Goal: Transaction & Acquisition: Purchase product/service

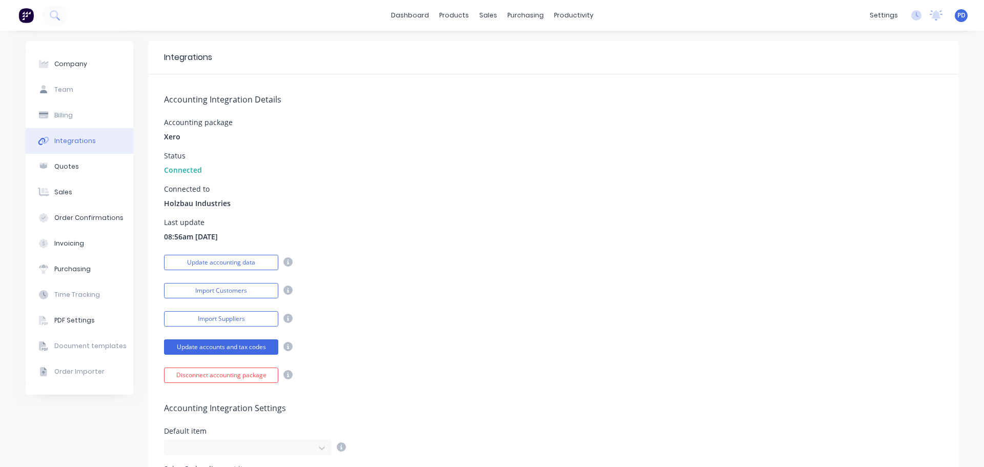
click at [77, 15] on div "dashboard products sales purchasing productivity dashboard products Product Cat…" at bounding box center [492, 15] width 984 height 31
click at [50, 15] on icon at bounding box center [54, 14] width 8 height 8
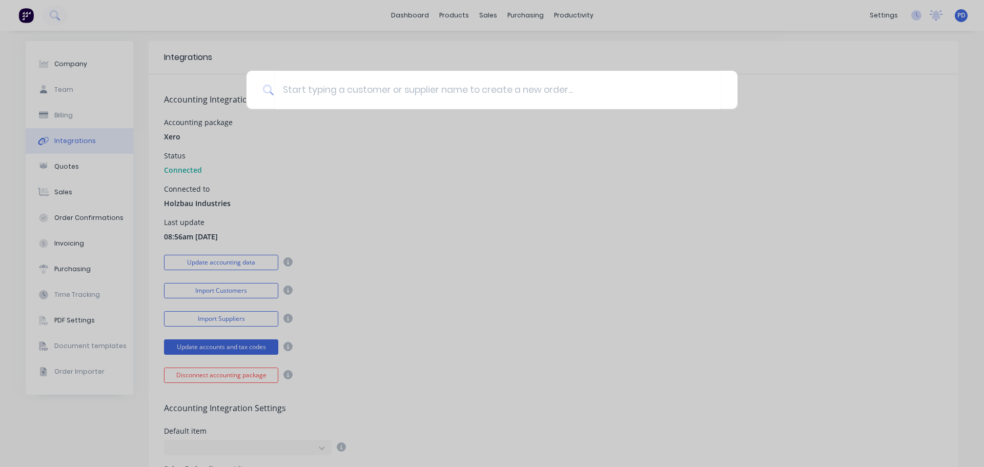
click at [285, 347] on div at bounding box center [492, 233] width 984 height 467
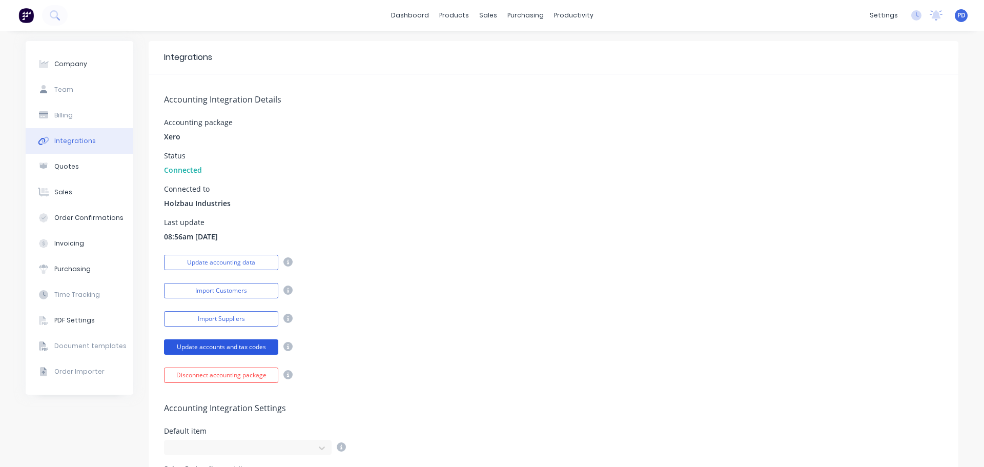
click at [253, 345] on button "Update accounts and tax codes" at bounding box center [221, 346] width 114 height 15
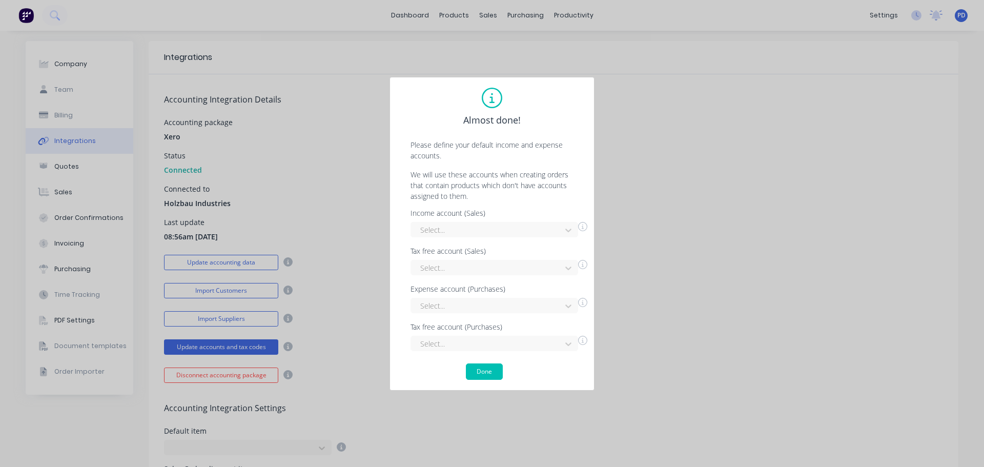
click at [575, 344] on div at bounding box center [568, 344] width 18 height 16
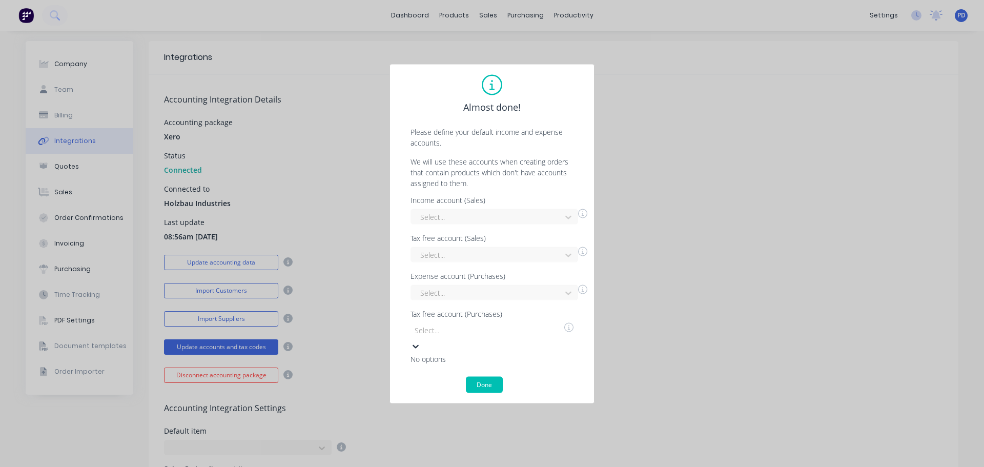
click at [421, 344] on icon at bounding box center [416, 346] width 10 height 10
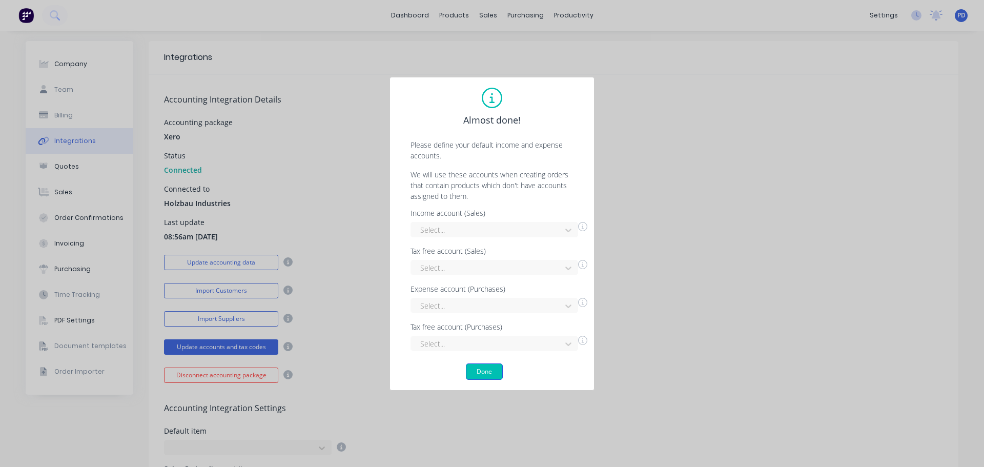
click at [480, 375] on button "Done" at bounding box center [484, 372] width 37 height 16
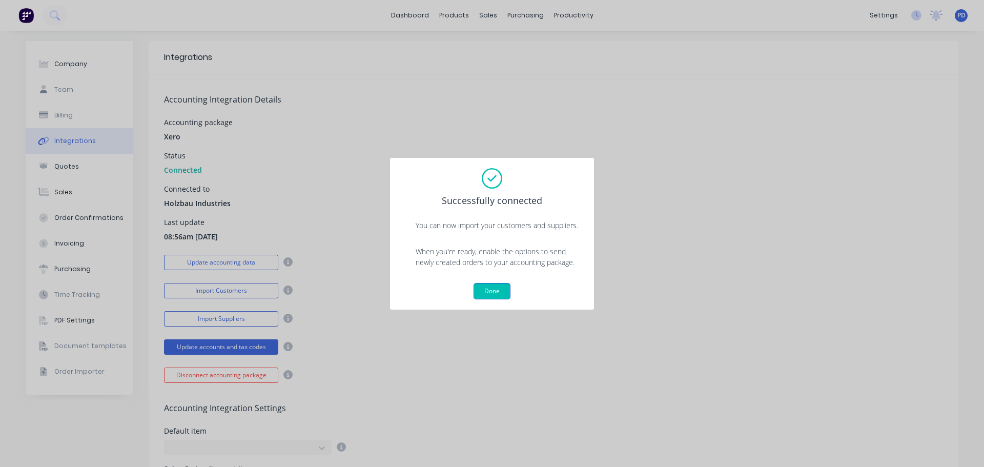
click at [492, 290] on button "Done" at bounding box center [492, 291] width 37 height 16
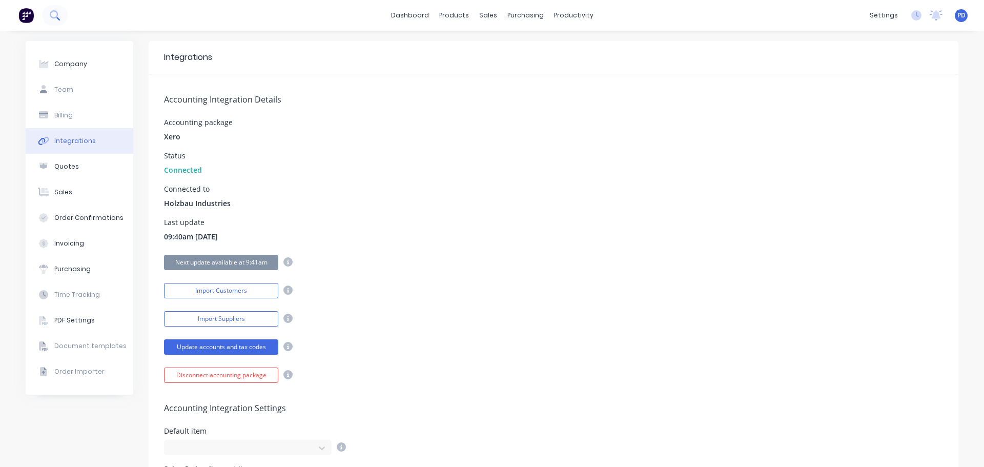
click at [59, 14] on icon at bounding box center [55, 15] width 10 height 10
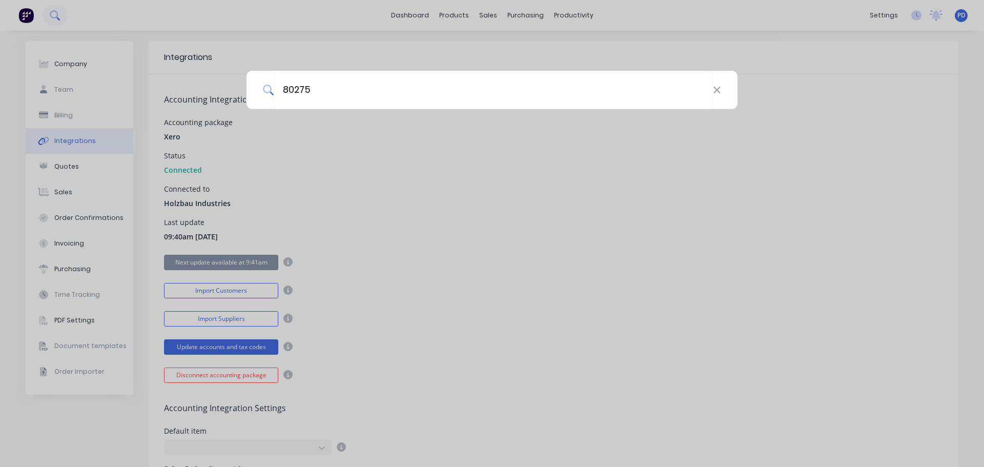
type input "80275"
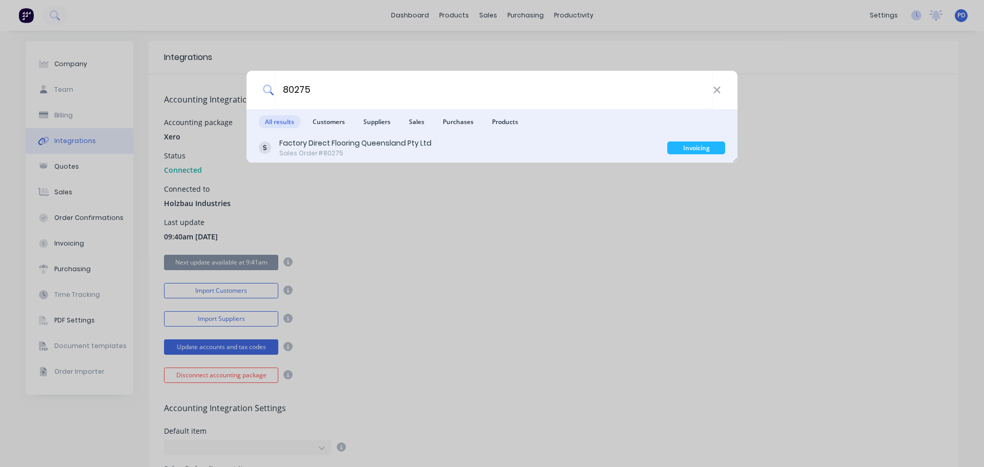
click at [305, 149] on div "Sales Order #80275" at bounding box center [355, 153] width 152 height 9
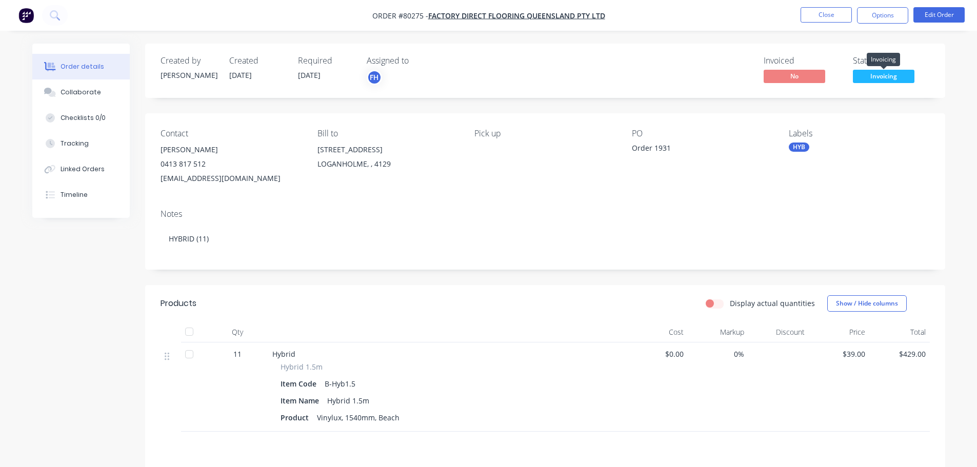
click at [876, 75] on span "Invoicing" at bounding box center [884, 76] width 62 height 13
click at [878, 16] on button "Options" at bounding box center [882, 15] width 51 height 16
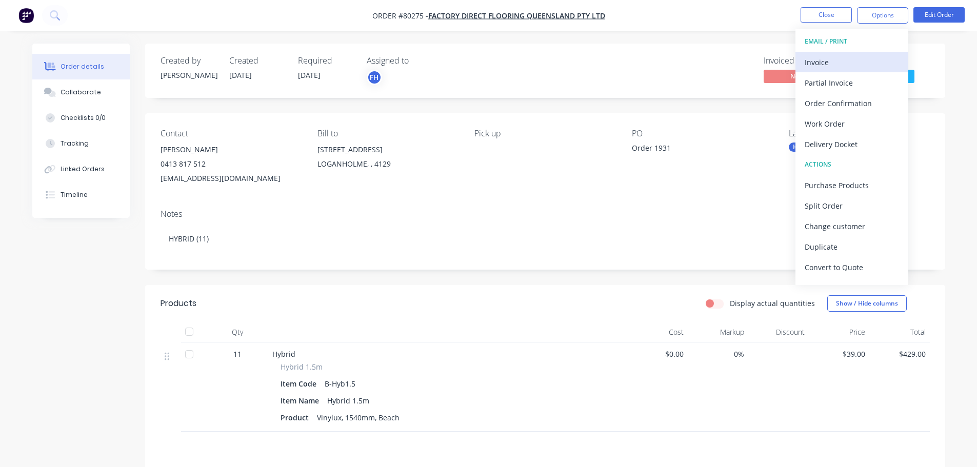
click at [818, 66] on div "Invoice" at bounding box center [852, 62] width 94 height 15
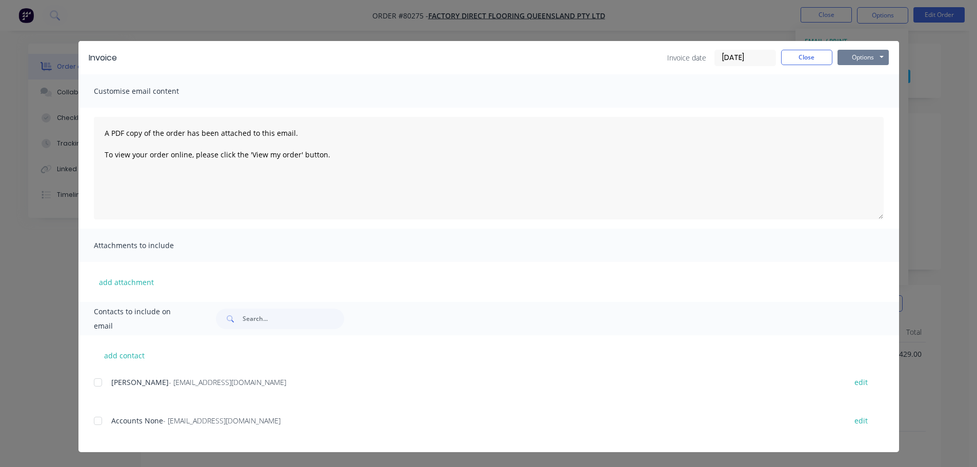
click at [854, 62] on button "Options" at bounding box center [862, 57] width 51 height 15
click at [850, 87] on button "Print" at bounding box center [870, 92] width 66 height 17
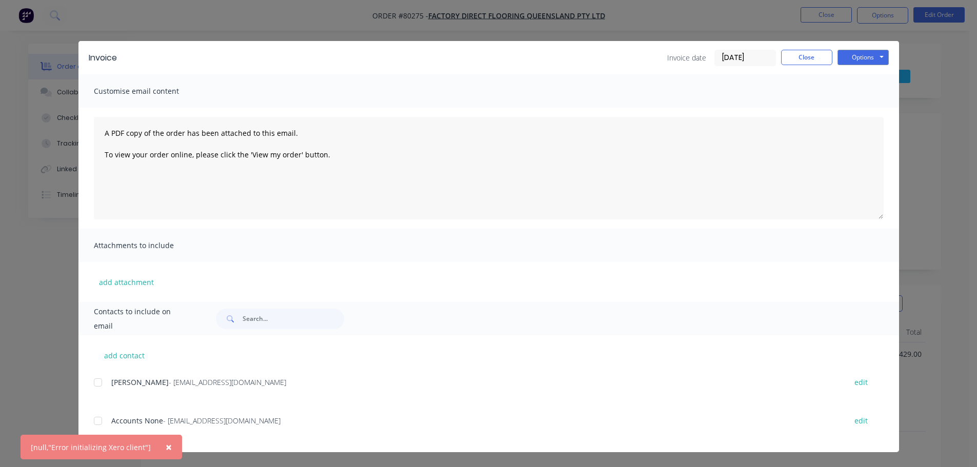
click at [166, 448] on span "×" at bounding box center [169, 447] width 6 height 14
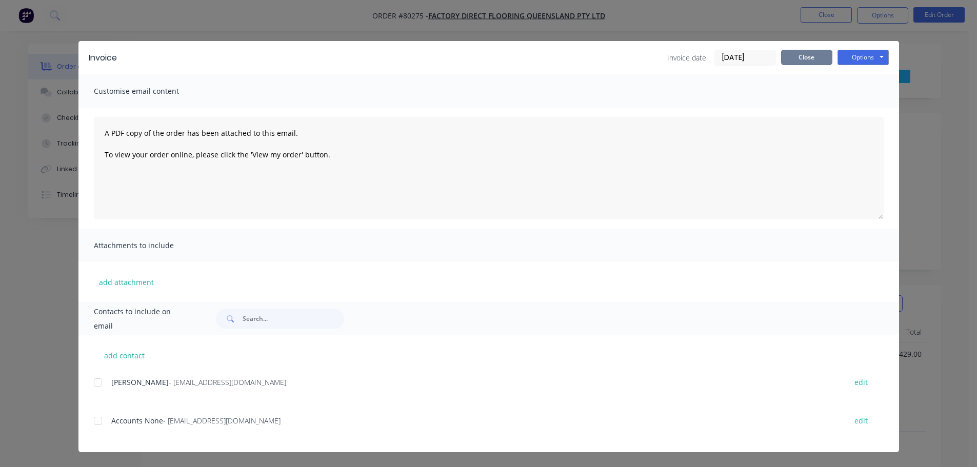
drag, startPoint x: 810, startPoint y: 50, endPoint x: 752, endPoint y: 61, distance: 59.4
click at [809, 51] on button "Close" at bounding box center [806, 57] width 51 height 15
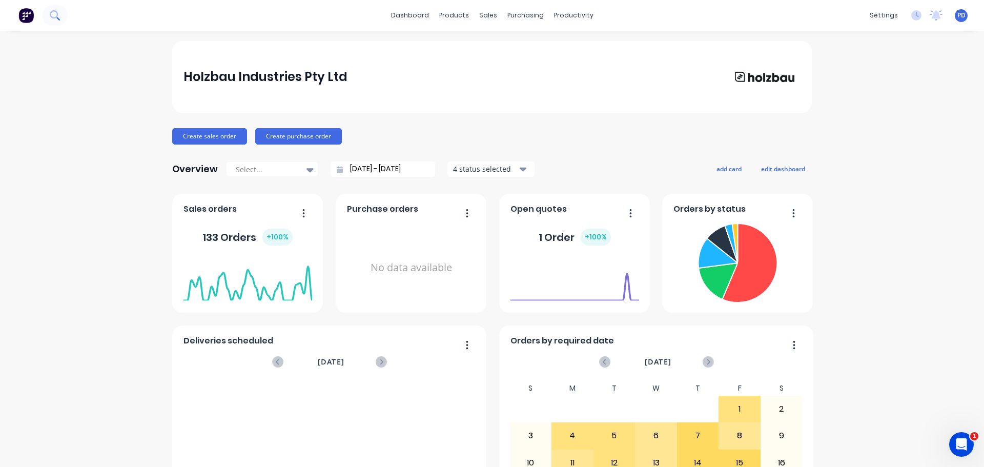
click at [52, 10] on button at bounding box center [55, 15] width 26 height 21
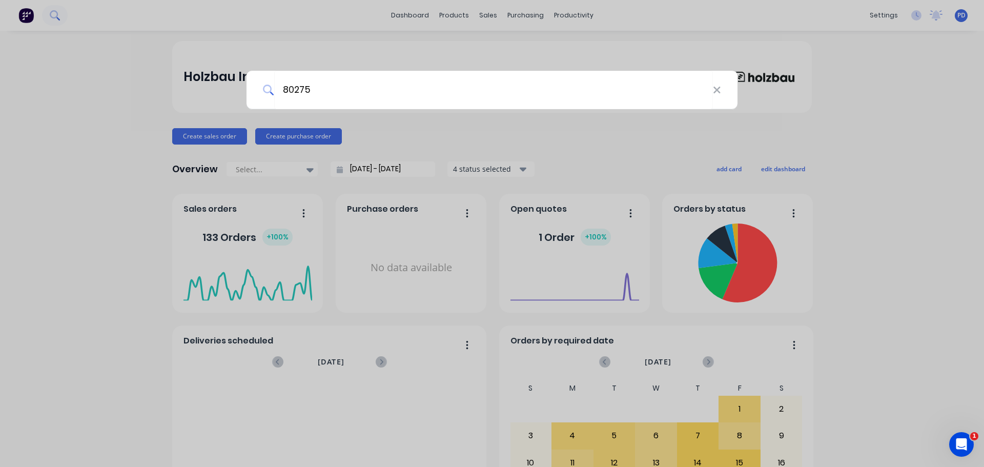
type input "80275"
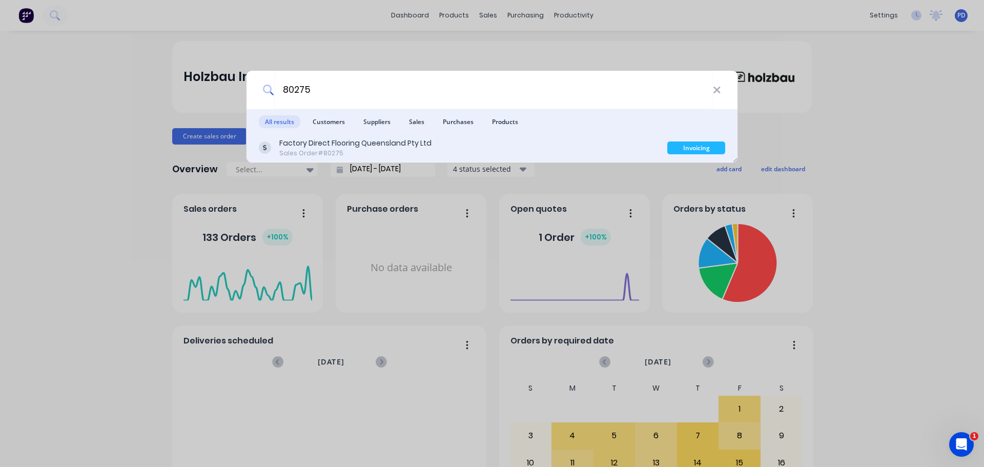
click at [334, 141] on div "Factory Direct Flooring Queensland Pty Ltd" at bounding box center [355, 143] width 152 height 11
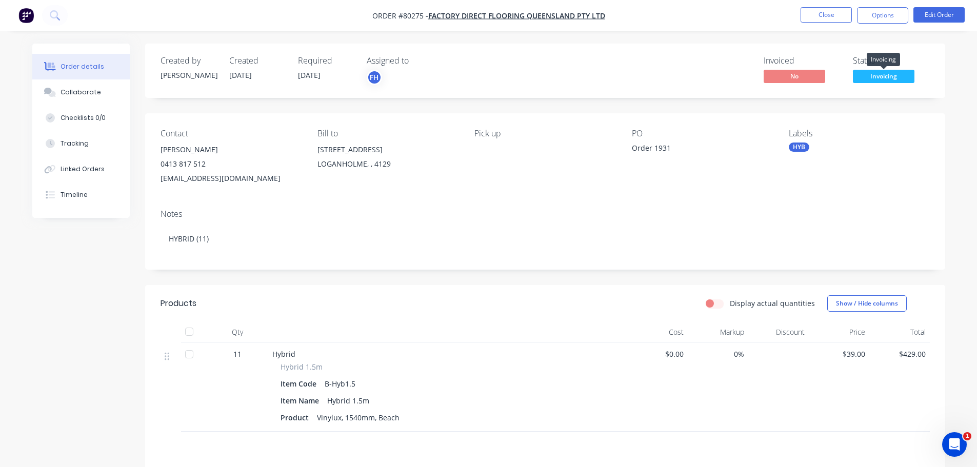
click at [889, 71] on span "Invoicing" at bounding box center [884, 76] width 62 height 13
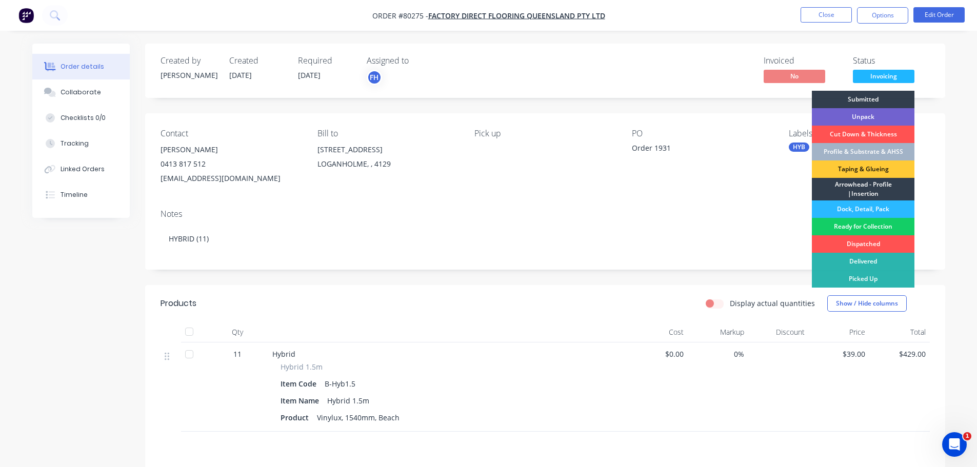
click at [856, 223] on div "Ready for Collection" at bounding box center [863, 226] width 103 height 17
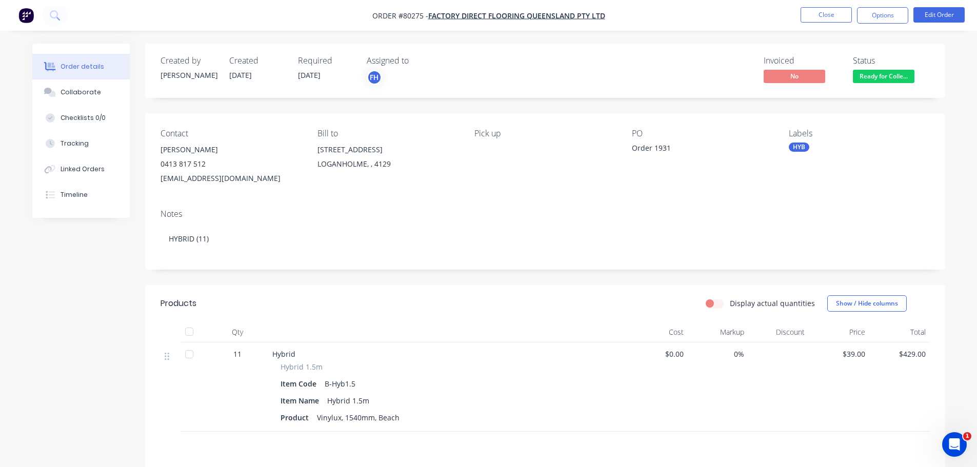
click at [872, 7] on nav "Order #80275 - Factory Direct Flooring Queensland Pty Ltd Close Options Edit Or…" at bounding box center [488, 15] width 977 height 31
click at [873, 11] on button "Options" at bounding box center [882, 15] width 51 height 16
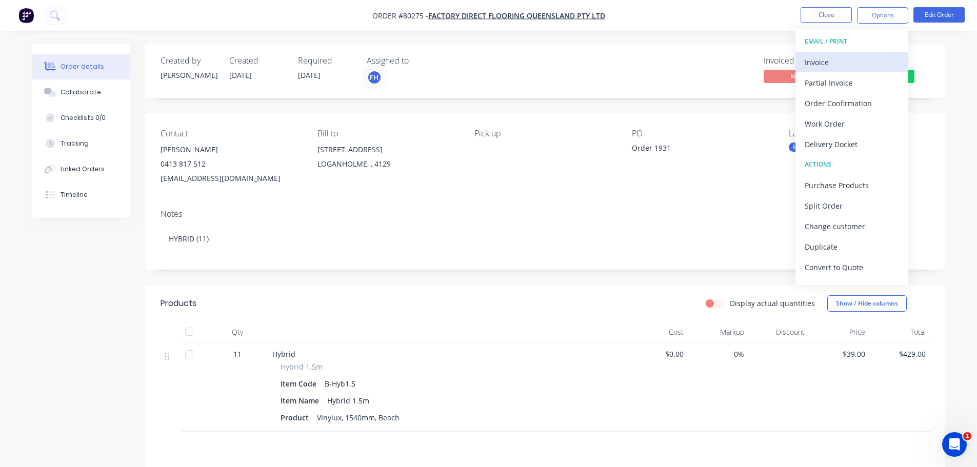
click at [816, 70] on button "Invoice" at bounding box center [851, 62] width 113 height 21
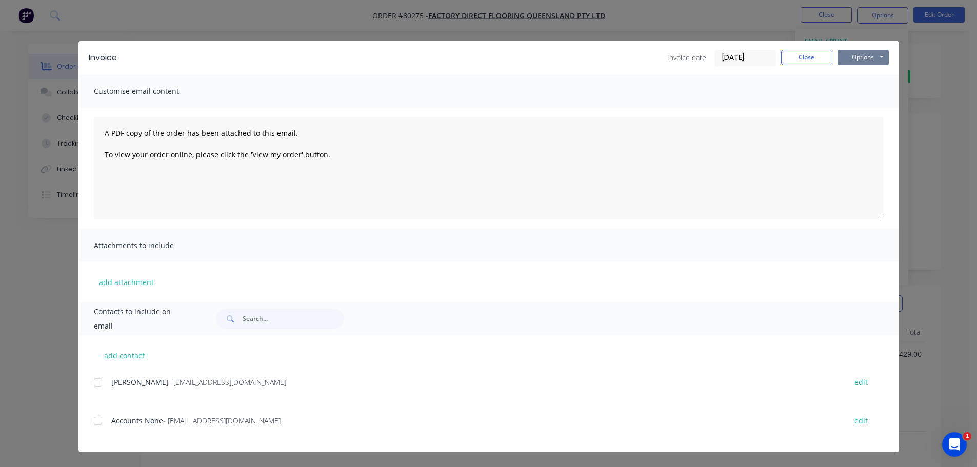
click at [863, 60] on button "Options" at bounding box center [862, 57] width 51 height 15
click at [864, 92] on button "Print" at bounding box center [870, 92] width 66 height 17
click at [805, 59] on button "Close" at bounding box center [806, 57] width 51 height 15
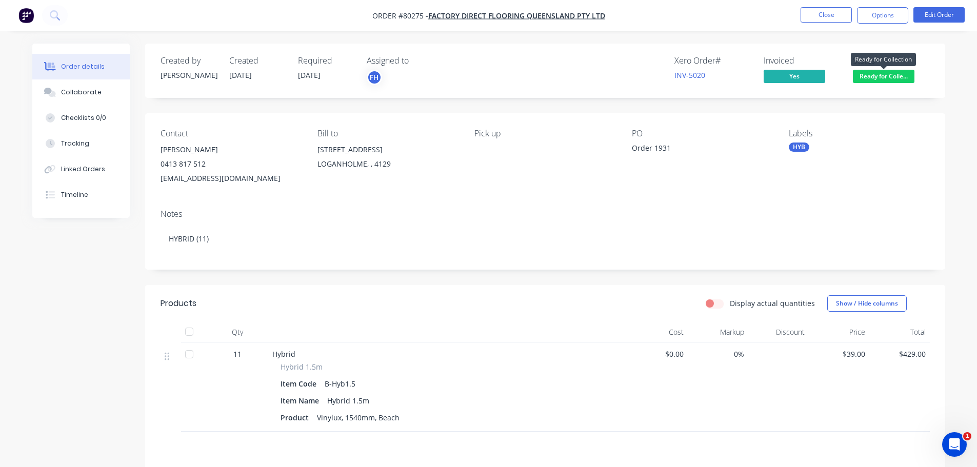
click at [878, 81] on span "Ready for Colle..." at bounding box center [884, 76] width 62 height 13
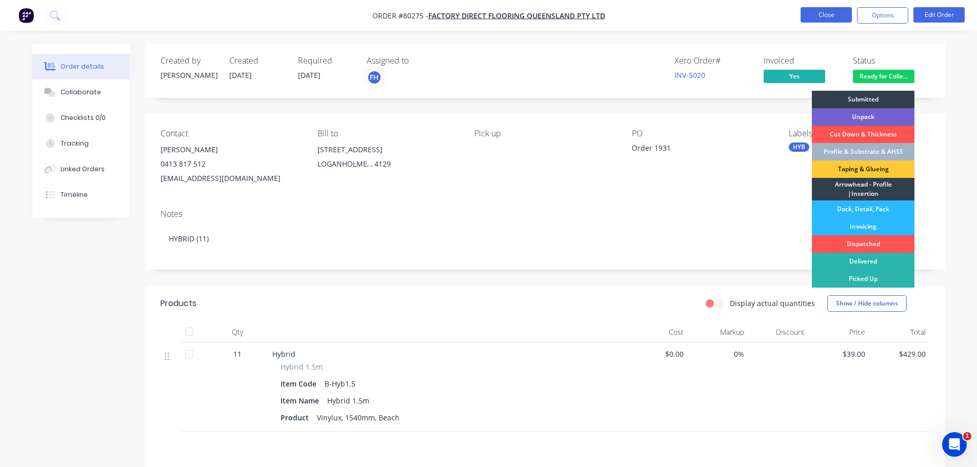
click at [819, 16] on button "Close" at bounding box center [825, 14] width 51 height 15
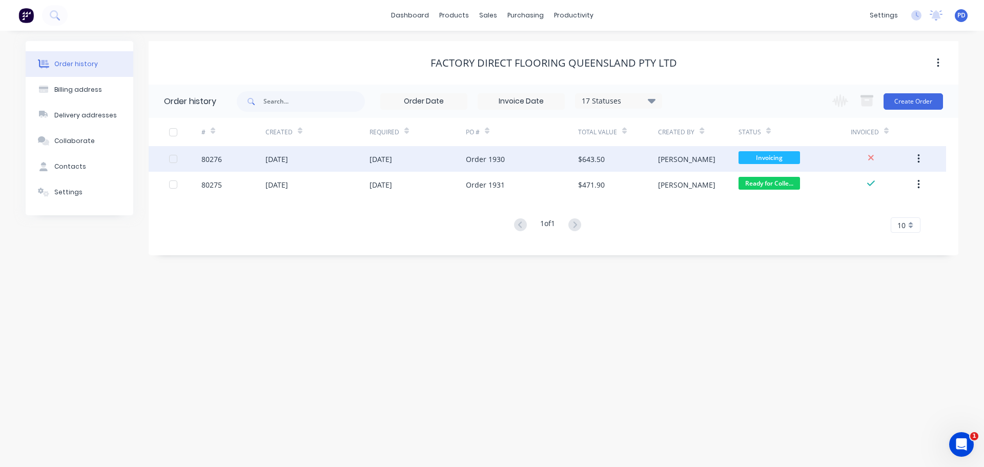
click at [277, 158] on div "06 Aug 2025" at bounding box center [277, 159] width 23 height 11
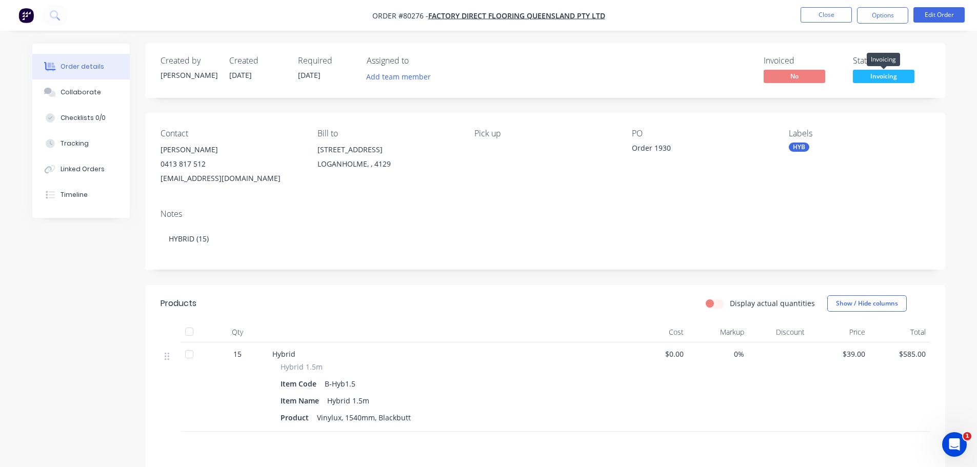
click at [883, 82] on span "Invoicing" at bounding box center [884, 76] width 62 height 13
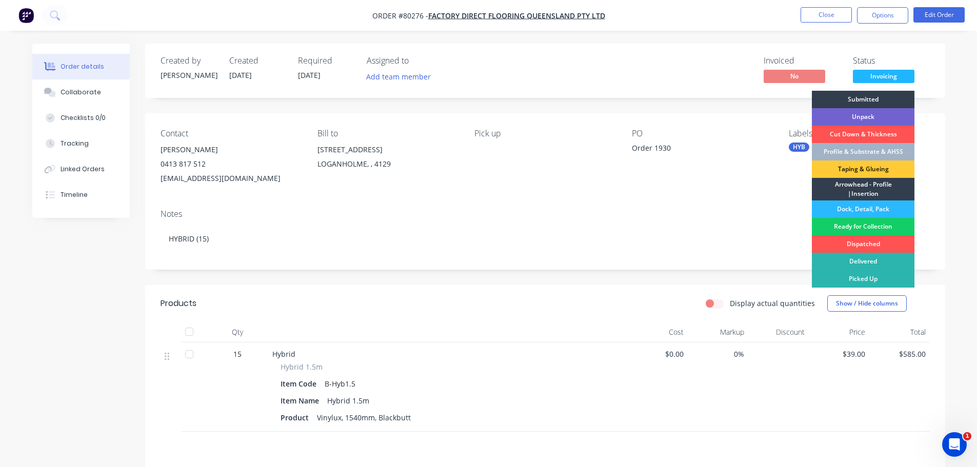
click at [867, 228] on div "Ready for Collection" at bounding box center [863, 226] width 103 height 17
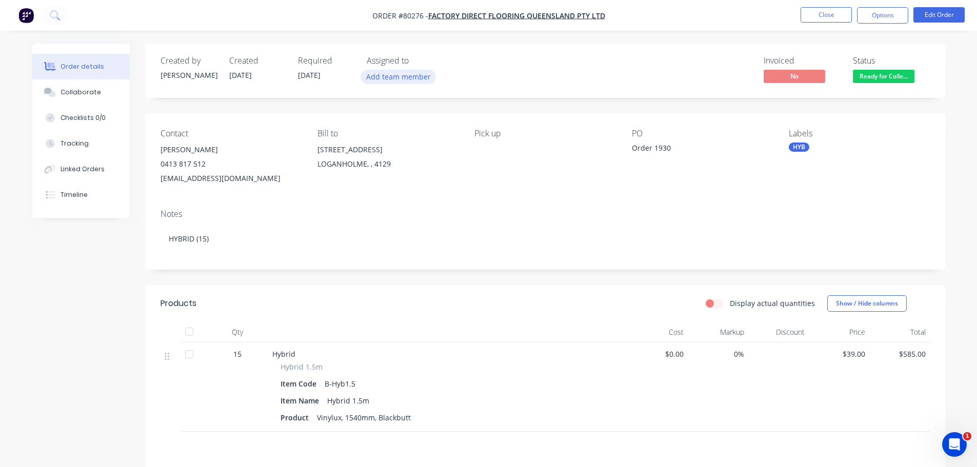
click at [389, 82] on button "Add team member" at bounding box center [397, 77] width 75 height 14
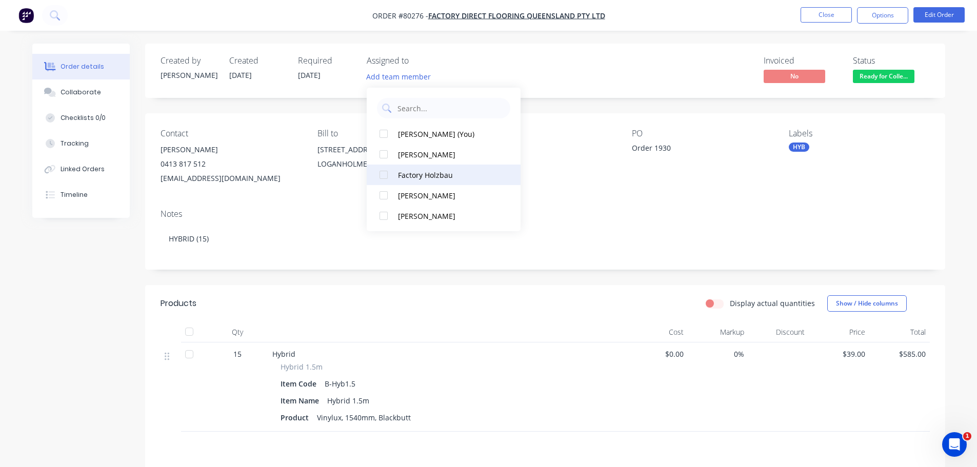
click at [386, 175] on div at bounding box center [383, 175] width 21 height 21
click at [315, 221] on div "Notes HYBRID (15)" at bounding box center [545, 235] width 800 height 69
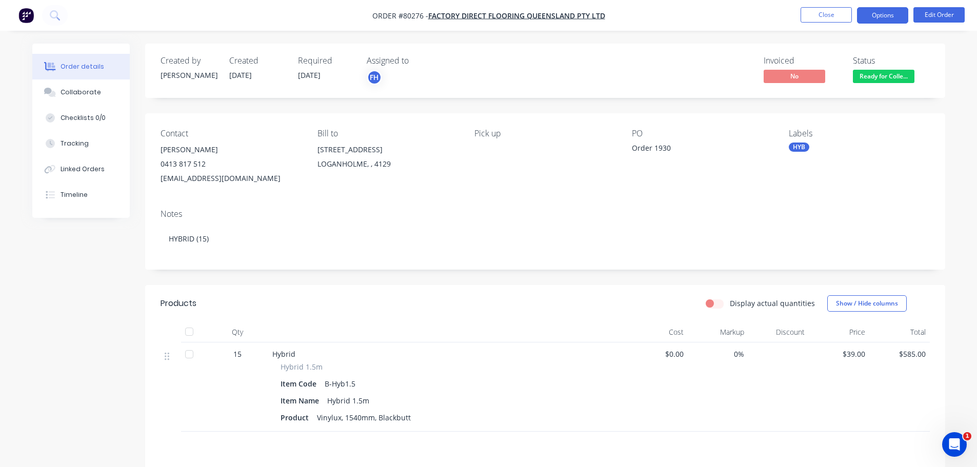
click at [878, 17] on button "Options" at bounding box center [882, 15] width 51 height 16
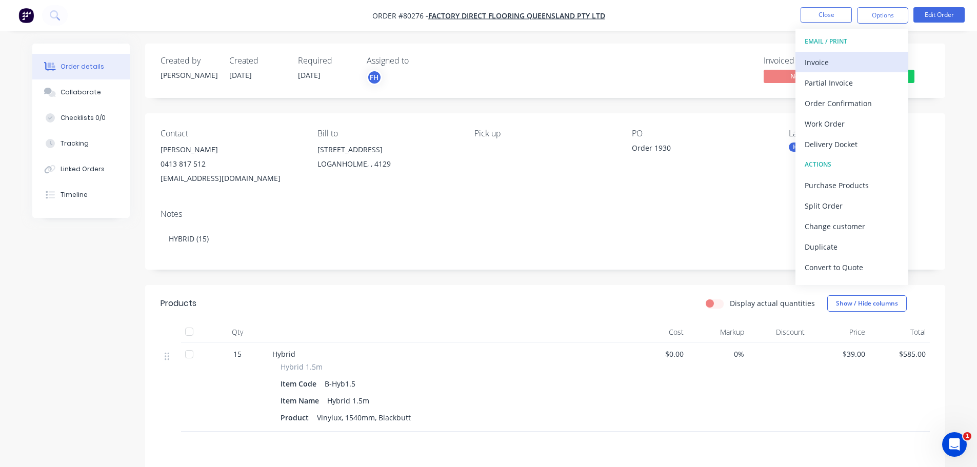
click at [821, 69] on div "Invoice" at bounding box center [852, 62] width 94 height 15
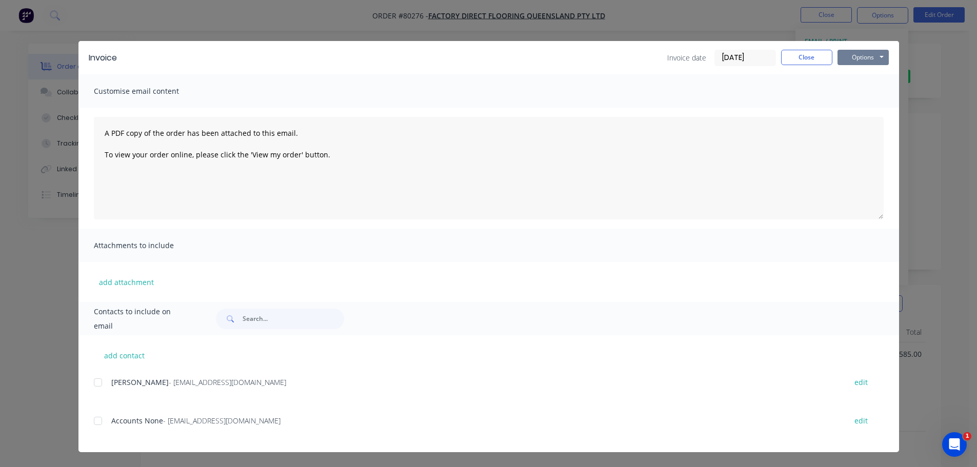
click at [855, 62] on button "Options" at bounding box center [862, 57] width 51 height 15
click at [856, 93] on button "Print" at bounding box center [870, 92] width 66 height 17
click at [816, 62] on button "Close" at bounding box center [806, 57] width 51 height 15
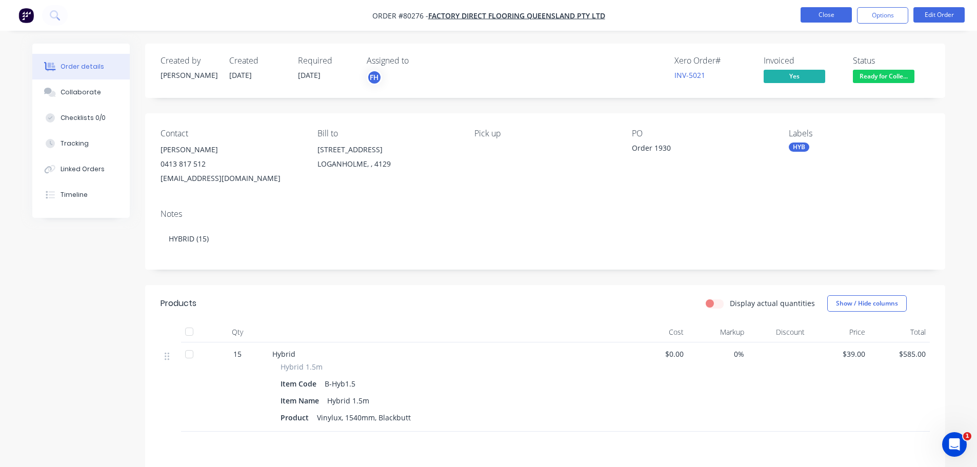
click at [831, 16] on button "Close" at bounding box center [825, 14] width 51 height 15
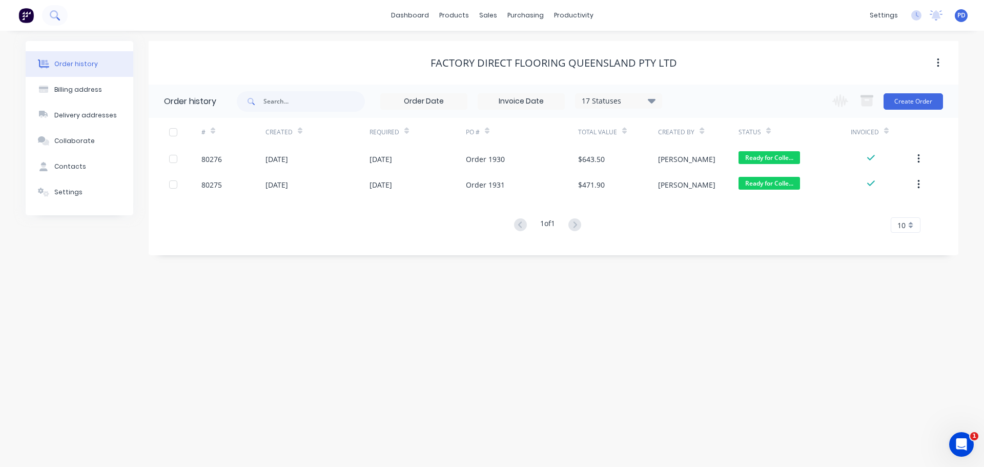
click at [53, 15] on icon at bounding box center [55, 15] width 10 height 10
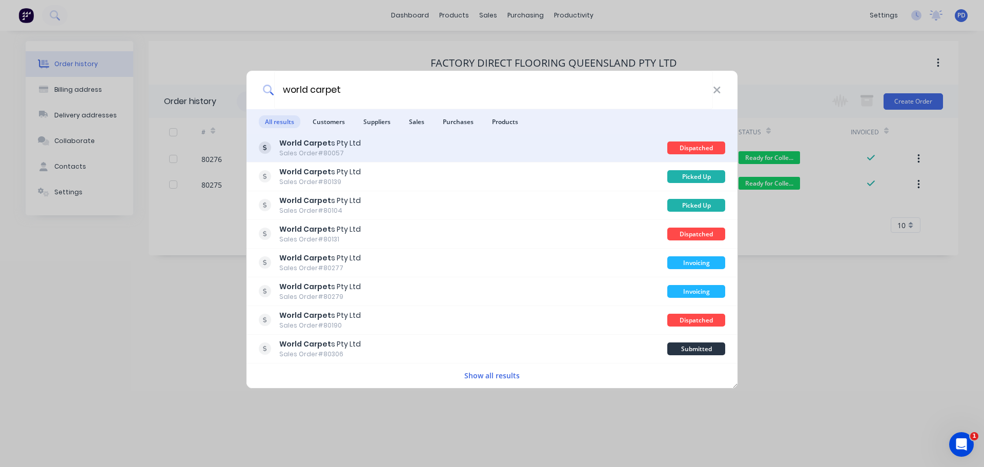
type input "world carpet"
click at [323, 149] on div "Sales Order #80057" at bounding box center [320, 153] width 82 height 9
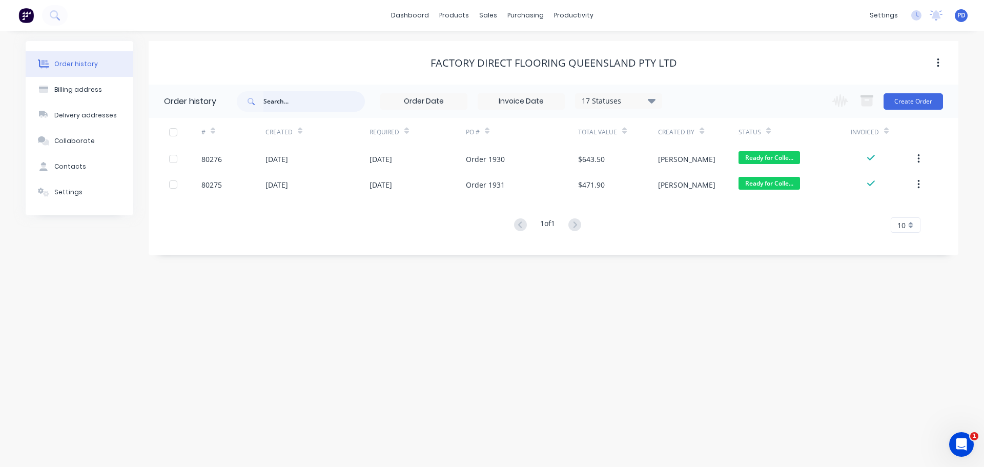
click at [307, 107] on input "text" at bounding box center [315, 101] width 102 height 21
click at [66, 14] on button at bounding box center [55, 15] width 26 height 21
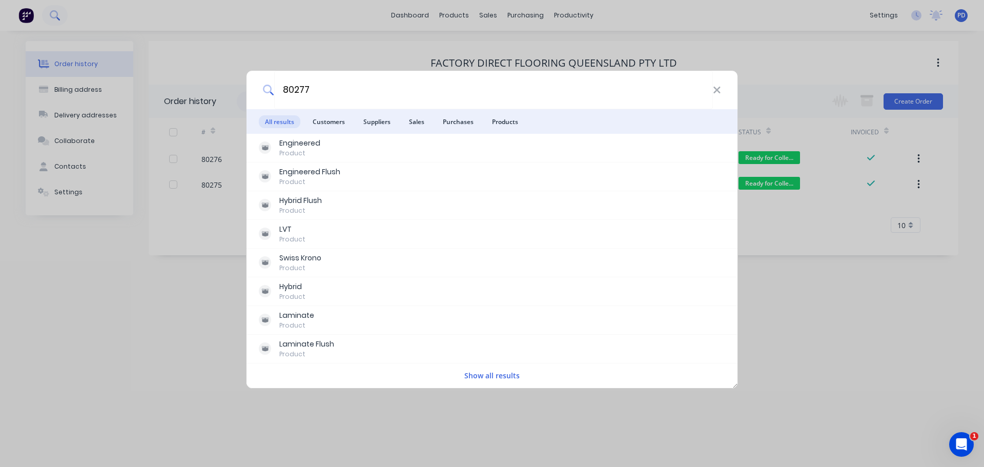
type input "80277"
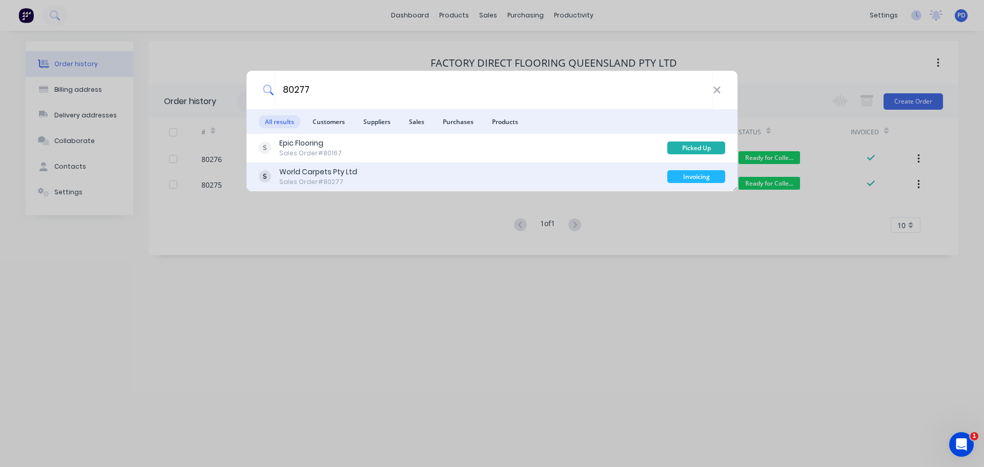
click at [306, 178] on div "Sales Order #80277" at bounding box center [318, 181] width 78 height 9
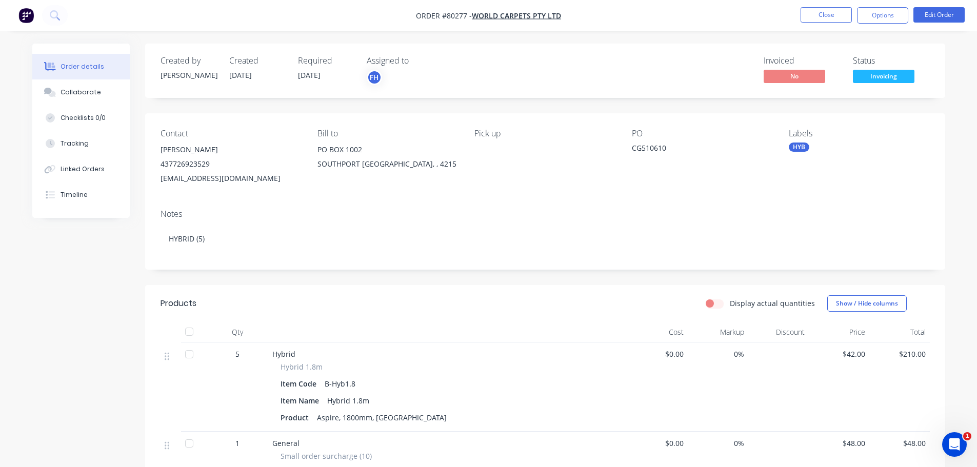
click at [868, 71] on span "Invoicing" at bounding box center [884, 76] width 62 height 13
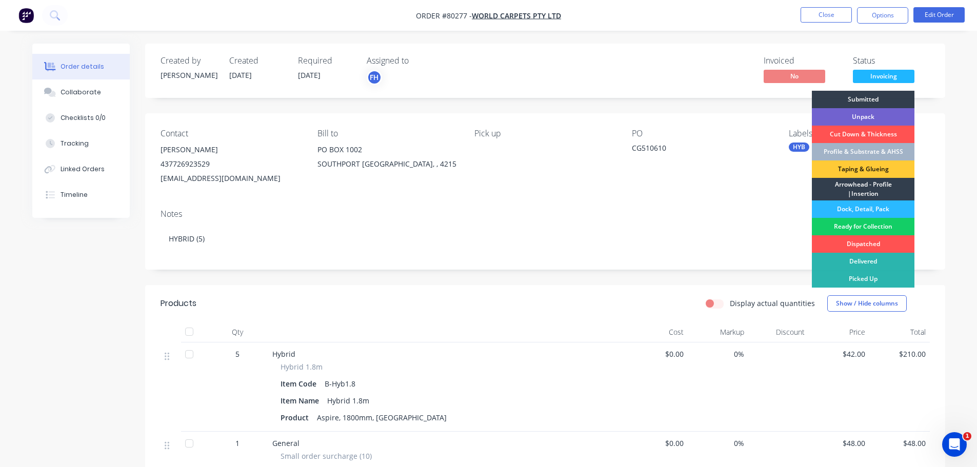
click at [850, 224] on div "Ready for Collection" at bounding box center [863, 226] width 103 height 17
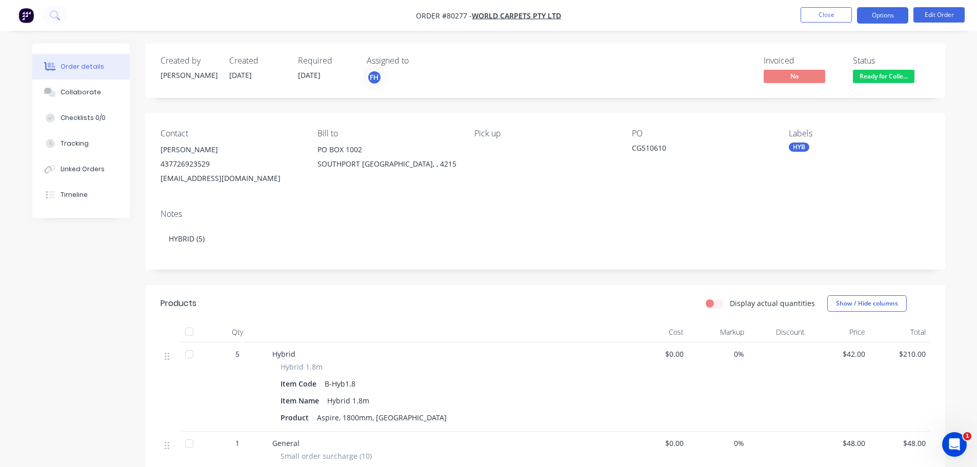
click at [878, 19] on button "Options" at bounding box center [882, 15] width 51 height 16
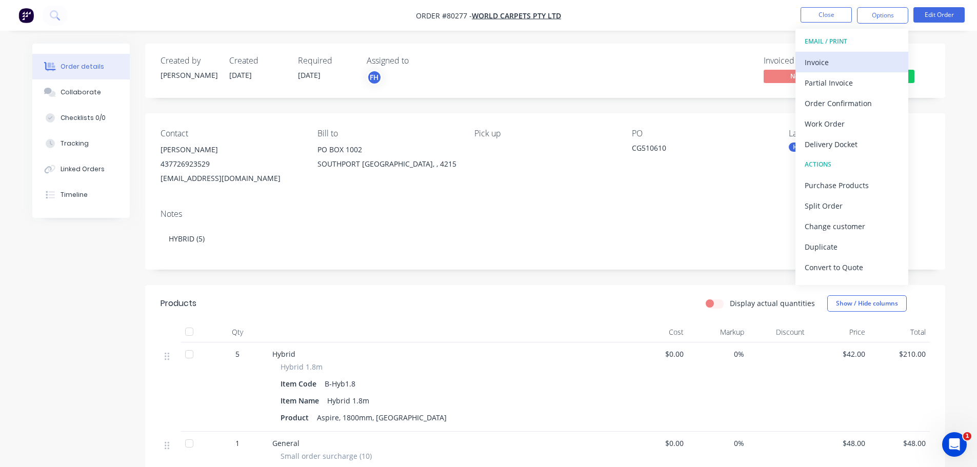
click at [818, 64] on div "Invoice" at bounding box center [852, 62] width 94 height 15
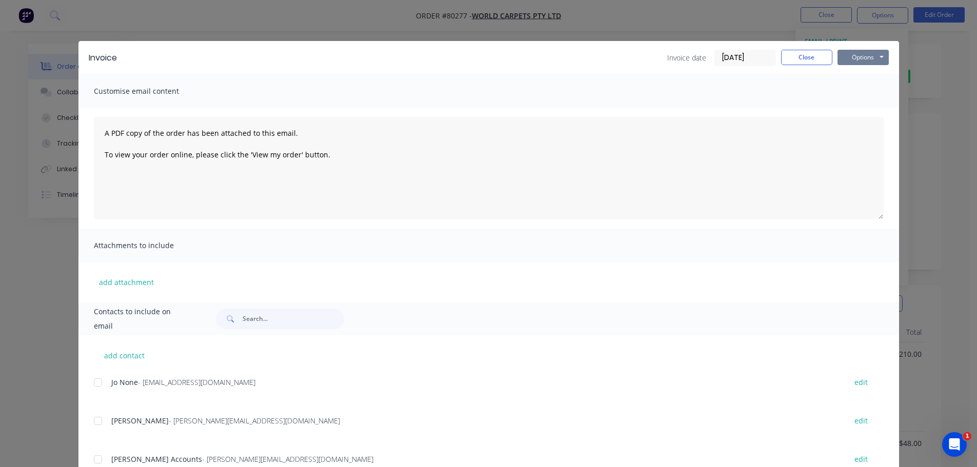
click at [864, 58] on button "Options" at bounding box center [862, 57] width 51 height 15
click at [856, 94] on button "Print" at bounding box center [870, 92] width 66 height 17
click at [806, 56] on button "Close" at bounding box center [806, 57] width 51 height 15
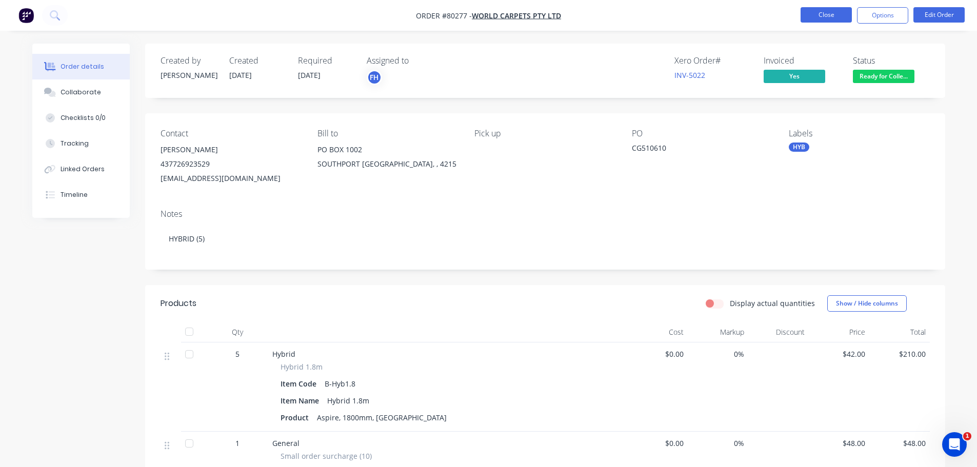
click at [838, 18] on button "Close" at bounding box center [825, 14] width 51 height 15
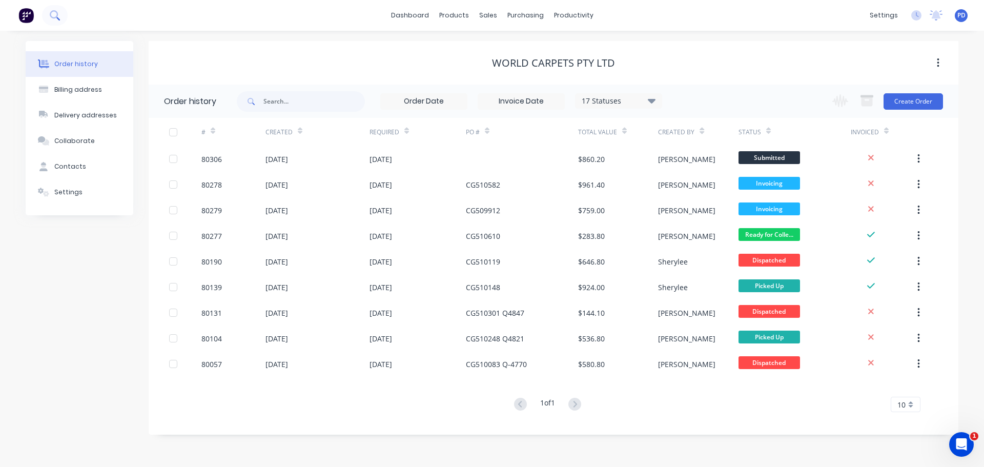
click at [50, 14] on icon at bounding box center [55, 15] width 10 height 10
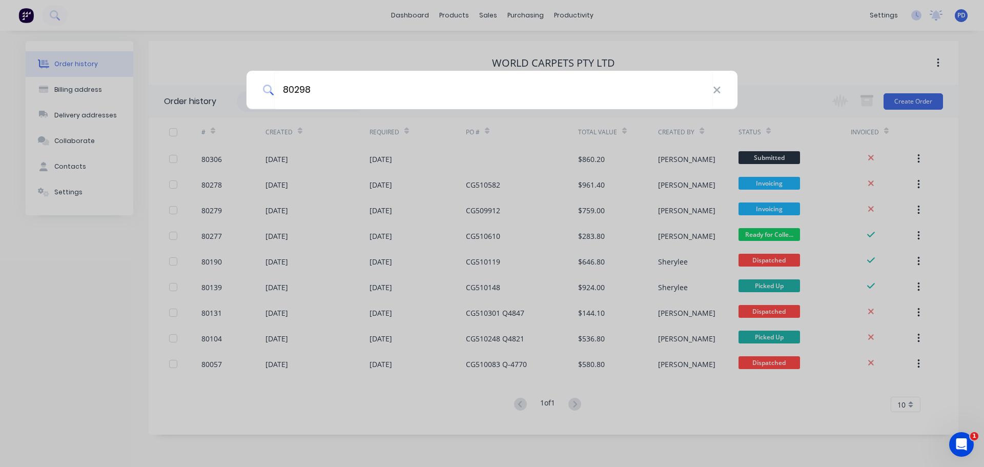
type input "80298"
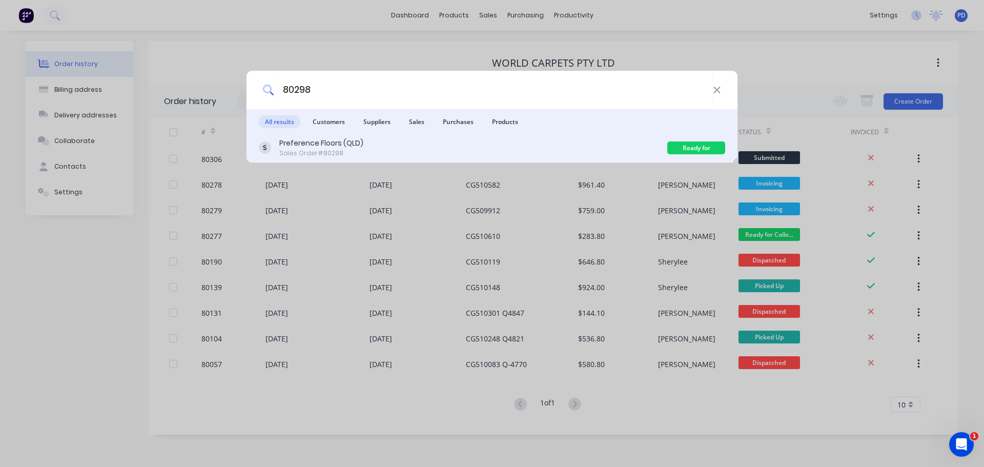
click at [349, 148] on div "Preference Floors (QLD)" at bounding box center [321, 143] width 84 height 11
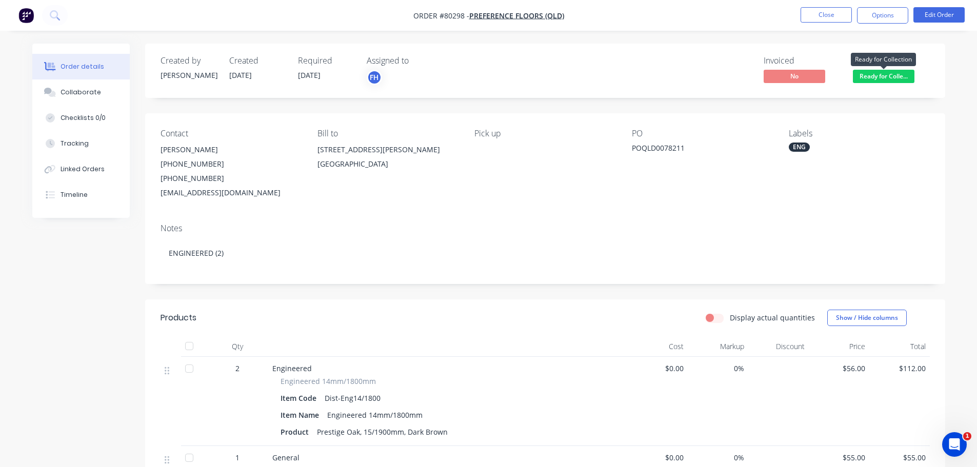
click at [862, 76] on span "Ready for Colle..." at bounding box center [884, 76] width 62 height 13
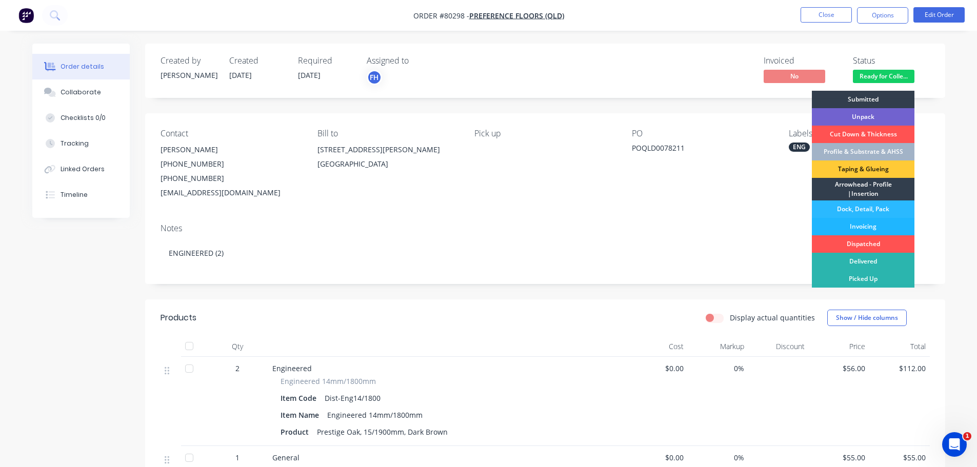
click at [854, 224] on div "Invoicing" at bounding box center [863, 226] width 103 height 17
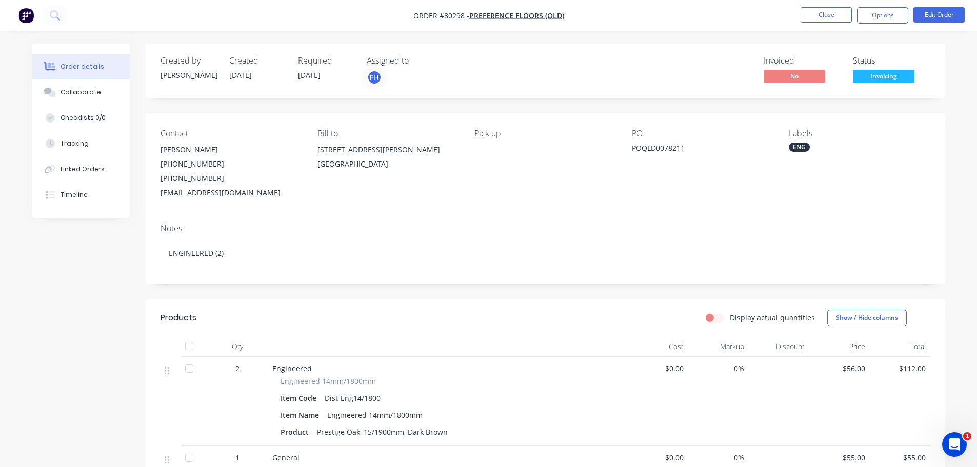
click at [878, 74] on span "Invoicing" at bounding box center [884, 76] width 62 height 13
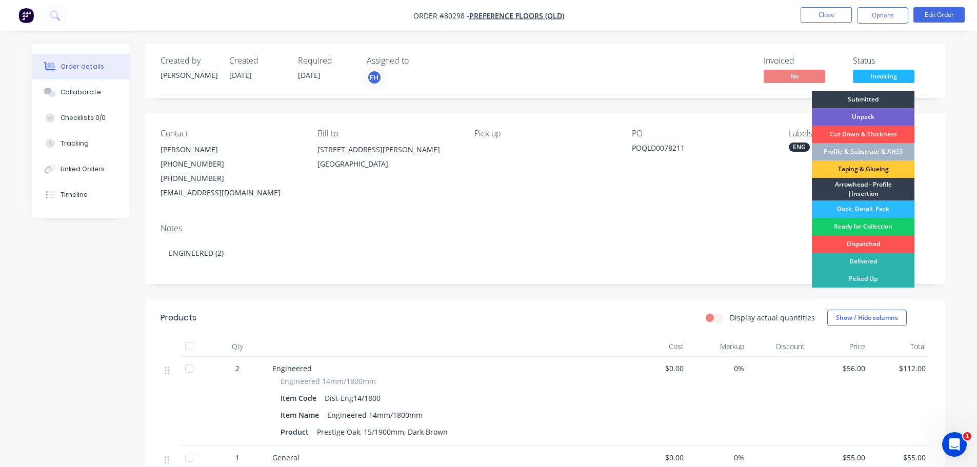
click at [865, 228] on div "Ready for Collection" at bounding box center [863, 226] width 103 height 17
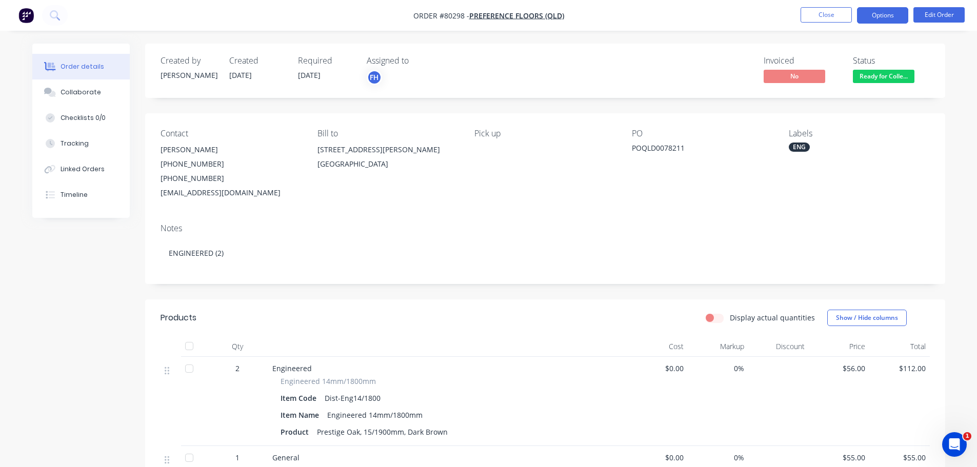
click at [866, 13] on button "Options" at bounding box center [882, 15] width 51 height 16
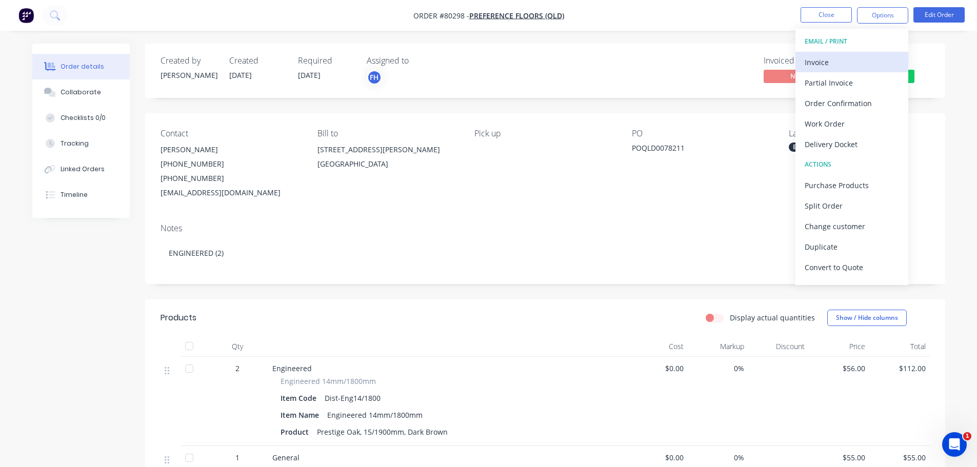
click at [839, 58] on div "Invoice" at bounding box center [852, 62] width 94 height 15
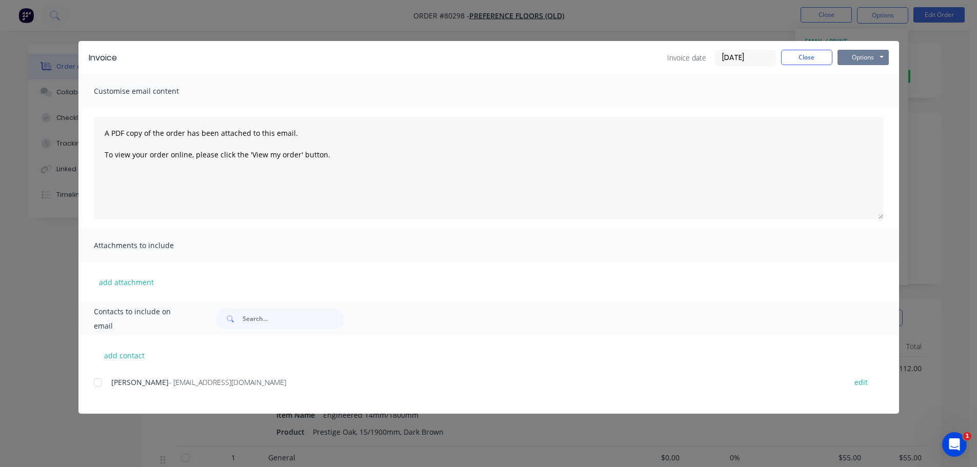
click at [871, 54] on button "Options" at bounding box center [862, 57] width 51 height 15
click at [855, 93] on button "Print" at bounding box center [870, 92] width 66 height 17
click at [808, 59] on button "Close" at bounding box center [806, 57] width 51 height 15
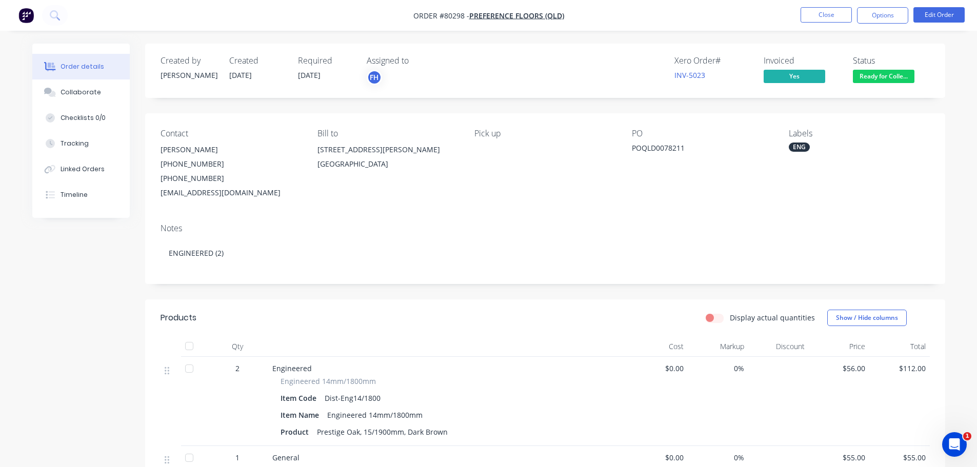
click at [79, 18] on nav "Order #80298 - Preference Floors (QLD) Close Options Edit Order" at bounding box center [488, 15] width 977 height 31
click at [56, 14] on icon at bounding box center [55, 15] width 10 height 10
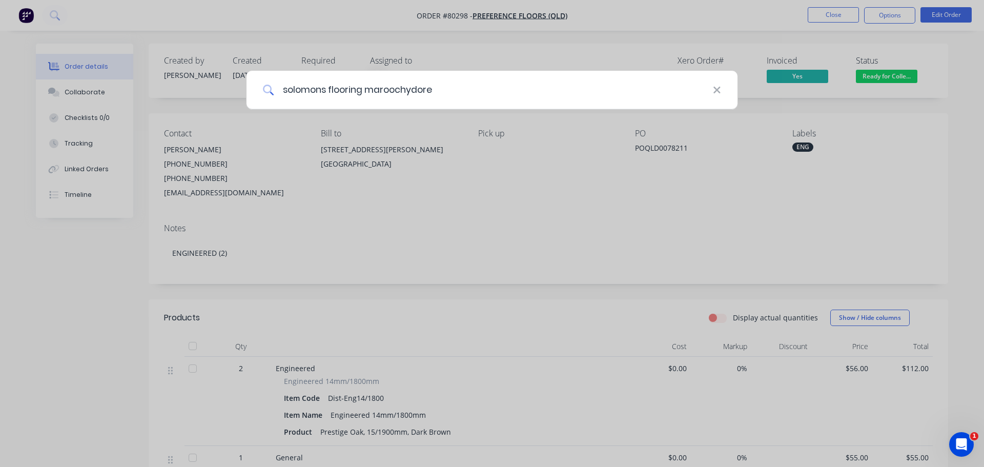
type input "solomons flooring maroochydore"
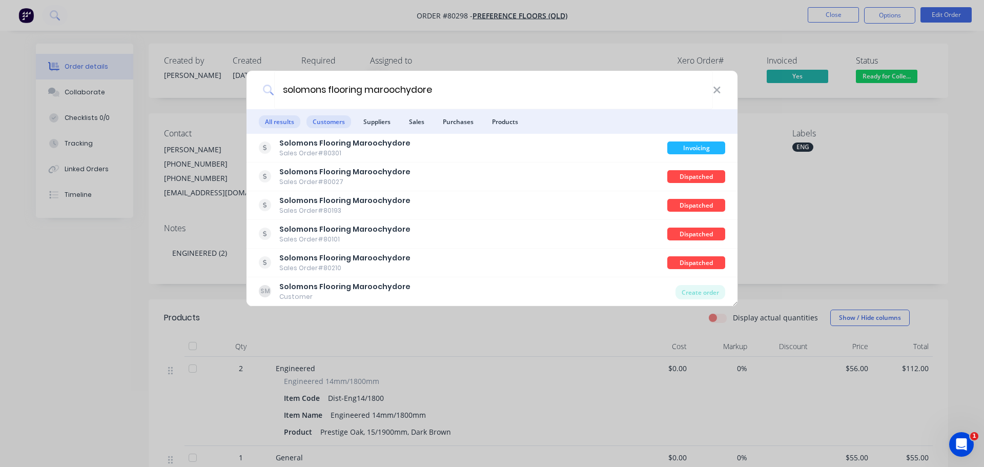
click at [333, 120] on span "Customers" at bounding box center [329, 121] width 45 height 13
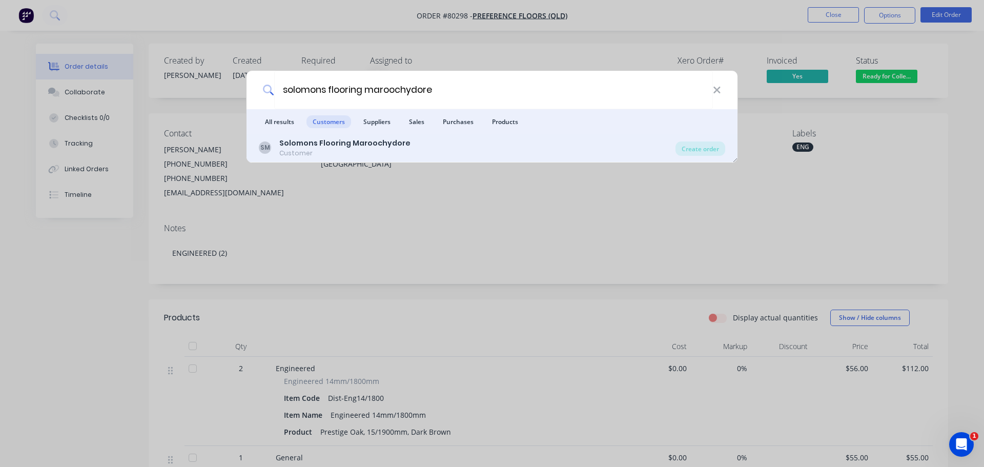
click at [324, 142] on b "Solomons Flooring Maroochydore" at bounding box center [344, 143] width 131 height 10
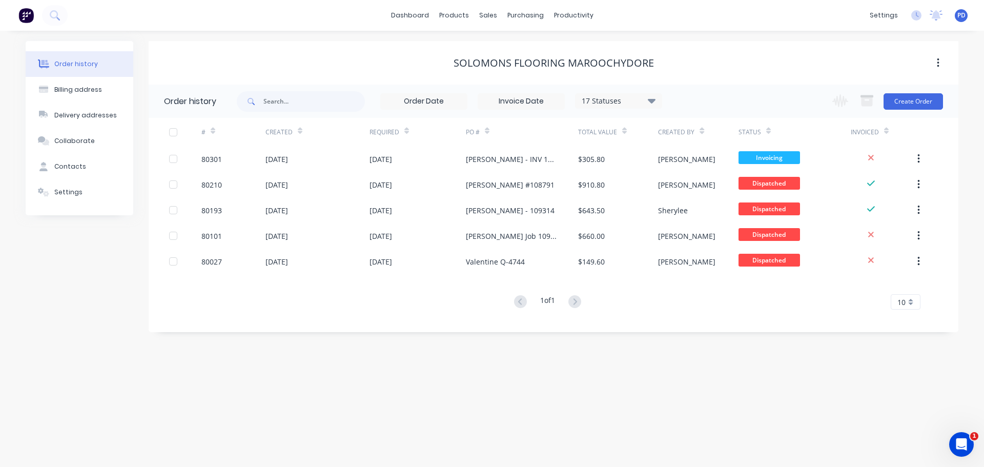
click at [771, 161] on span "Invoicing" at bounding box center [770, 157] width 62 height 13
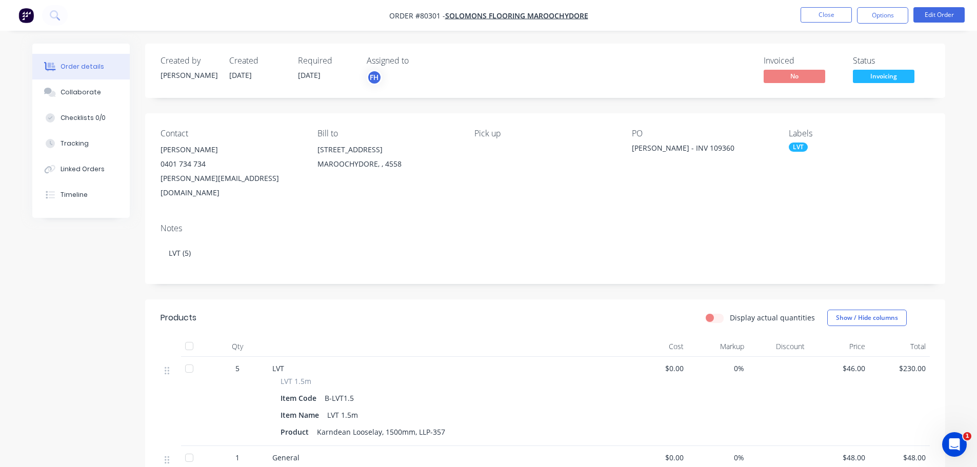
click at [882, 78] on span "Invoicing" at bounding box center [884, 76] width 62 height 13
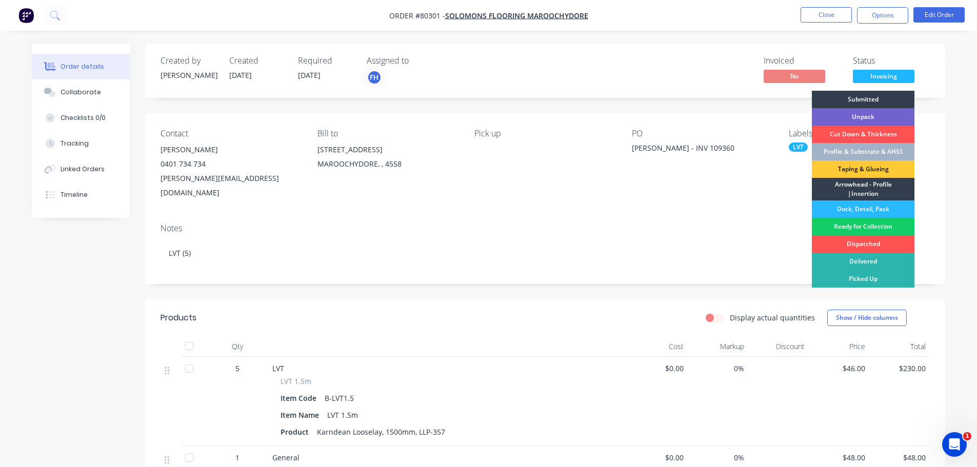
click at [861, 225] on div "Ready for Collection" at bounding box center [863, 226] width 103 height 17
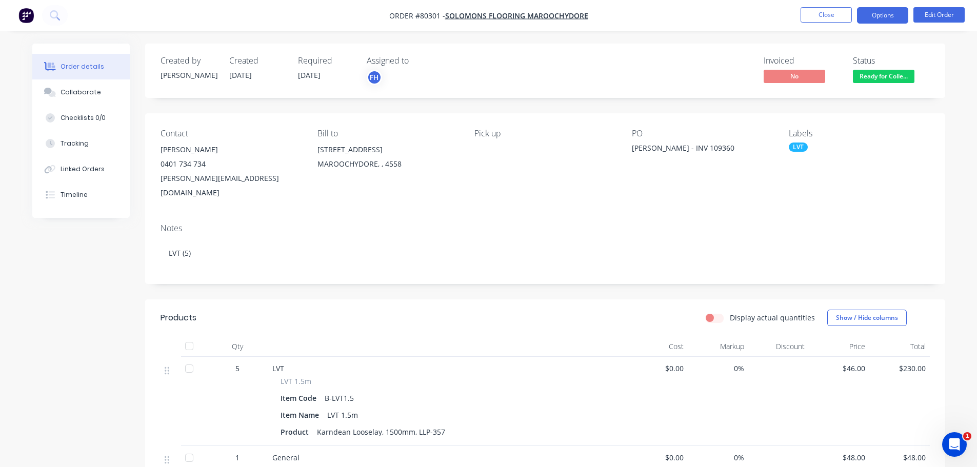
click at [895, 12] on button "Options" at bounding box center [882, 15] width 51 height 16
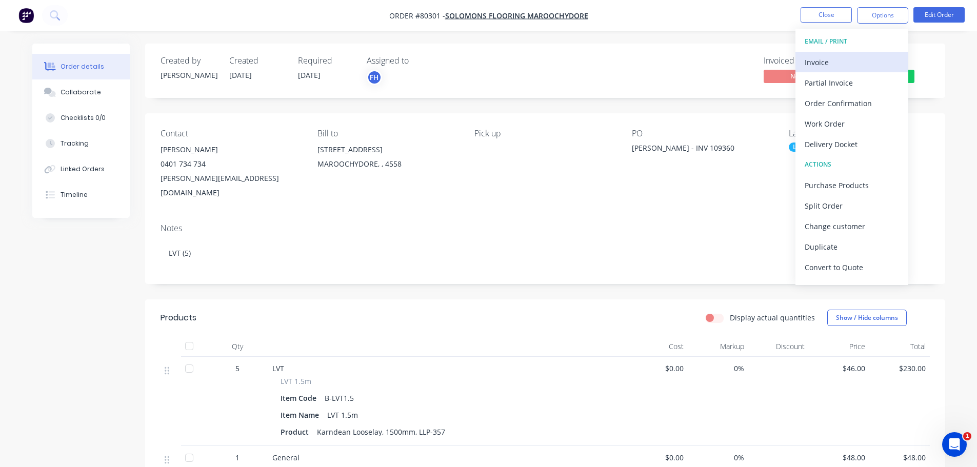
click at [815, 66] on div "Invoice" at bounding box center [852, 62] width 94 height 15
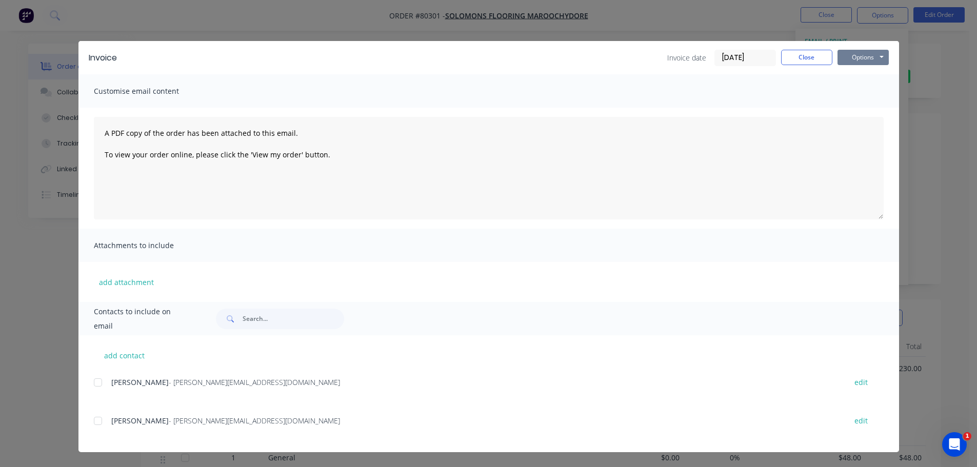
click at [846, 58] on button "Options" at bounding box center [862, 57] width 51 height 15
click at [847, 96] on button "Print" at bounding box center [870, 92] width 66 height 17
click at [805, 53] on button "Close" at bounding box center [806, 57] width 51 height 15
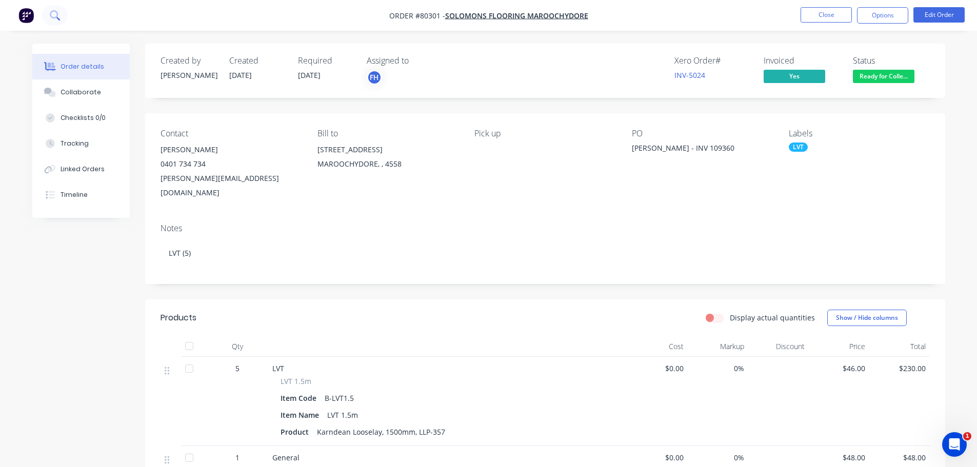
click at [53, 13] on icon at bounding box center [55, 15] width 10 height 10
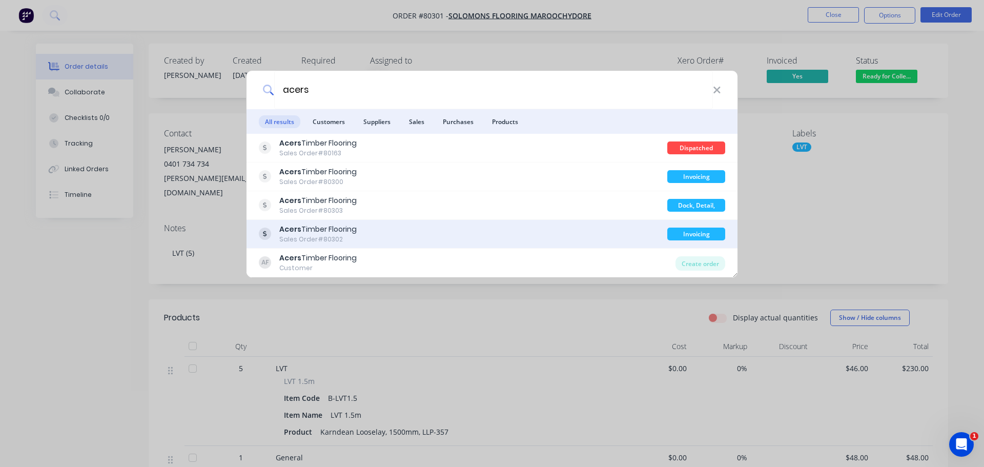
type input "acers"
click at [305, 230] on div "Acers Timber Flooring" at bounding box center [317, 229] width 77 height 11
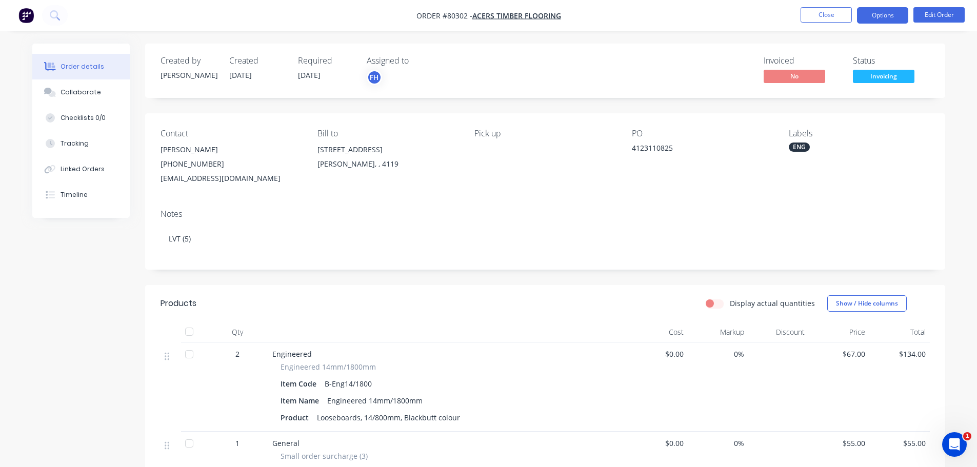
click at [907, 18] on button "Options" at bounding box center [882, 15] width 51 height 16
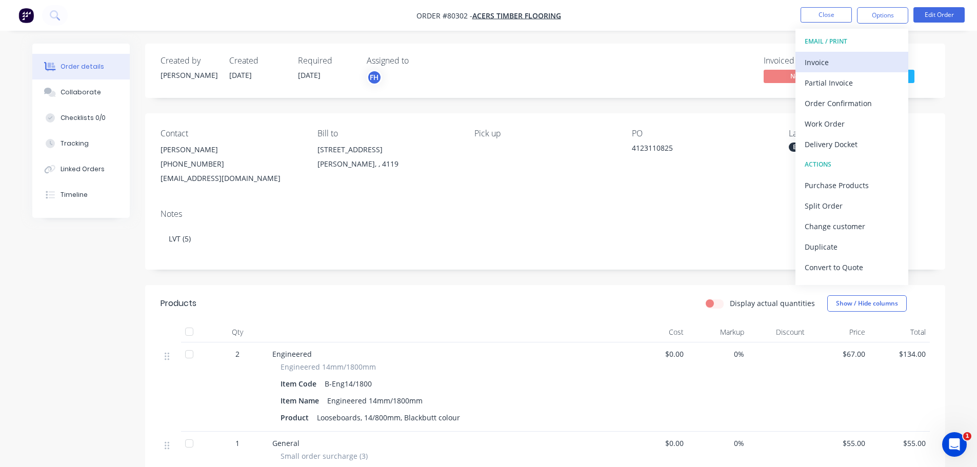
click at [838, 63] on div "Invoice" at bounding box center [852, 62] width 94 height 15
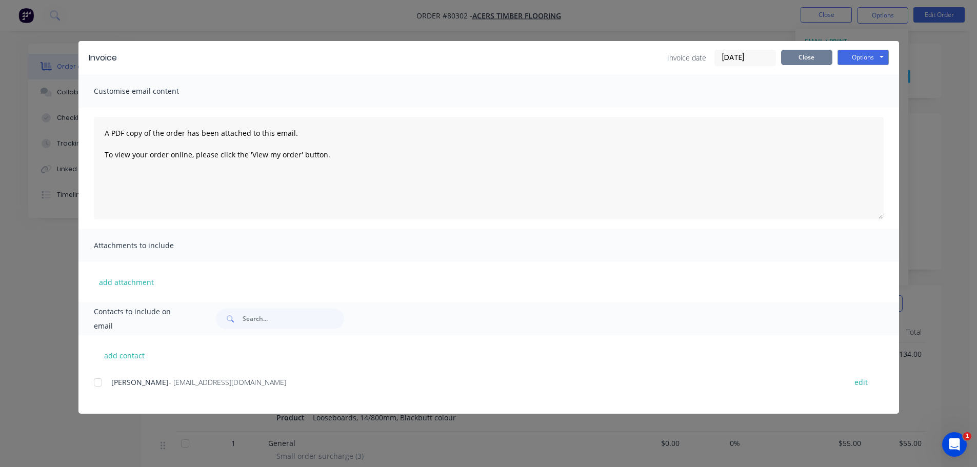
click at [795, 54] on button "Close" at bounding box center [806, 57] width 51 height 15
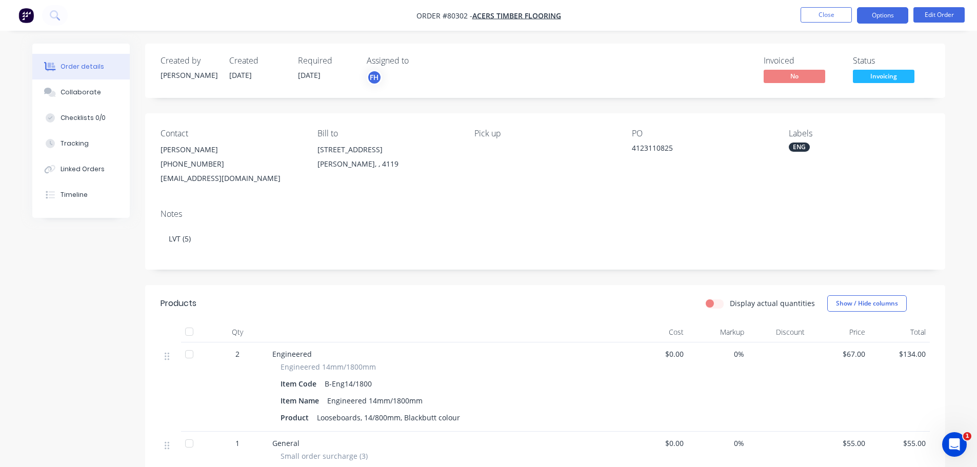
click at [882, 13] on button "Options" at bounding box center [882, 15] width 51 height 16
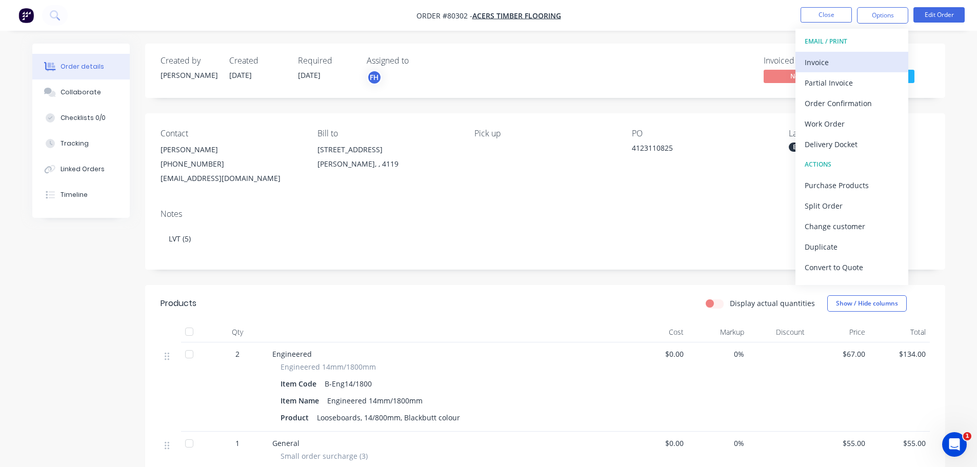
click at [835, 58] on div "Invoice" at bounding box center [852, 62] width 94 height 15
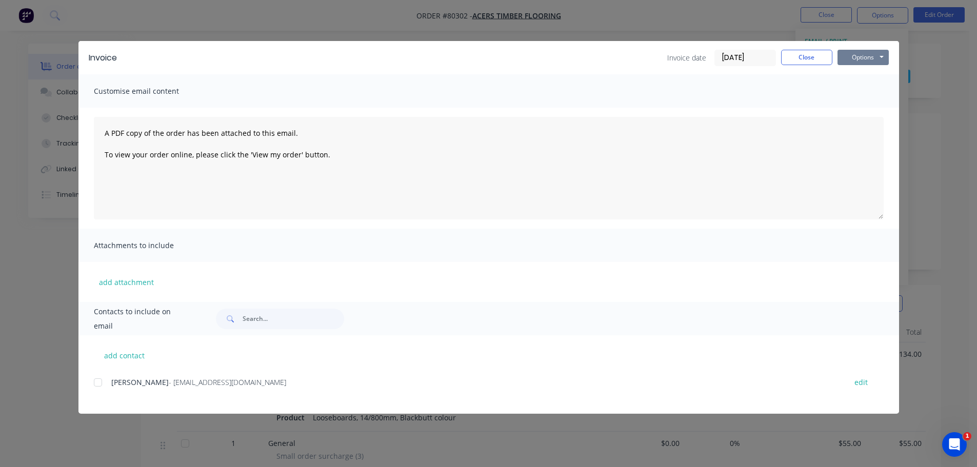
click at [851, 55] on button "Options" at bounding box center [862, 57] width 51 height 15
click at [845, 93] on button "Print" at bounding box center [870, 92] width 66 height 17
click at [805, 64] on button "Close" at bounding box center [806, 57] width 51 height 15
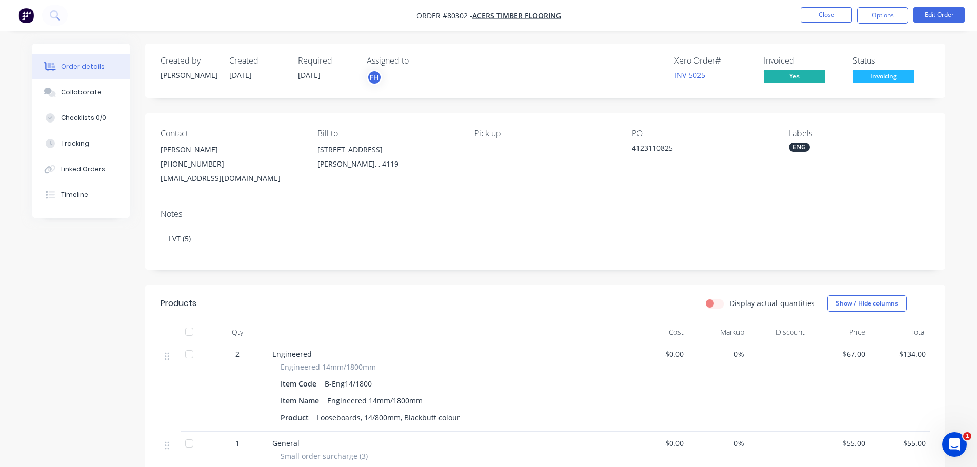
click at [885, 76] on span "Invoicing" at bounding box center [884, 76] width 62 height 13
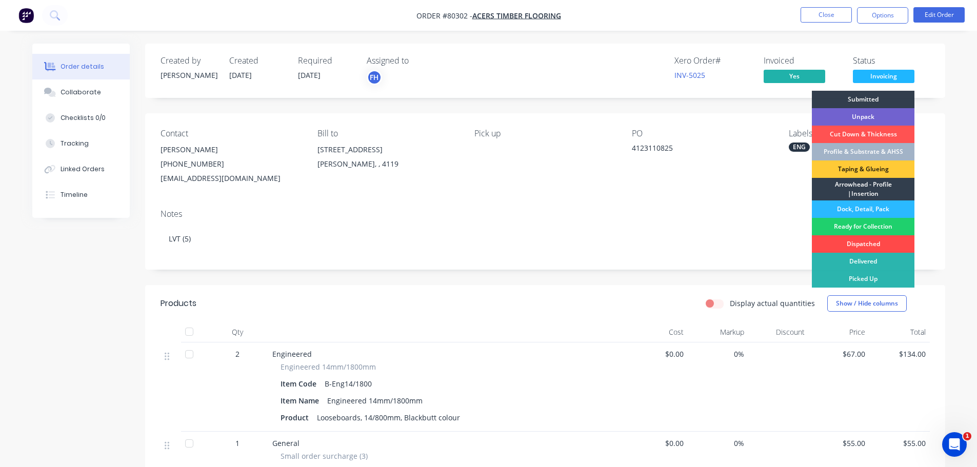
click at [857, 249] on div "Dispatched" at bounding box center [863, 243] width 103 height 17
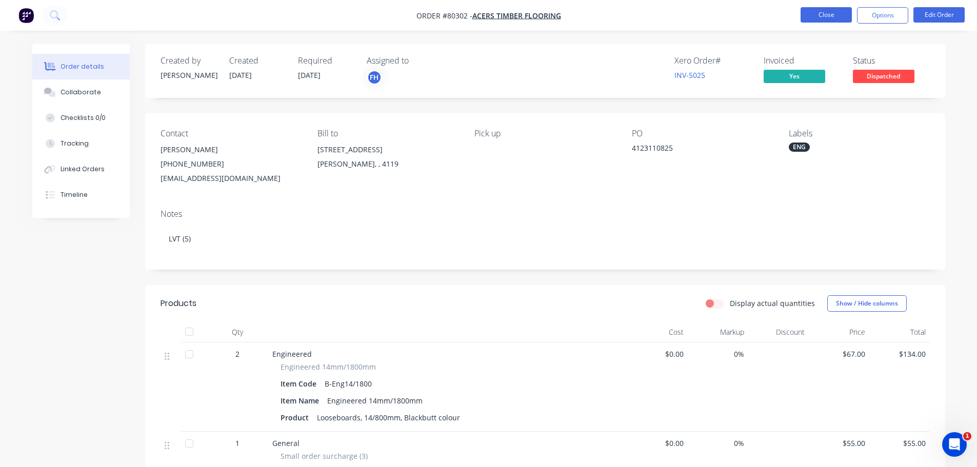
click at [815, 20] on button "Close" at bounding box center [825, 14] width 51 height 15
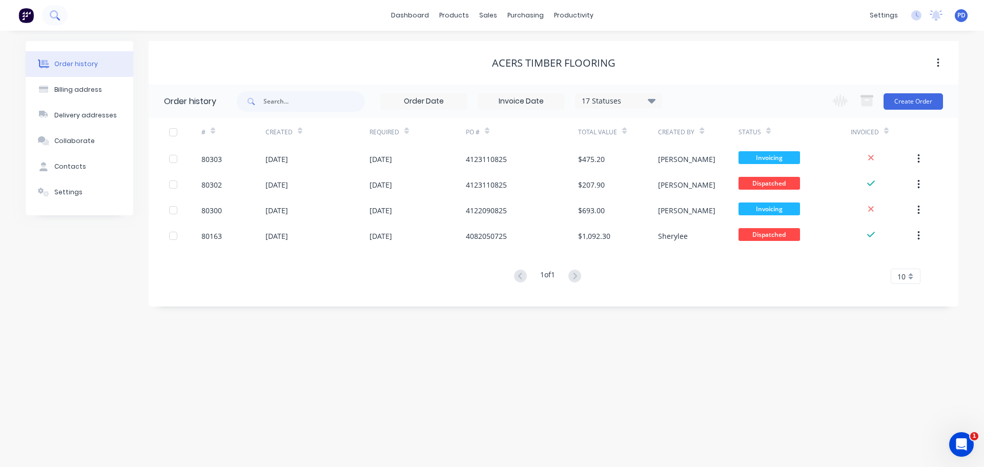
click at [57, 14] on icon at bounding box center [54, 14] width 8 height 8
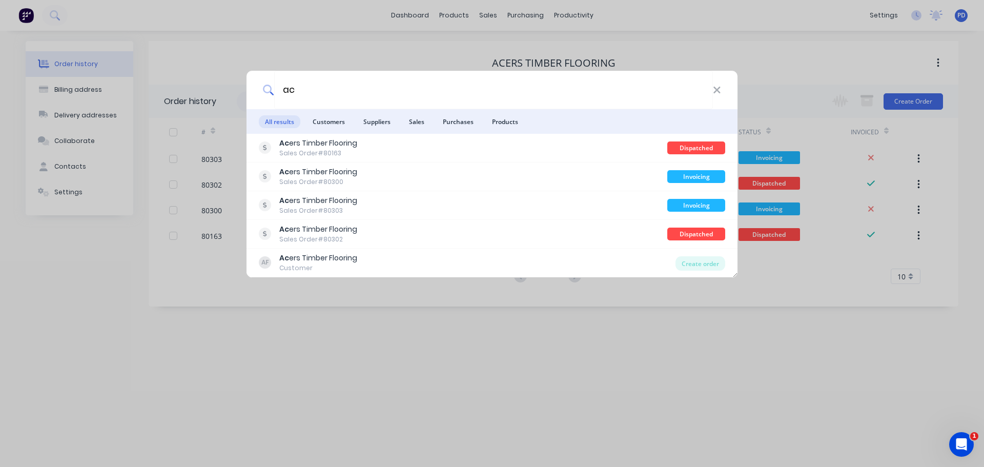
type input "a"
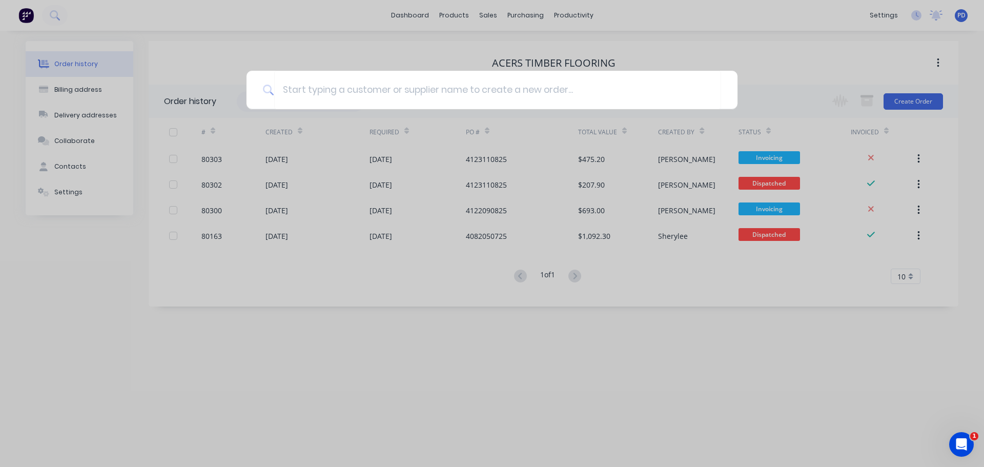
click at [213, 162] on div at bounding box center [492, 233] width 984 height 467
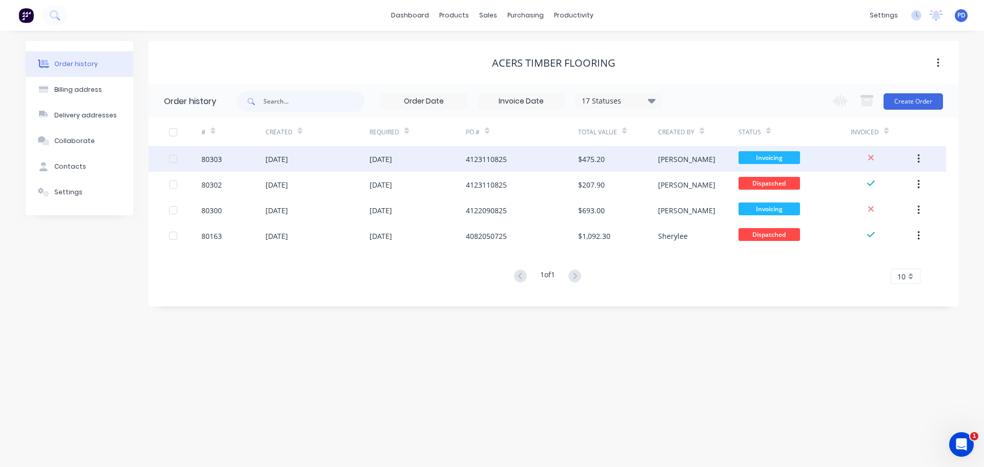
click at [288, 156] on div "14 Aug 2025" at bounding box center [277, 159] width 23 height 11
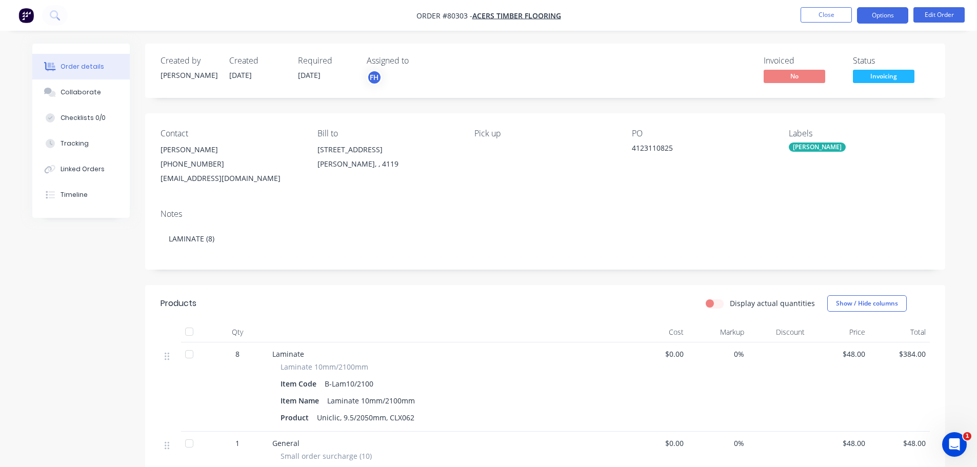
click at [878, 14] on button "Options" at bounding box center [882, 15] width 51 height 16
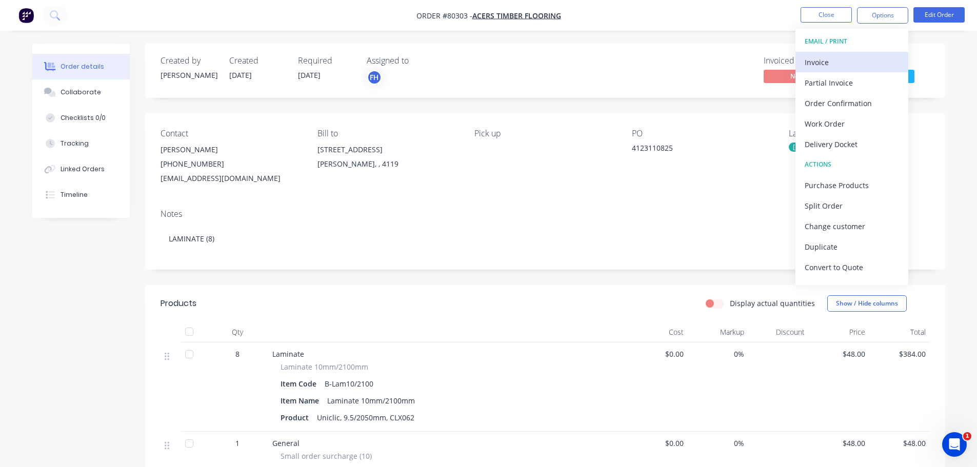
click at [829, 66] on div "Invoice" at bounding box center [852, 62] width 94 height 15
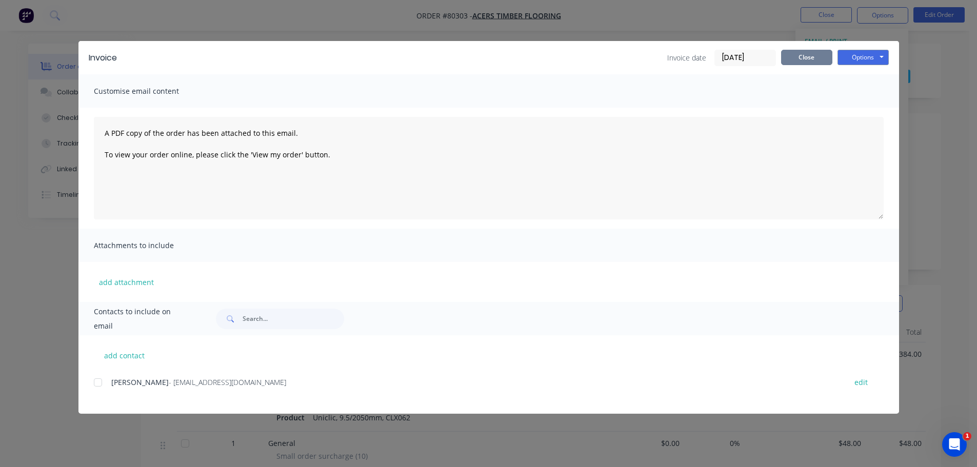
drag, startPoint x: 808, startPoint y: 58, endPoint x: 787, endPoint y: 75, distance: 27.4
click at [807, 58] on button "Close" at bounding box center [806, 57] width 51 height 15
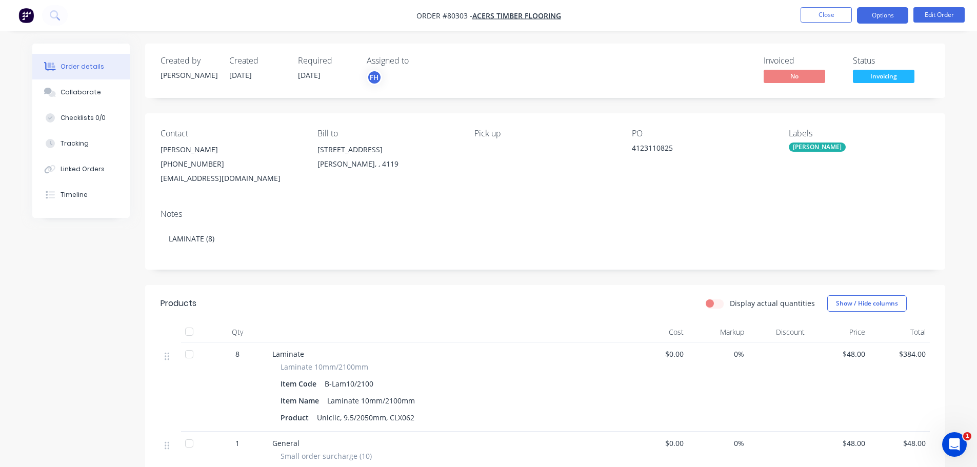
click at [868, 12] on button "Options" at bounding box center [882, 15] width 51 height 16
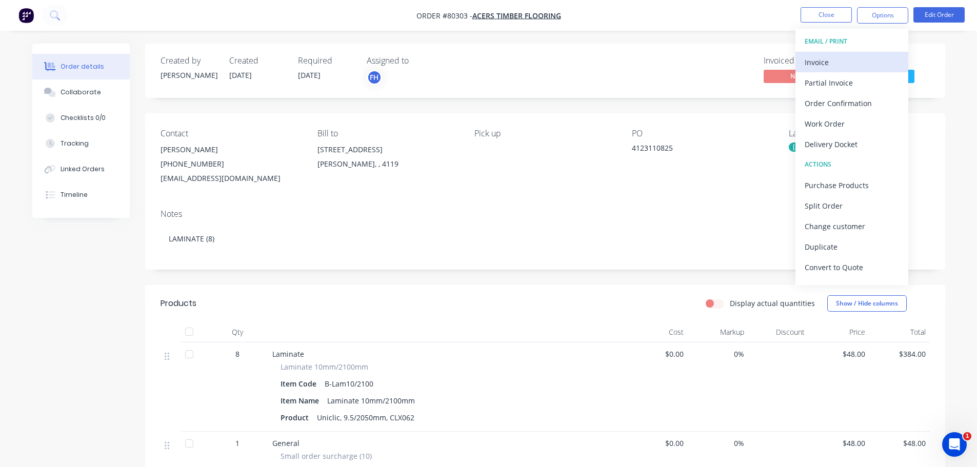
click at [848, 53] on button "Invoice" at bounding box center [851, 62] width 113 height 21
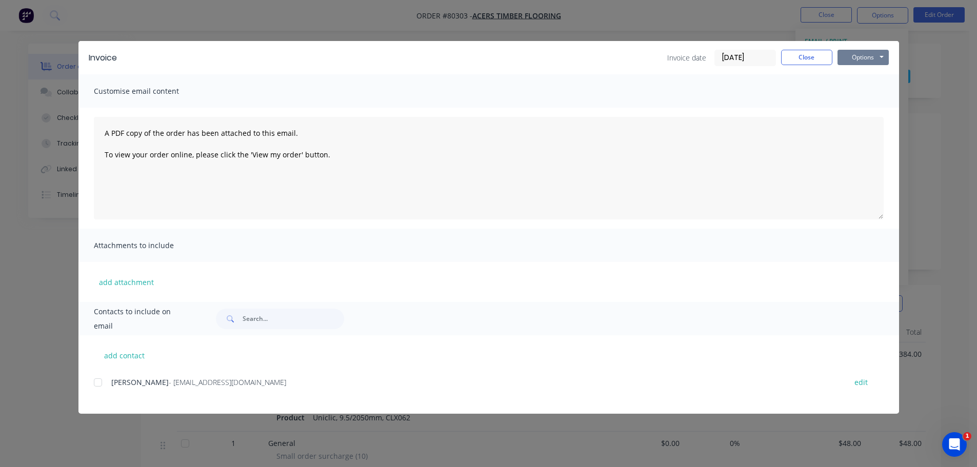
click at [849, 58] on button "Options" at bounding box center [862, 57] width 51 height 15
click at [852, 94] on button "Print" at bounding box center [870, 92] width 66 height 17
click at [820, 58] on button "Close" at bounding box center [806, 57] width 51 height 15
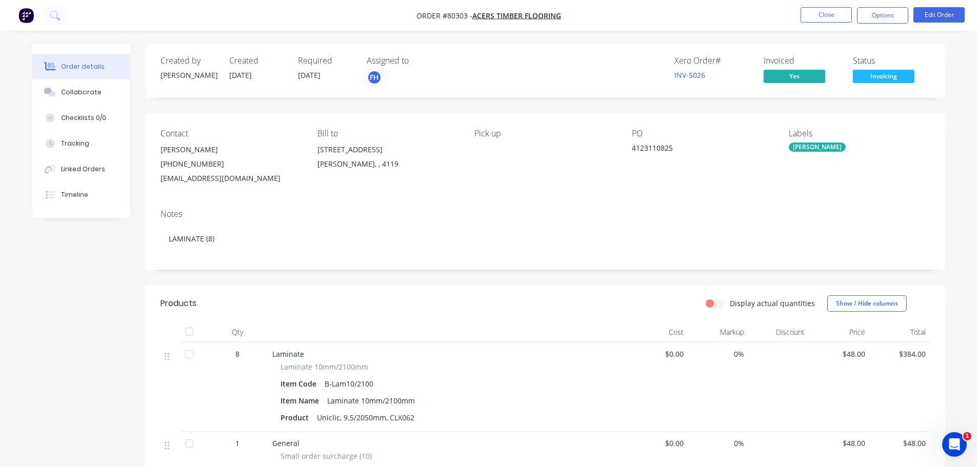
click at [875, 71] on span "Invoicing" at bounding box center [884, 76] width 62 height 13
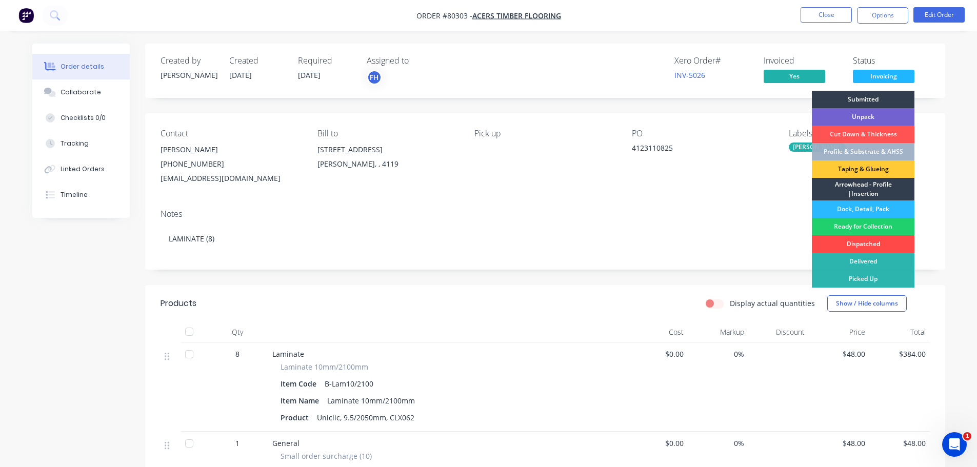
click at [860, 243] on div "Dispatched" at bounding box center [863, 243] width 103 height 17
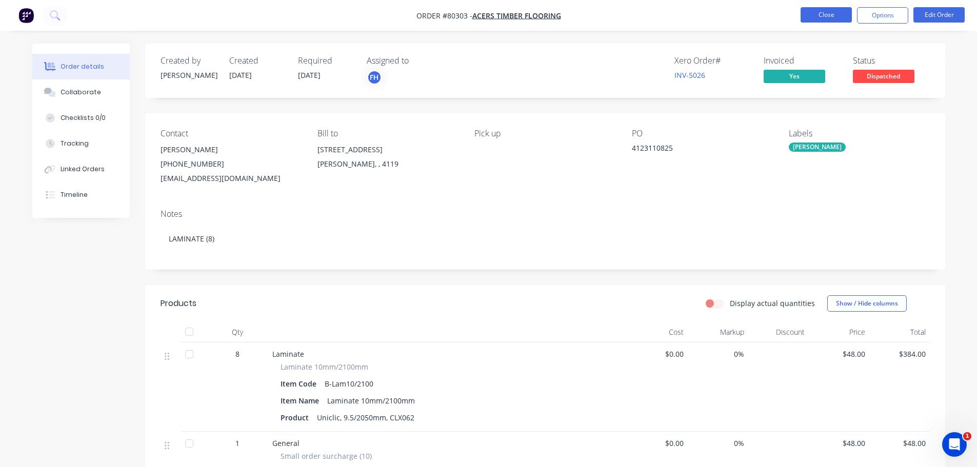
click at [832, 15] on button "Close" at bounding box center [825, 14] width 51 height 15
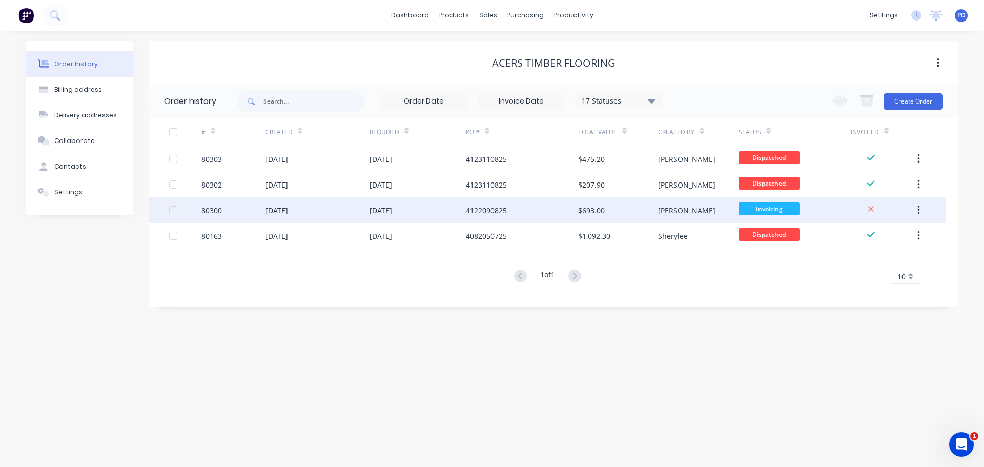
click at [208, 207] on div "80300" at bounding box center [212, 210] width 21 height 11
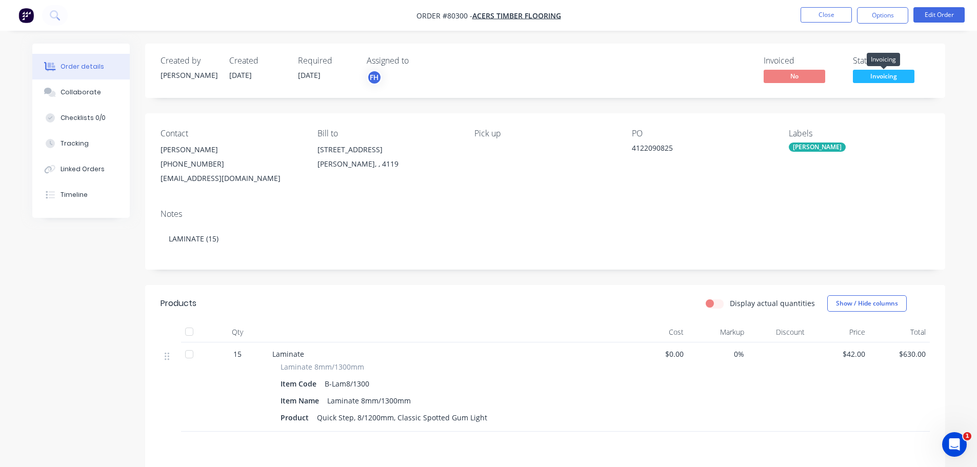
click at [897, 81] on span "Invoicing" at bounding box center [884, 76] width 62 height 13
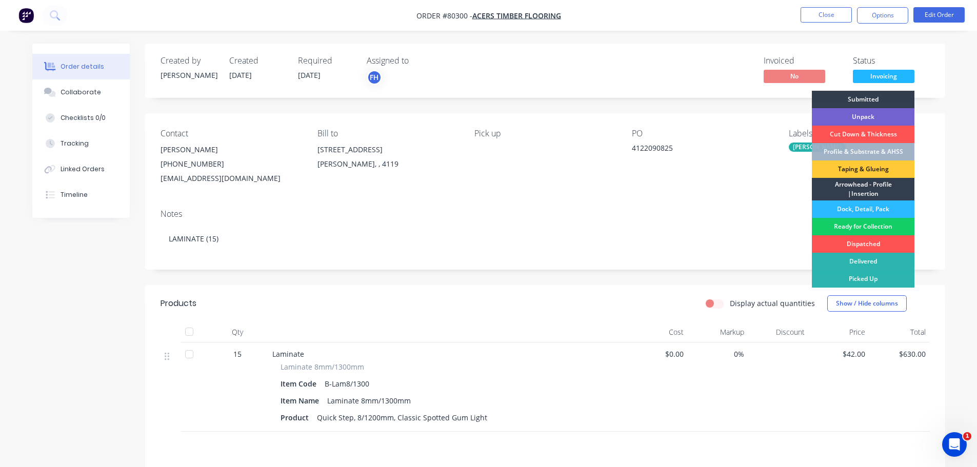
click at [867, 226] on div "Ready for Collection" at bounding box center [863, 226] width 103 height 17
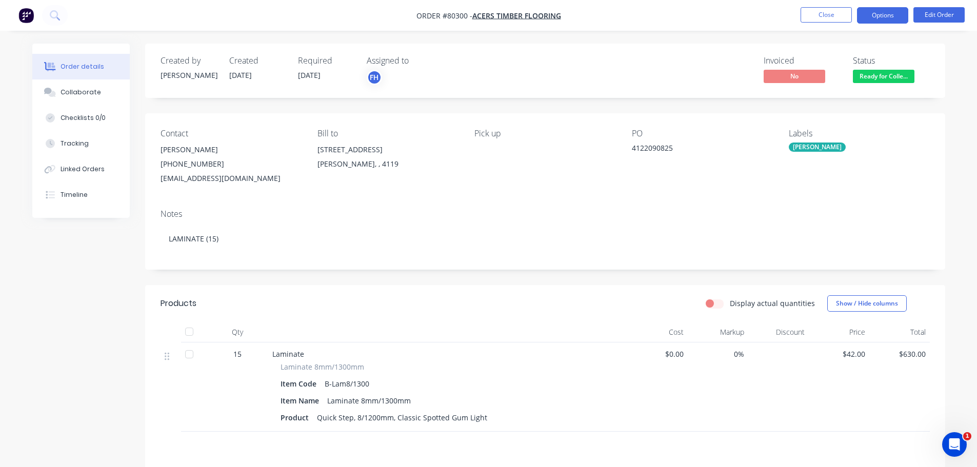
click at [872, 17] on button "Options" at bounding box center [882, 15] width 51 height 16
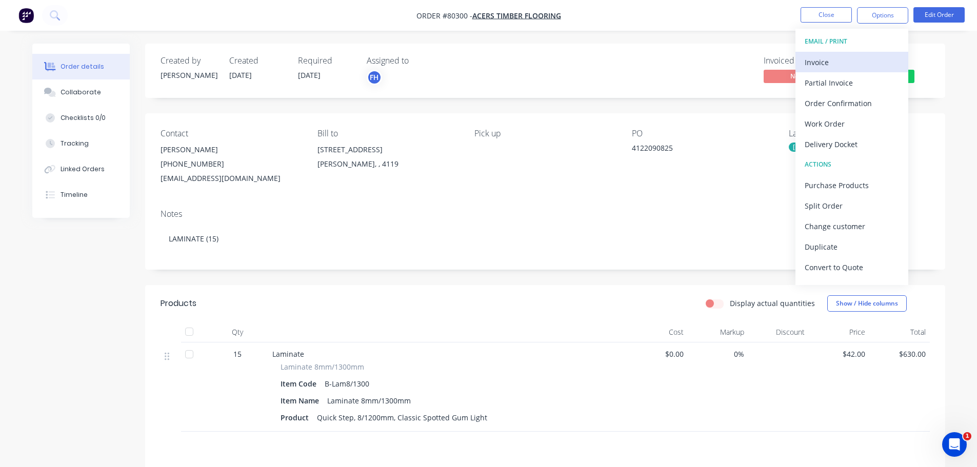
click at [842, 69] on div "Invoice" at bounding box center [852, 62] width 94 height 15
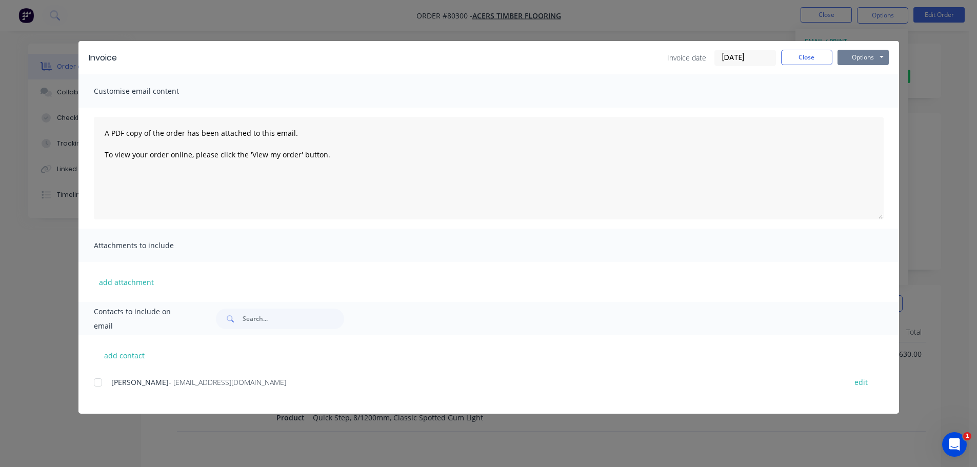
click at [865, 64] on button "Options" at bounding box center [862, 57] width 51 height 15
click at [857, 87] on button "Print" at bounding box center [870, 92] width 66 height 17
click at [809, 58] on button "Close" at bounding box center [806, 57] width 51 height 15
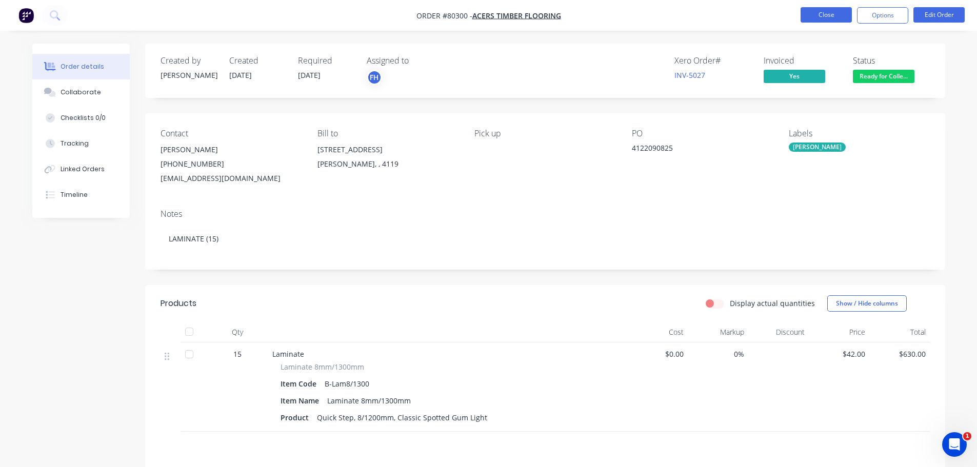
click at [843, 18] on button "Close" at bounding box center [825, 14] width 51 height 15
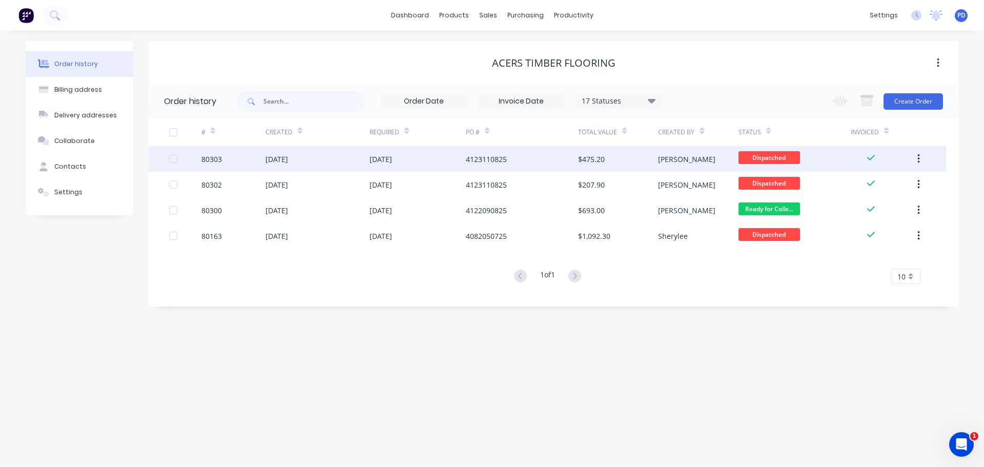
click at [285, 167] on div "14 Aug 2025" at bounding box center [318, 159] width 104 height 26
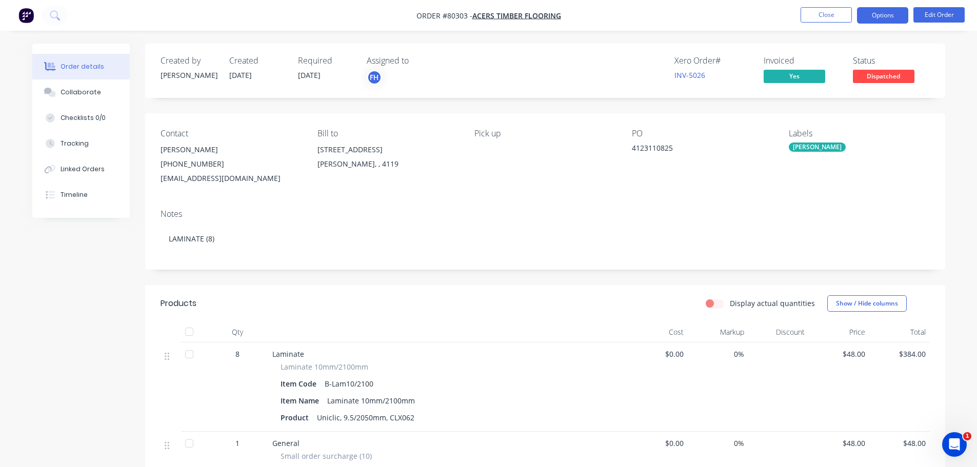
click at [886, 14] on button "Options" at bounding box center [882, 15] width 51 height 16
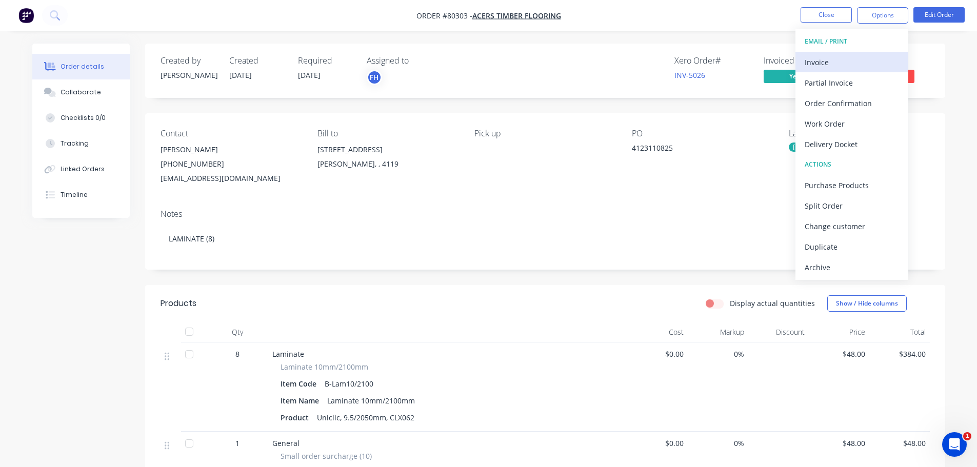
click at [838, 65] on div "Invoice" at bounding box center [852, 62] width 94 height 15
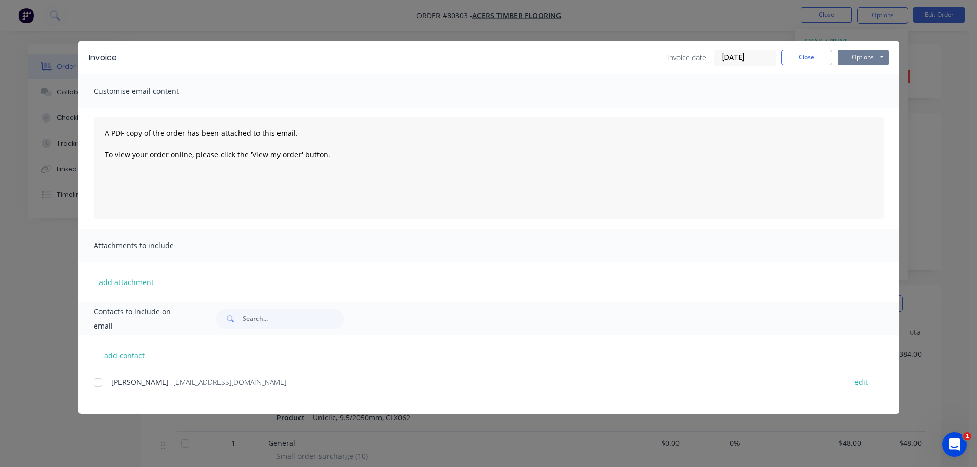
click at [855, 57] on button "Options" at bounding box center [862, 57] width 51 height 15
click at [853, 90] on button "Print" at bounding box center [870, 92] width 66 height 17
click at [793, 54] on button "Close" at bounding box center [806, 57] width 51 height 15
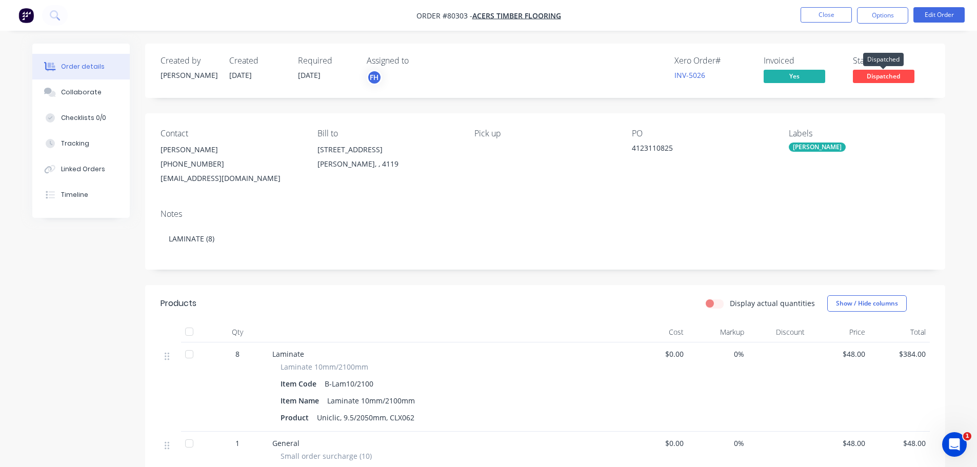
click at [887, 73] on span "Dispatched" at bounding box center [884, 76] width 62 height 13
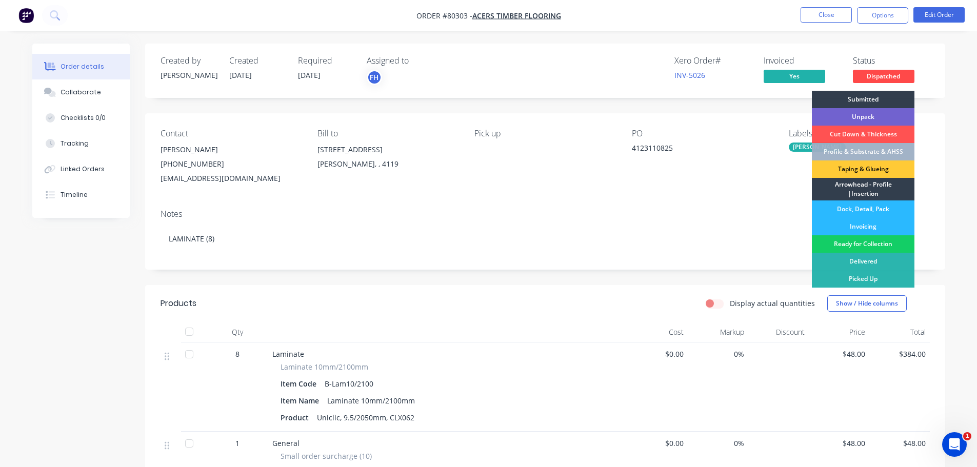
click at [866, 240] on div "Ready for Collection" at bounding box center [863, 243] width 103 height 17
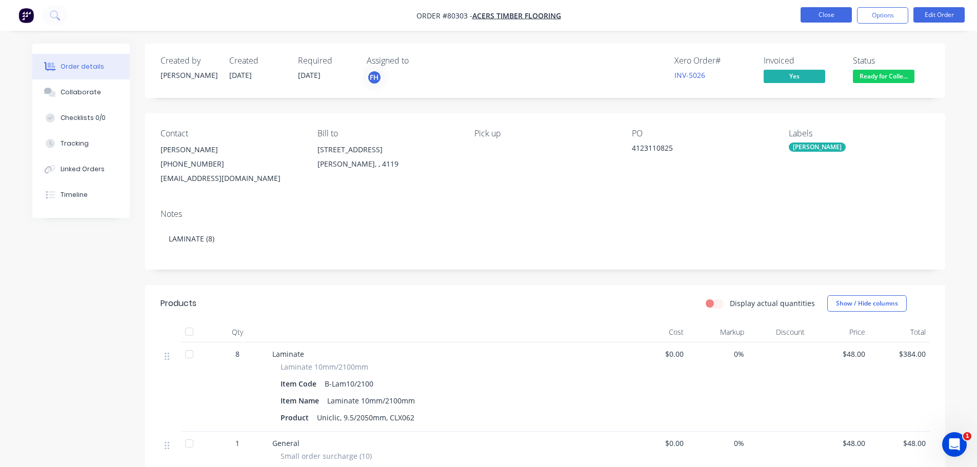
click at [838, 16] on button "Close" at bounding box center [825, 14] width 51 height 15
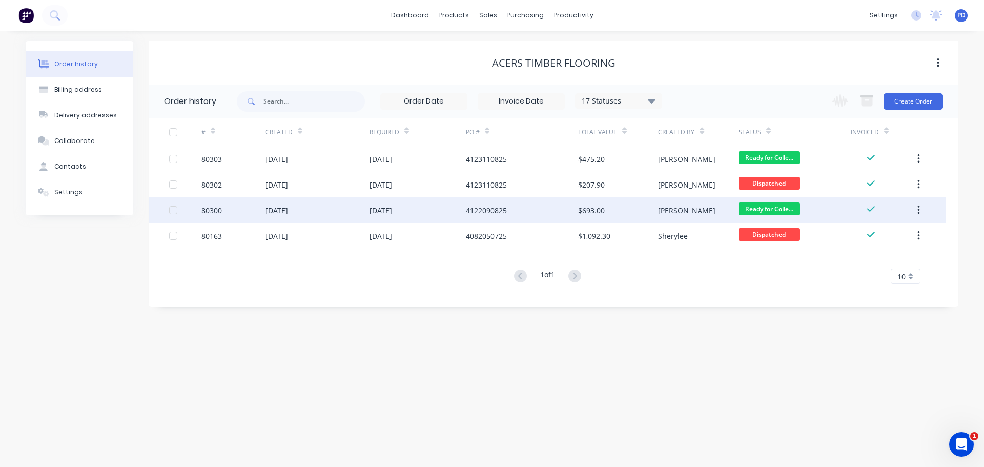
click at [217, 212] on div "80300" at bounding box center [212, 210] width 21 height 11
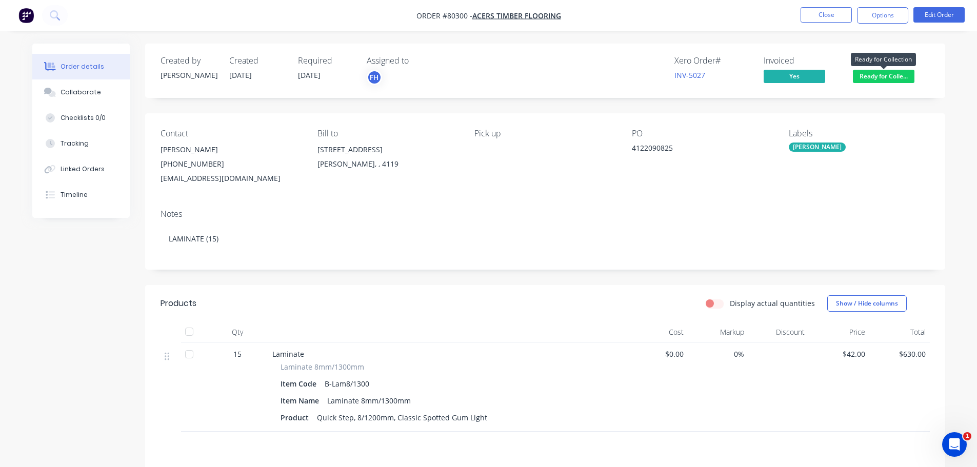
click at [897, 75] on span "Ready for Colle..." at bounding box center [884, 76] width 62 height 13
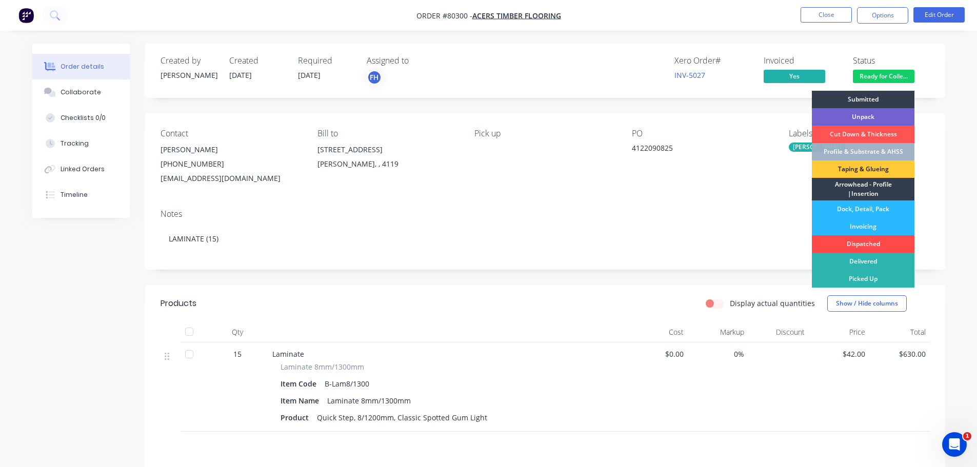
click at [867, 242] on div "Dispatched" at bounding box center [863, 243] width 103 height 17
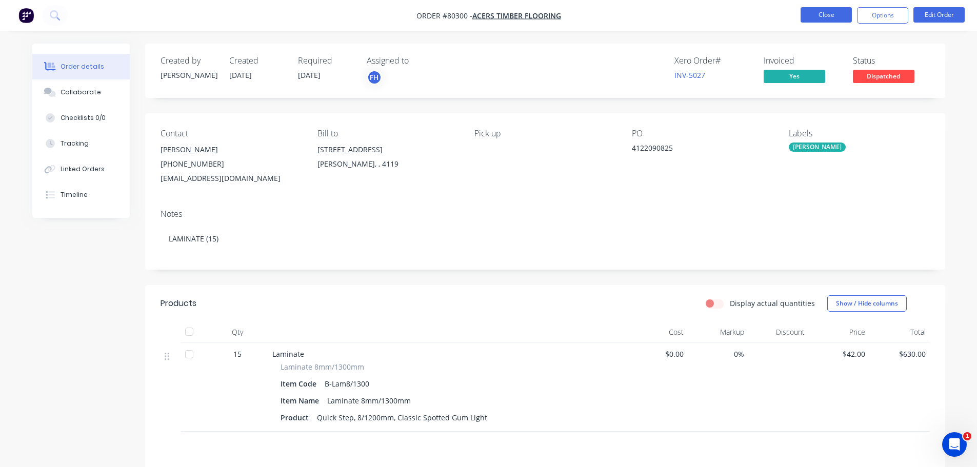
click at [816, 17] on button "Close" at bounding box center [825, 14] width 51 height 15
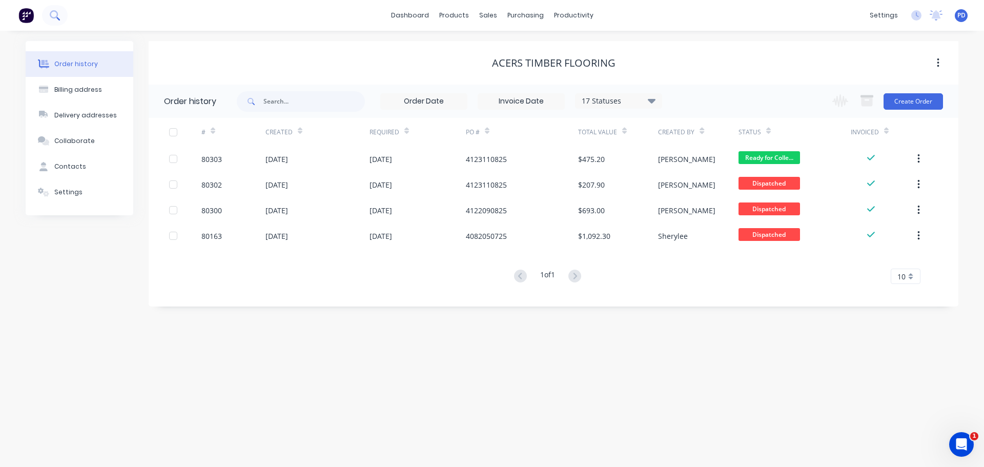
click at [47, 17] on button at bounding box center [55, 15] width 26 height 21
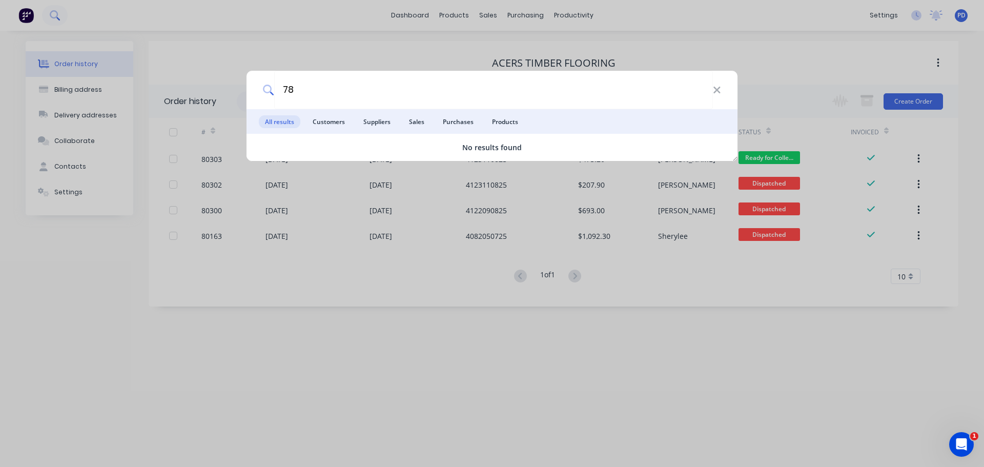
type input "7"
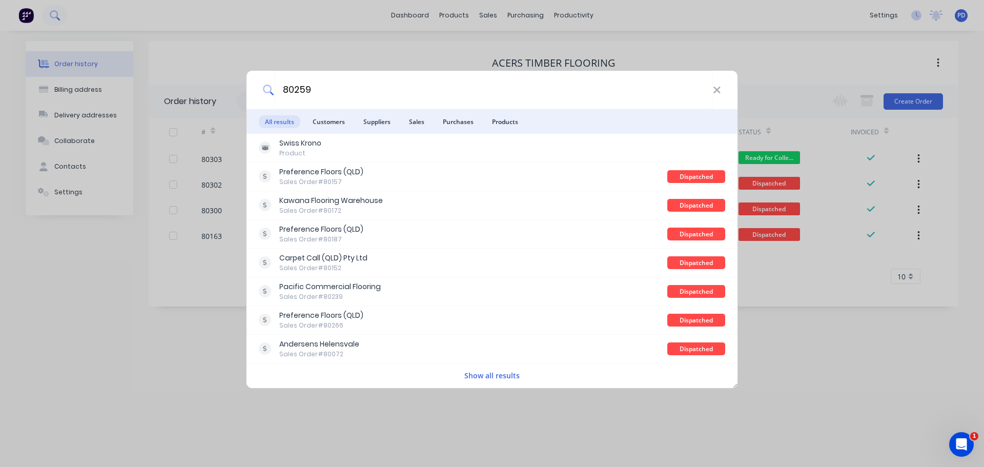
type input "80259"
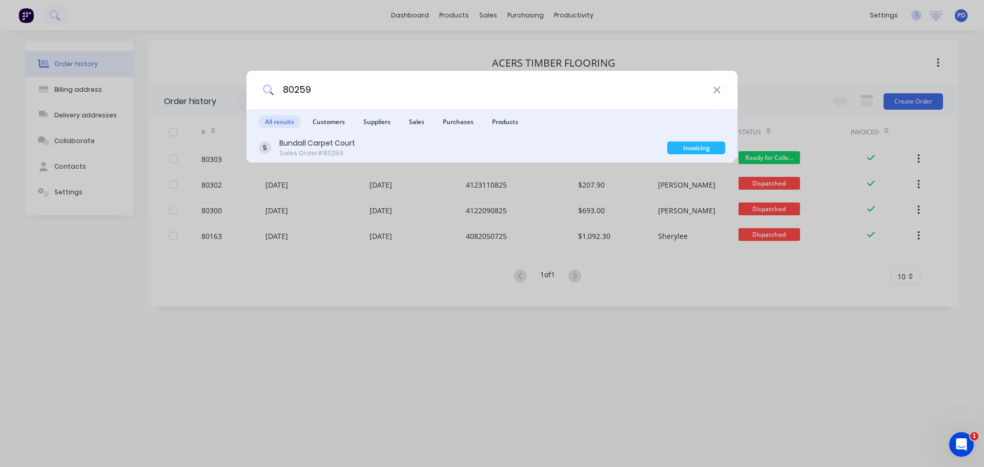
click at [294, 145] on div "Bundall Carpet Court" at bounding box center [317, 143] width 76 height 11
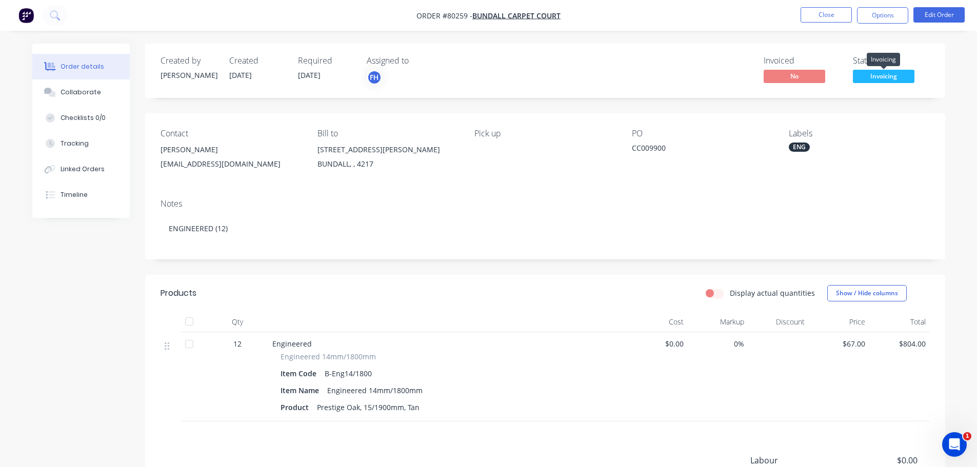
click at [897, 77] on span "Invoicing" at bounding box center [884, 76] width 62 height 13
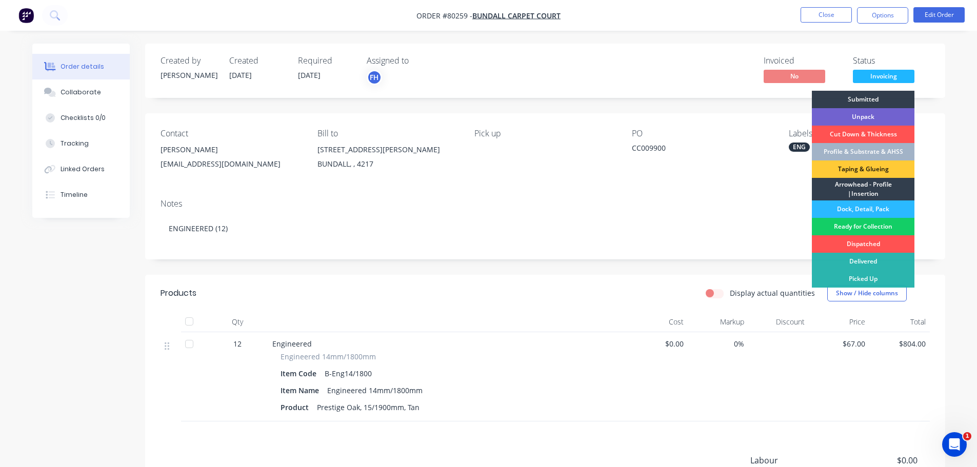
click at [853, 224] on div "Ready for Collection" at bounding box center [863, 226] width 103 height 17
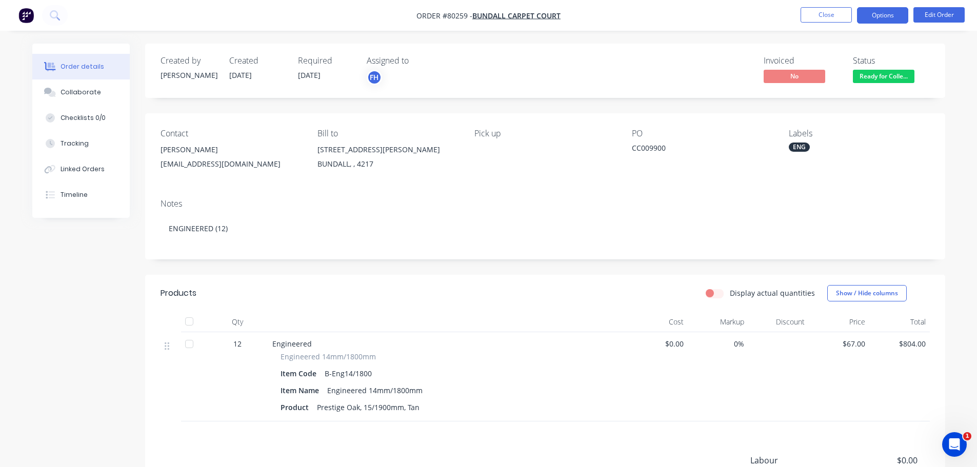
click at [888, 17] on button "Options" at bounding box center [882, 15] width 51 height 16
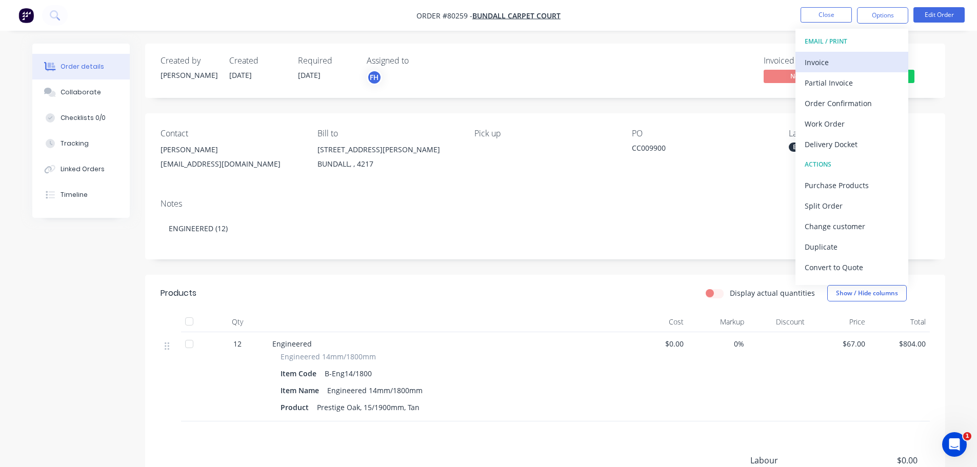
click at [815, 62] on div "Invoice" at bounding box center [852, 62] width 94 height 15
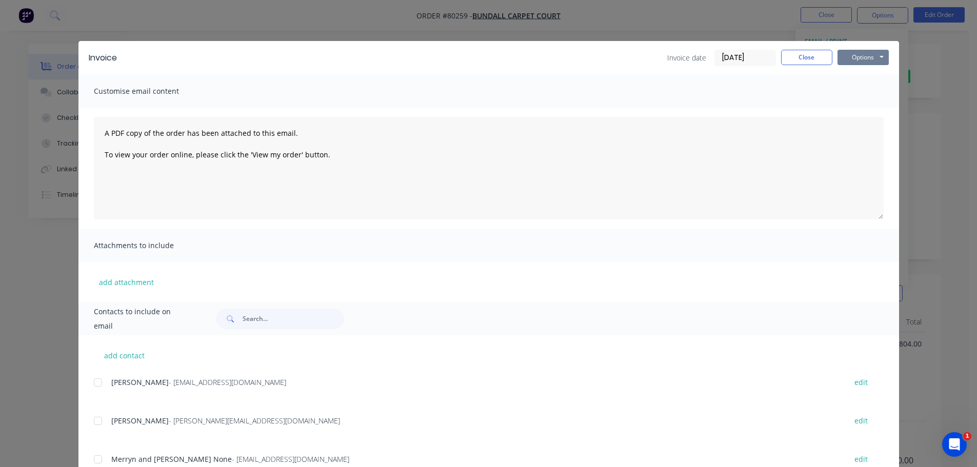
click at [848, 55] on button "Options" at bounding box center [862, 57] width 51 height 15
click at [849, 94] on button "Print" at bounding box center [870, 92] width 66 height 17
click at [807, 64] on button "Close" at bounding box center [806, 57] width 51 height 15
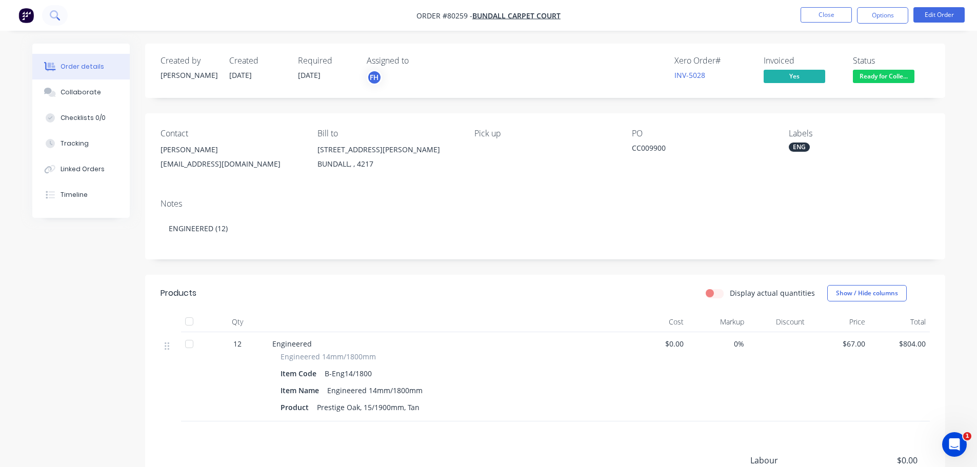
click at [55, 13] on icon at bounding box center [55, 15] width 10 height 10
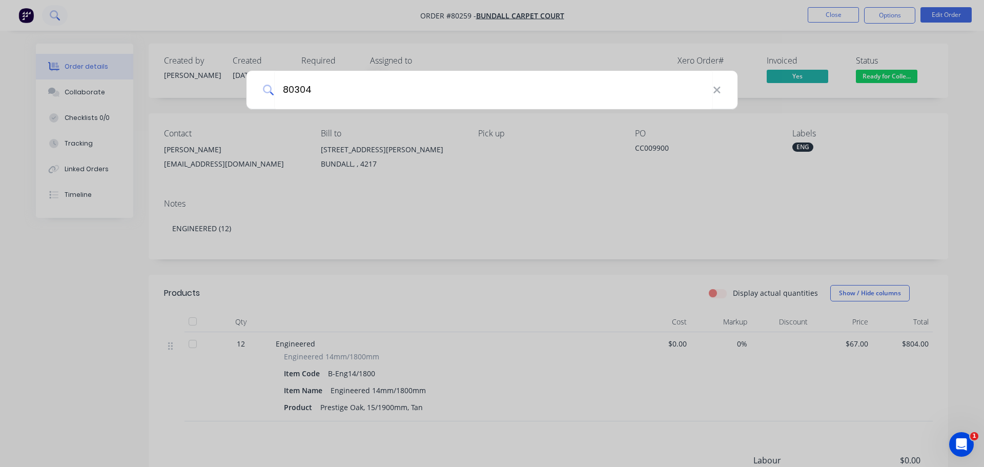
type input "80304"
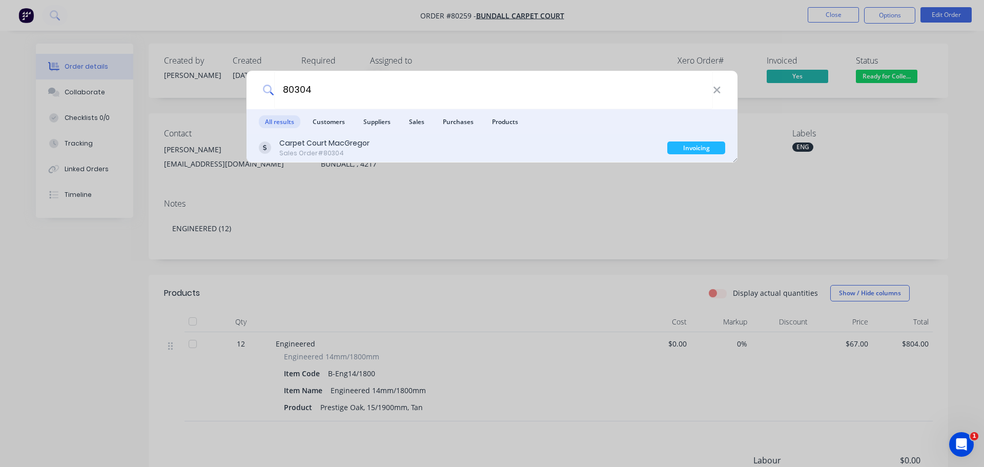
click at [317, 138] on div "Carpet Court MacGregor" at bounding box center [324, 143] width 90 height 11
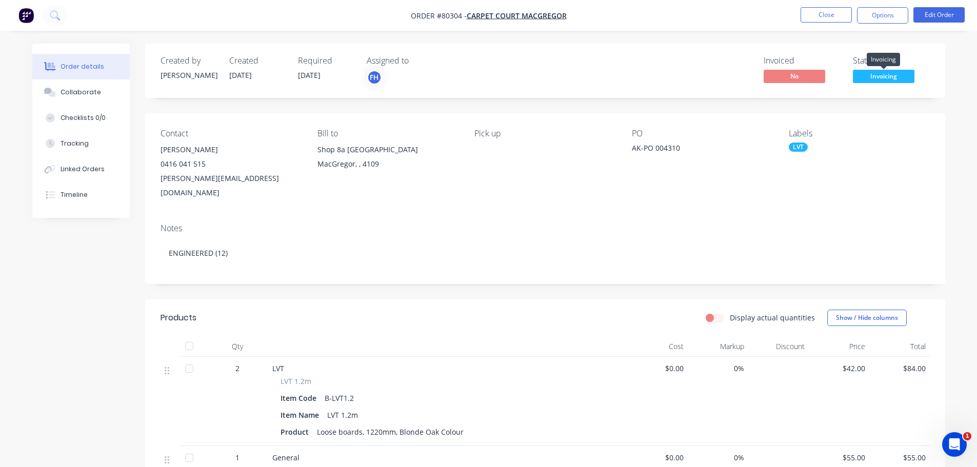
click at [884, 79] on span "Invoicing" at bounding box center [884, 76] width 62 height 13
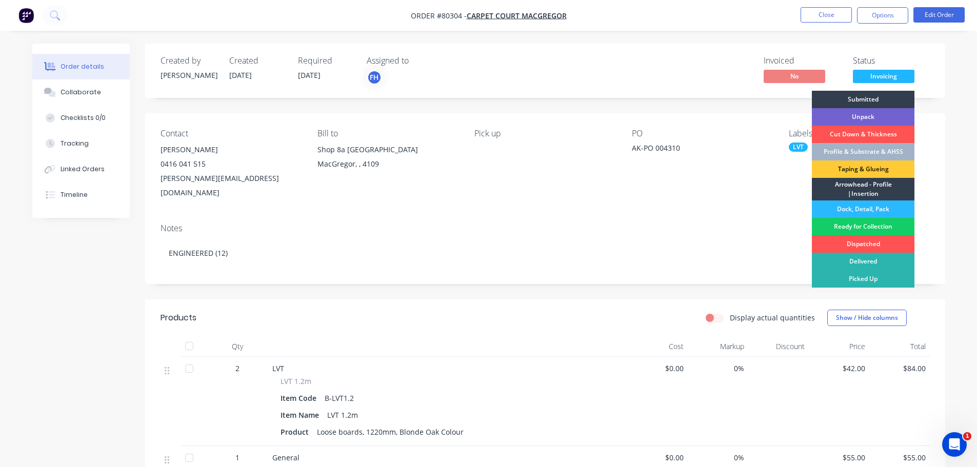
click at [865, 223] on div "Ready for Collection" at bounding box center [863, 226] width 103 height 17
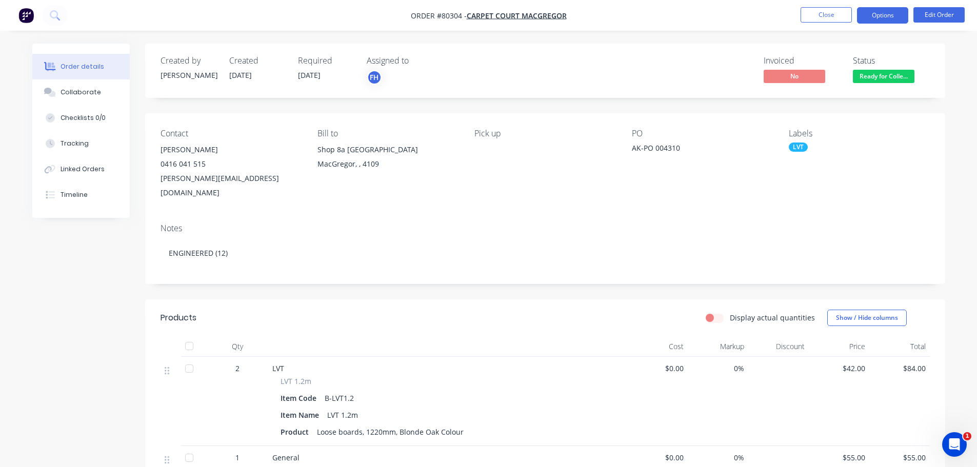
click at [889, 18] on button "Options" at bounding box center [882, 15] width 51 height 16
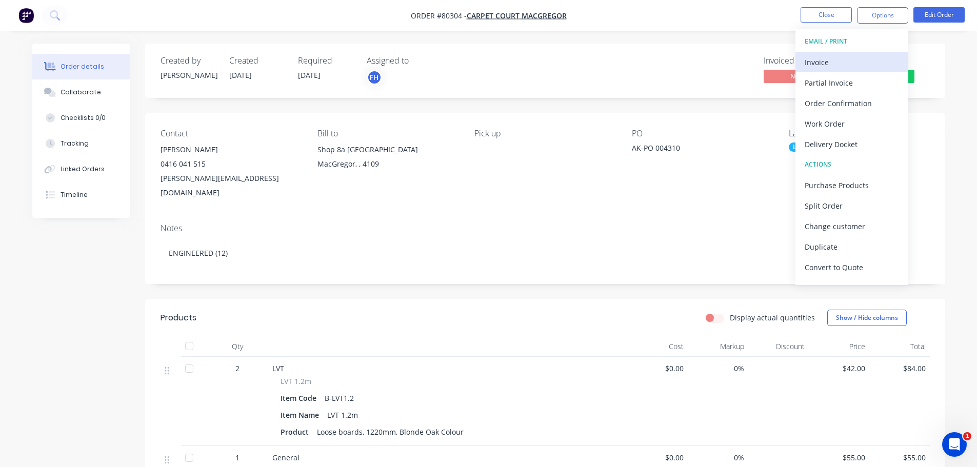
click at [832, 68] on div "Invoice" at bounding box center [852, 62] width 94 height 15
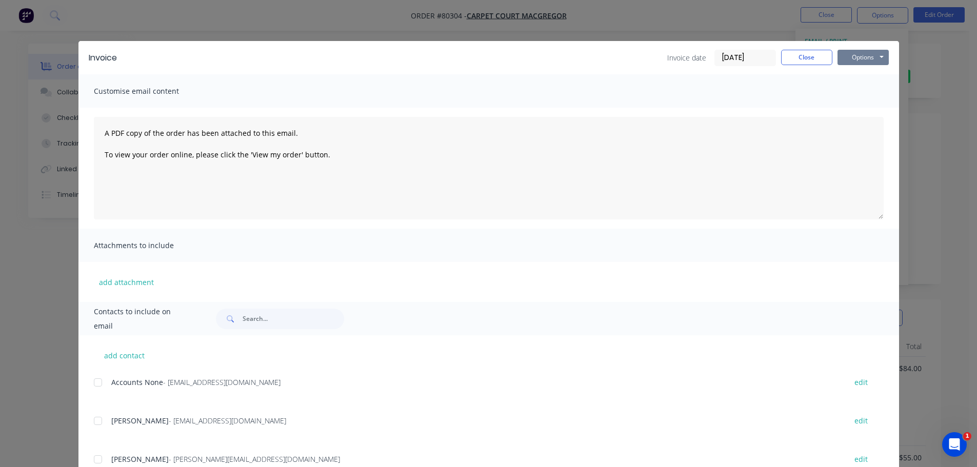
click at [854, 65] on button "Options" at bounding box center [862, 57] width 51 height 15
click at [849, 90] on button "Print" at bounding box center [870, 92] width 66 height 17
click at [790, 55] on button "Close" at bounding box center [806, 57] width 51 height 15
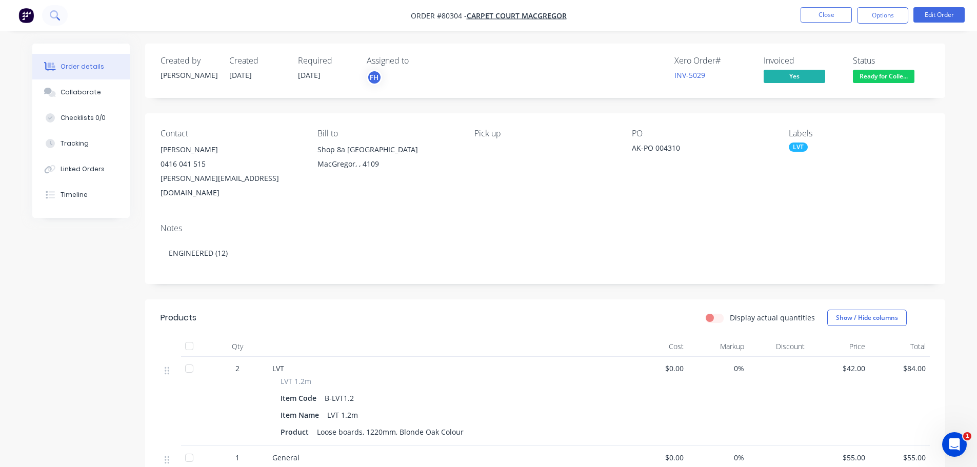
click at [54, 11] on icon at bounding box center [54, 14] width 8 height 8
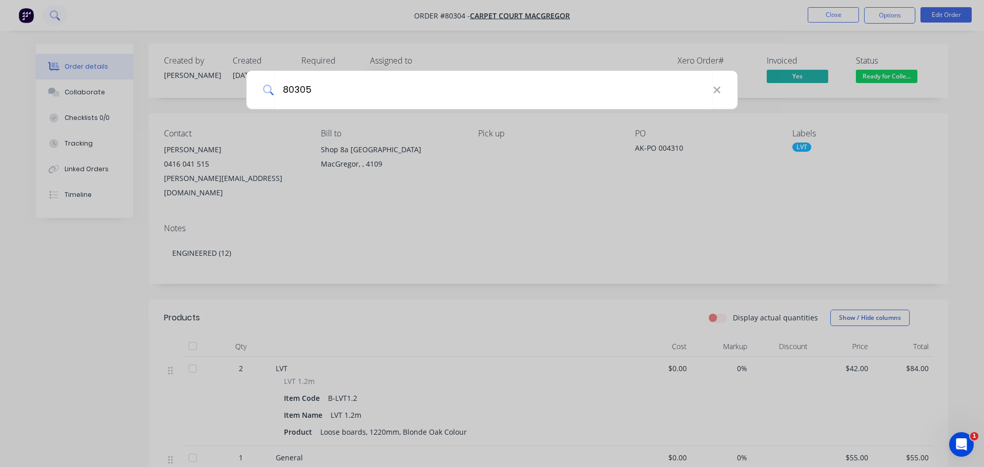
type input "80305"
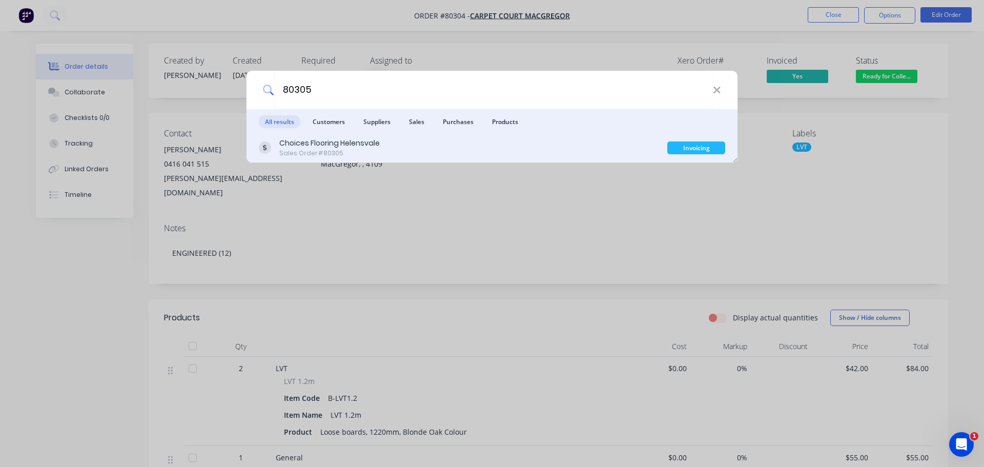
click at [289, 147] on div "Choices Flooring Helensvale" at bounding box center [329, 143] width 101 height 11
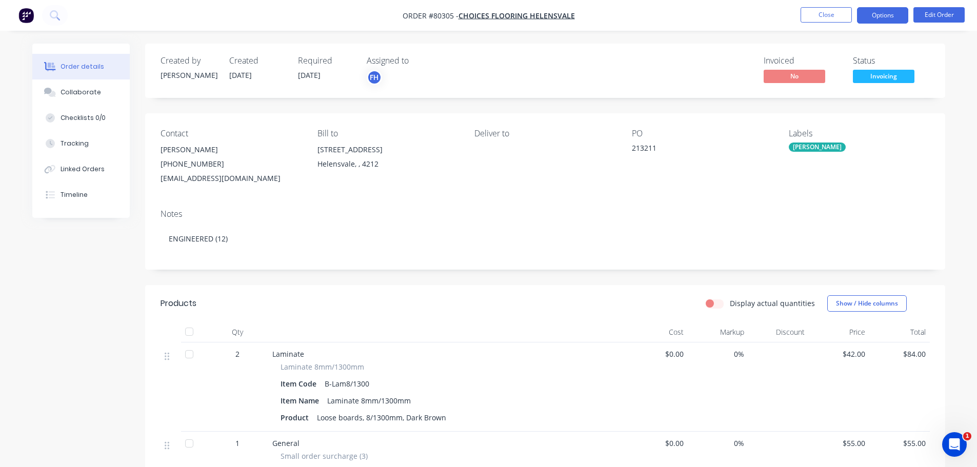
click at [873, 16] on button "Options" at bounding box center [882, 15] width 51 height 16
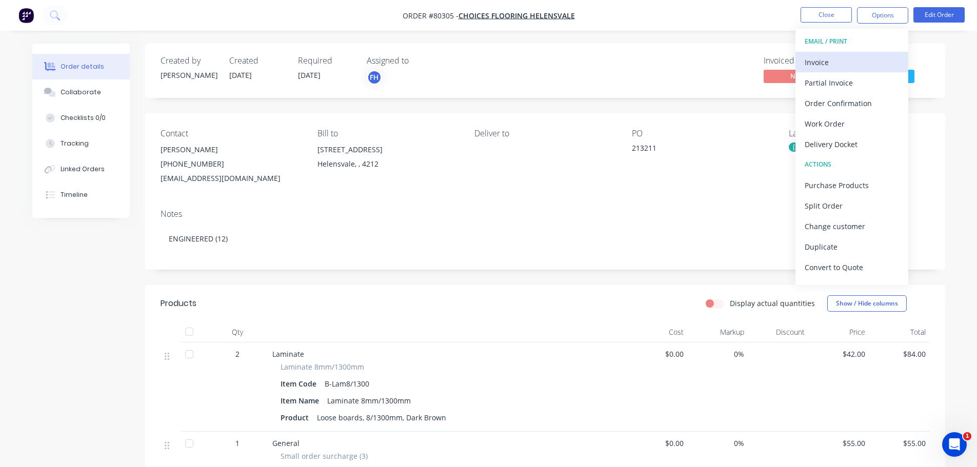
click at [836, 66] on div "Invoice" at bounding box center [852, 62] width 94 height 15
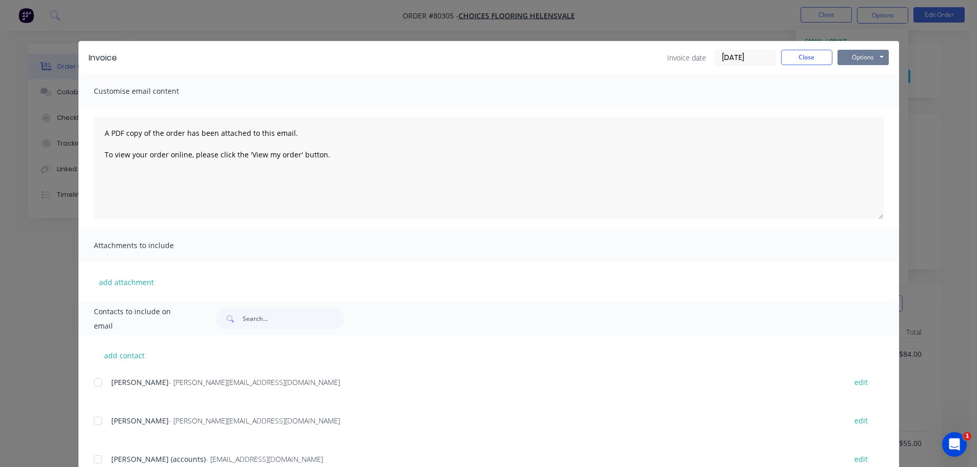
click at [855, 59] on button "Options" at bounding box center [862, 57] width 51 height 15
click at [843, 93] on button "Print" at bounding box center [870, 92] width 66 height 17
click at [795, 59] on button "Close" at bounding box center [806, 57] width 51 height 15
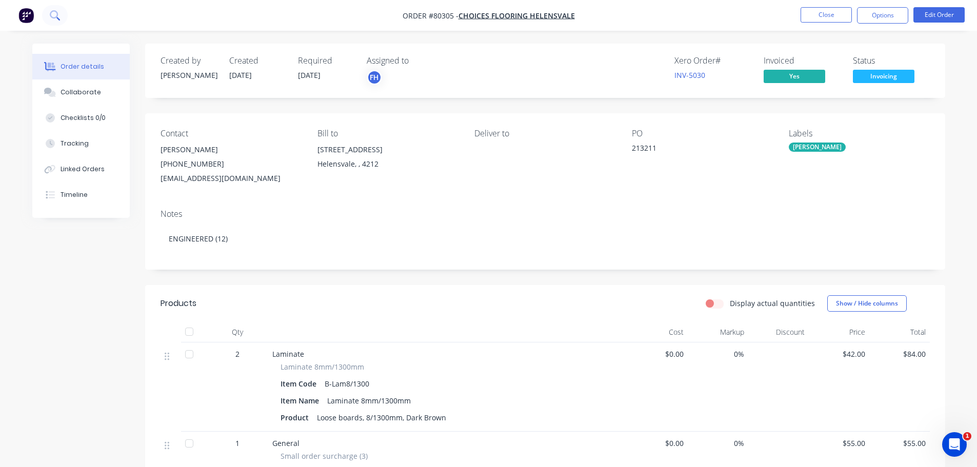
click at [55, 17] on icon at bounding box center [55, 15] width 10 height 10
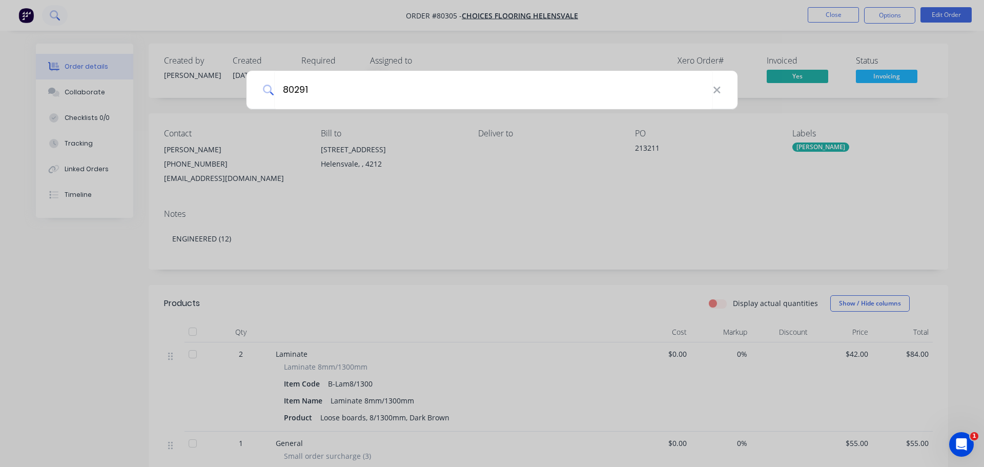
type input "80291"
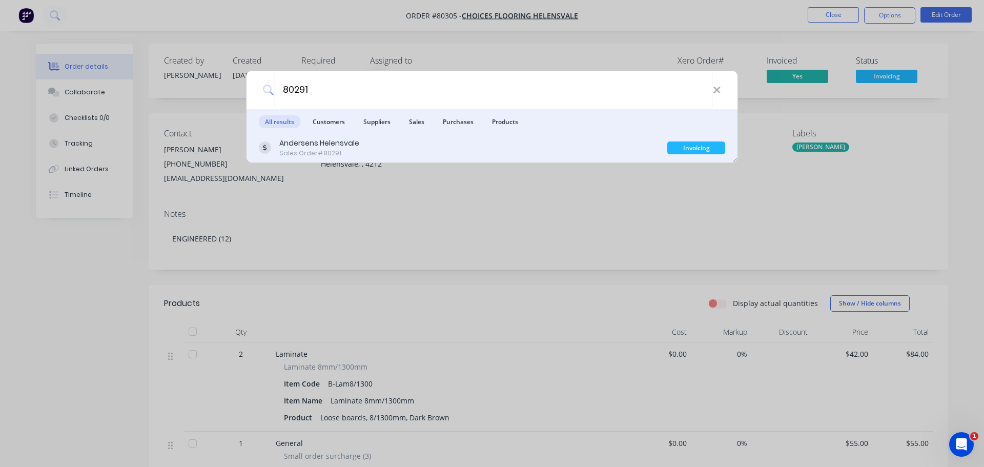
click at [315, 149] on div "Sales Order #80291" at bounding box center [319, 153] width 80 height 9
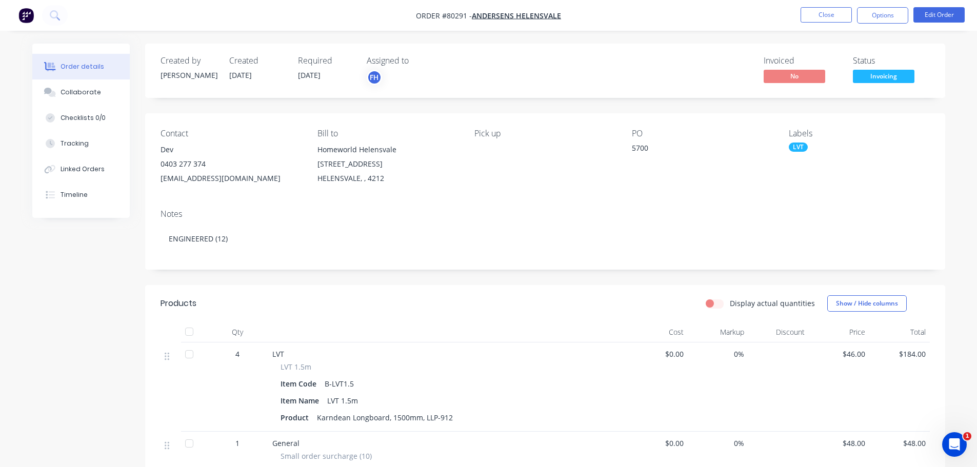
click at [886, 72] on span "Invoicing" at bounding box center [884, 76] width 62 height 13
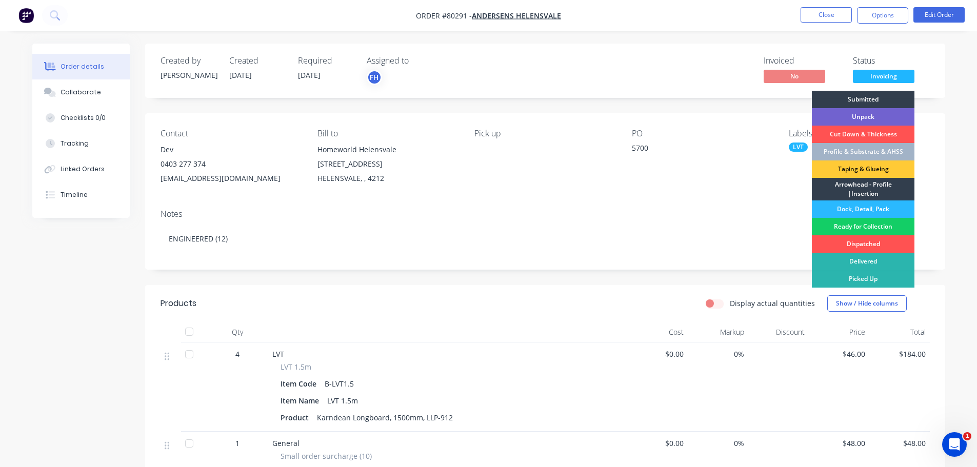
click at [863, 225] on div "Ready for Collection" at bounding box center [863, 226] width 103 height 17
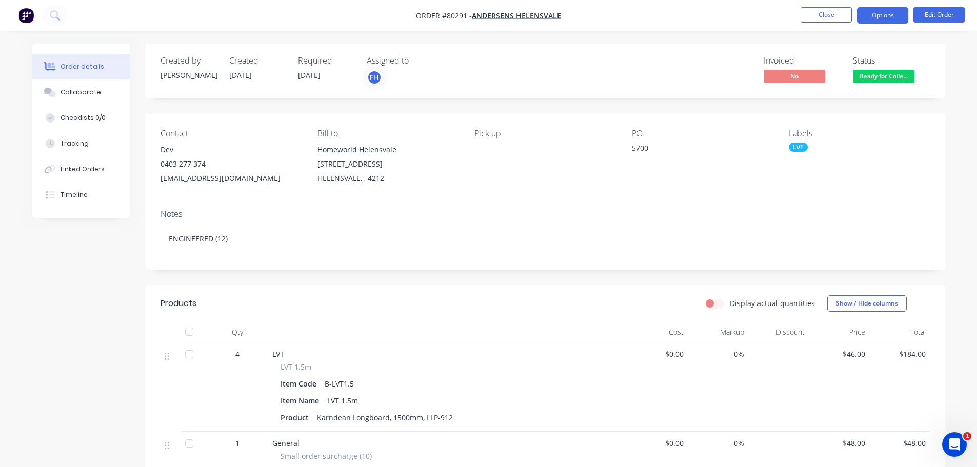
click at [880, 22] on button "Options" at bounding box center [882, 15] width 51 height 16
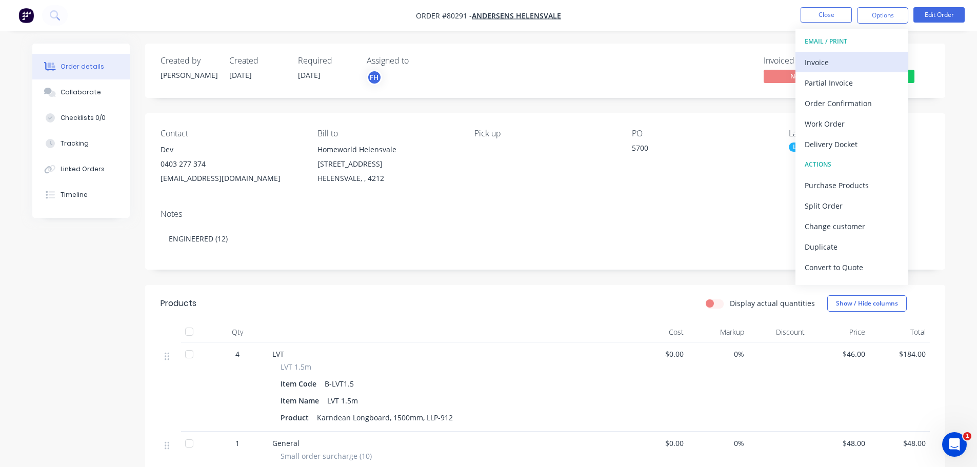
click at [826, 66] on div "Invoice" at bounding box center [852, 62] width 94 height 15
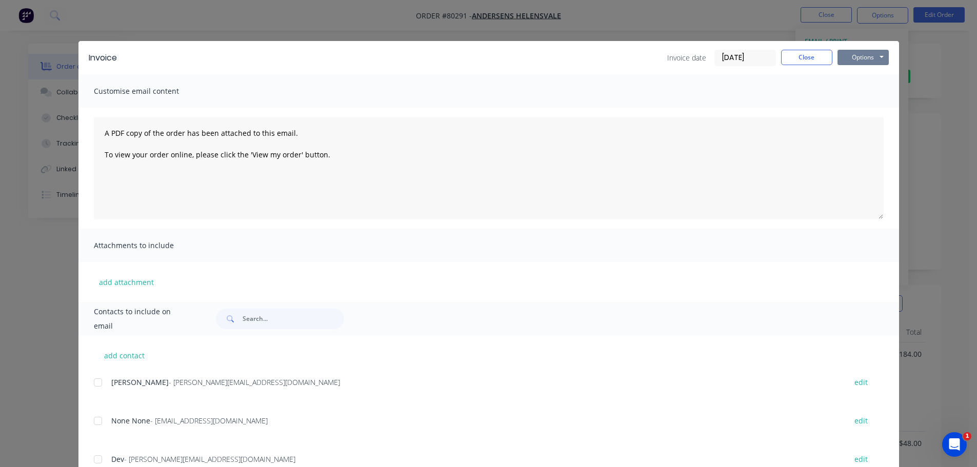
click at [861, 57] on button "Options" at bounding box center [862, 57] width 51 height 15
click at [852, 93] on button "Print" at bounding box center [870, 92] width 66 height 17
click at [782, 52] on button "Close" at bounding box center [806, 57] width 51 height 15
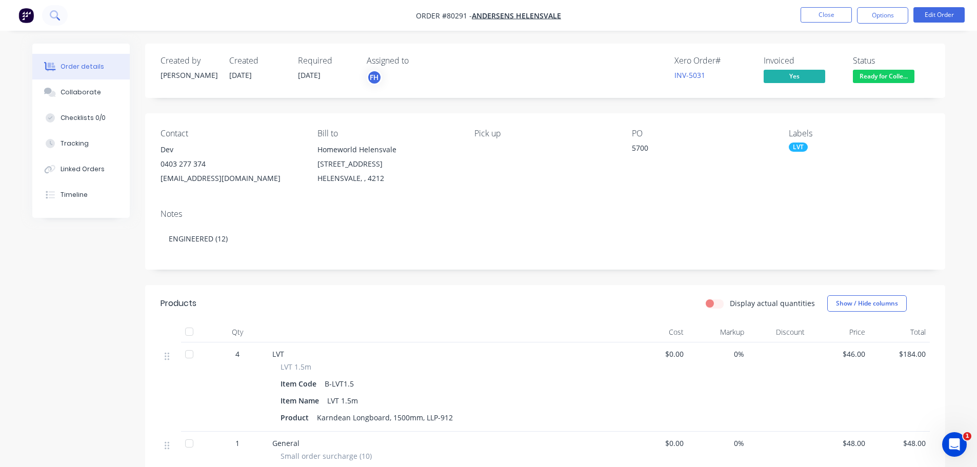
click at [54, 16] on icon at bounding box center [55, 15] width 10 height 10
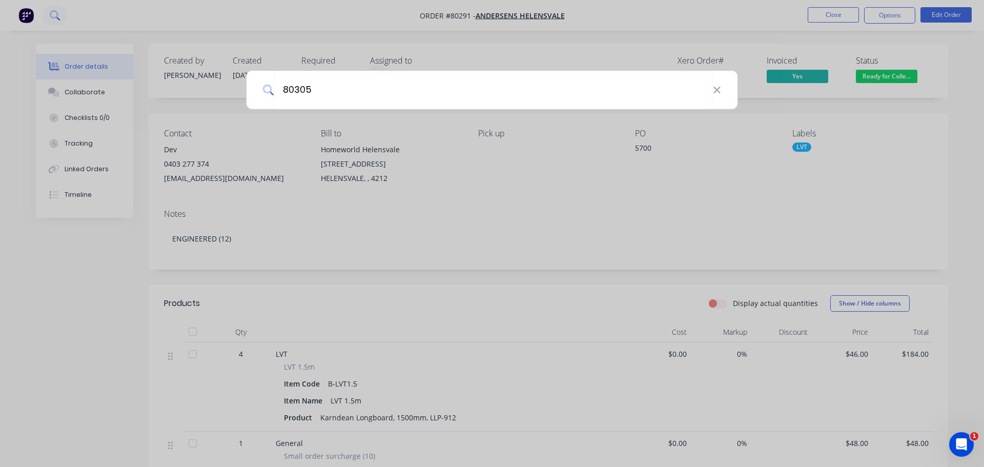
type input "80305"
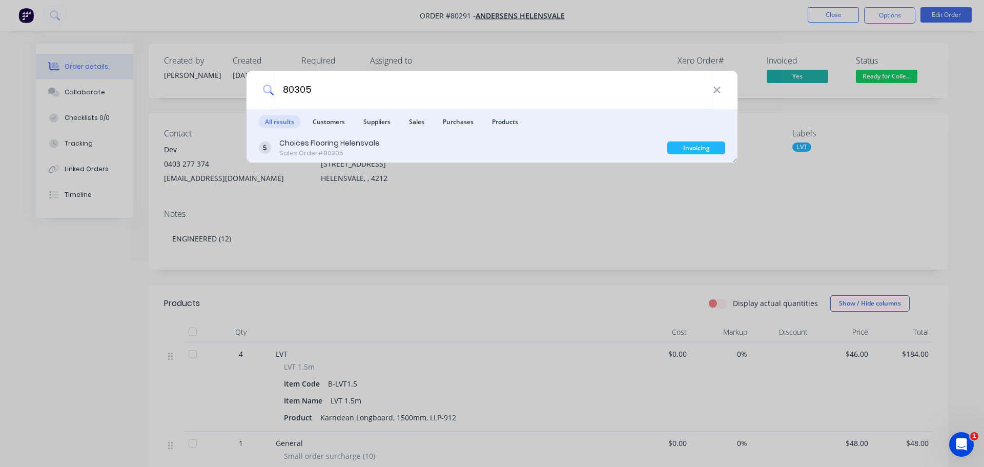
click at [333, 159] on div "Choices Flooring Helensvale Sales Order #80305 Invoicing" at bounding box center [492, 148] width 491 height 29
click at [328, 141] on div "Choices Flooring Helensvale" at bounding box center [329, 143] width 101 height 11
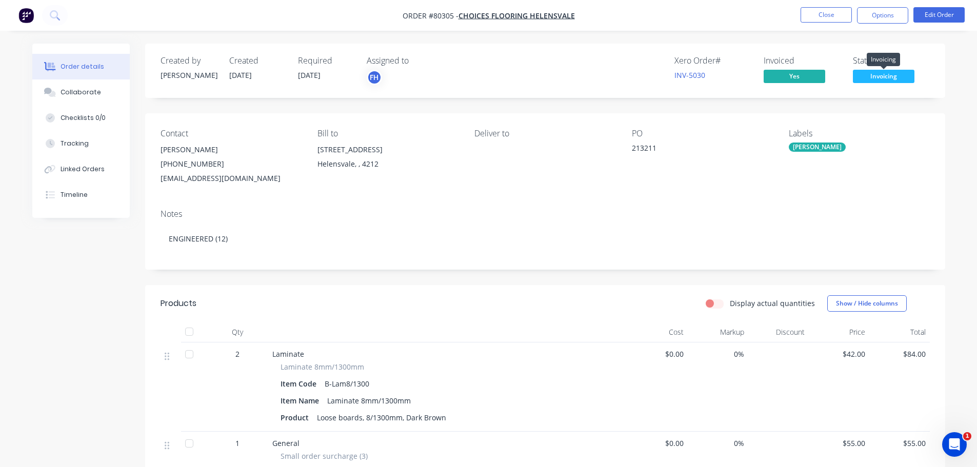
click at [890, 76] on span "Invoicing" at bounding box center [884, 76] width 62 height 13
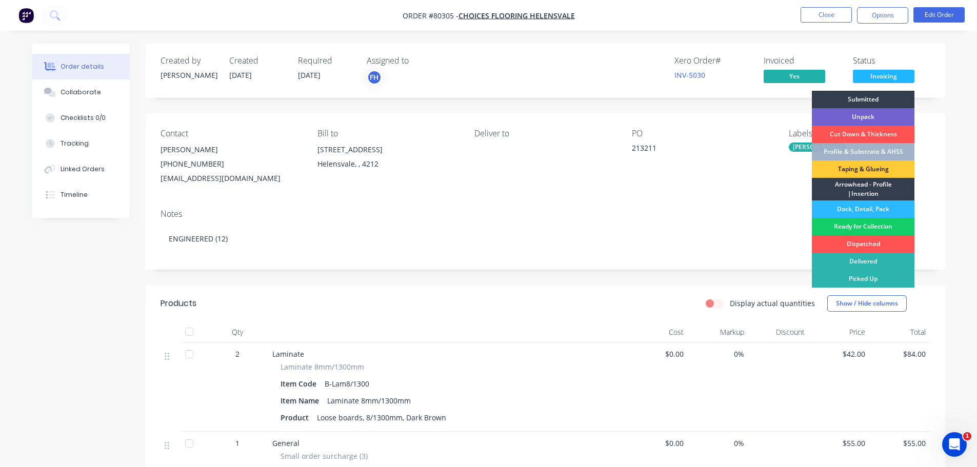
click at [874, 228] on div "Ready for Collection" at bounding box center [863, 226] width 103 height 17
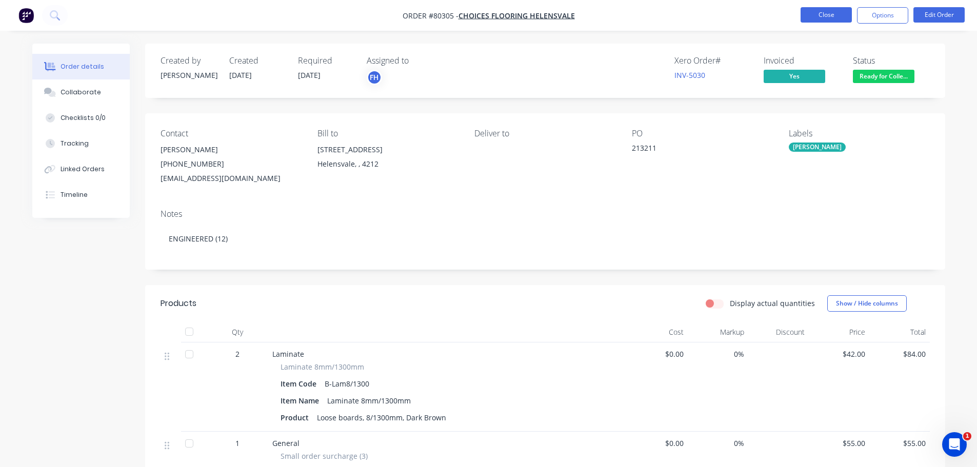
click at [811, 13] on button "Close" at bounding box center [825, 14] width 51 height 15
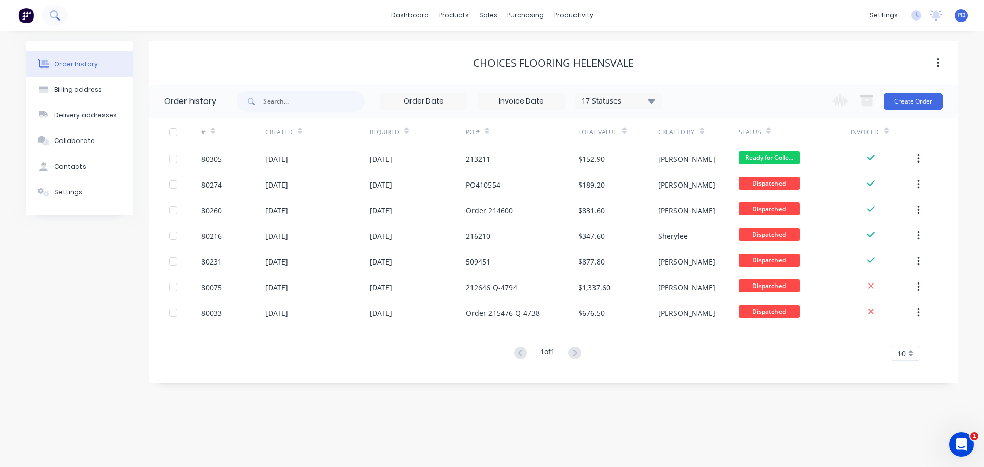
click at [56, 15] on icon at bounding box center [55, 15] width 10 height 10
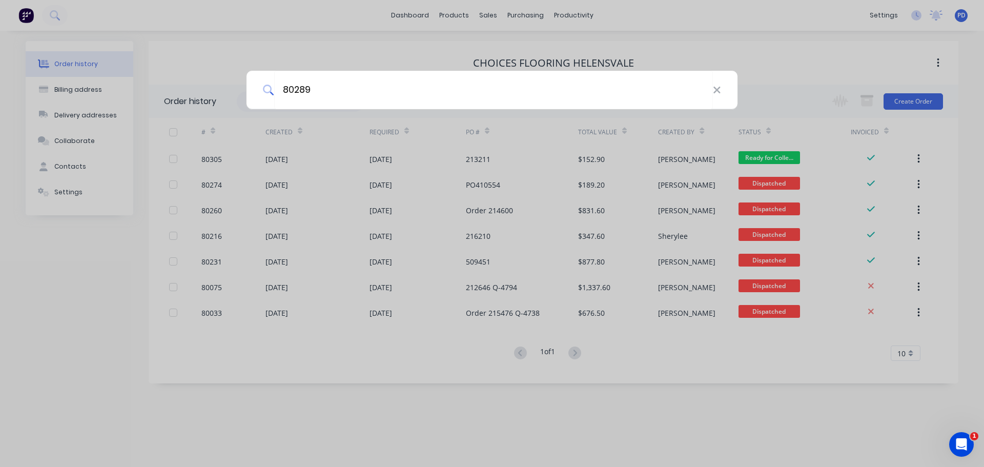
type input "80289"
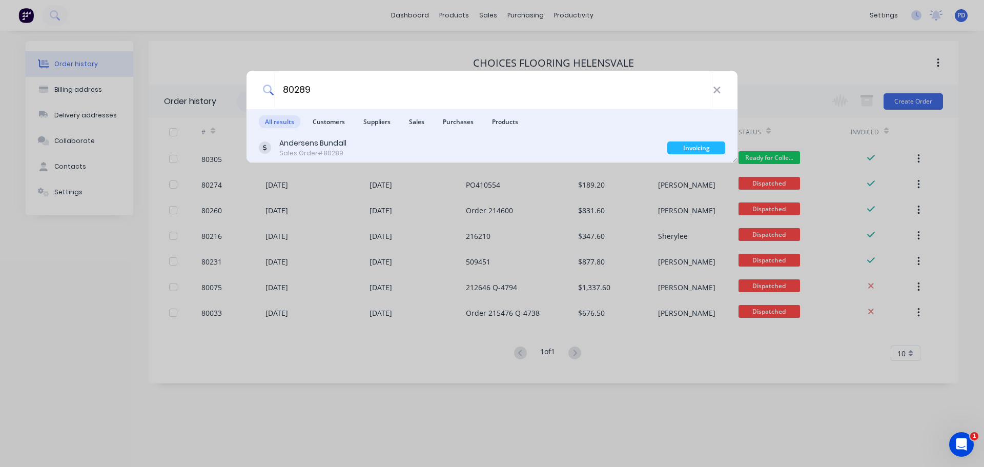
click at [297, 146] on div "Andersens Bundall" at bounding box center [312, 143] width 67 height 11
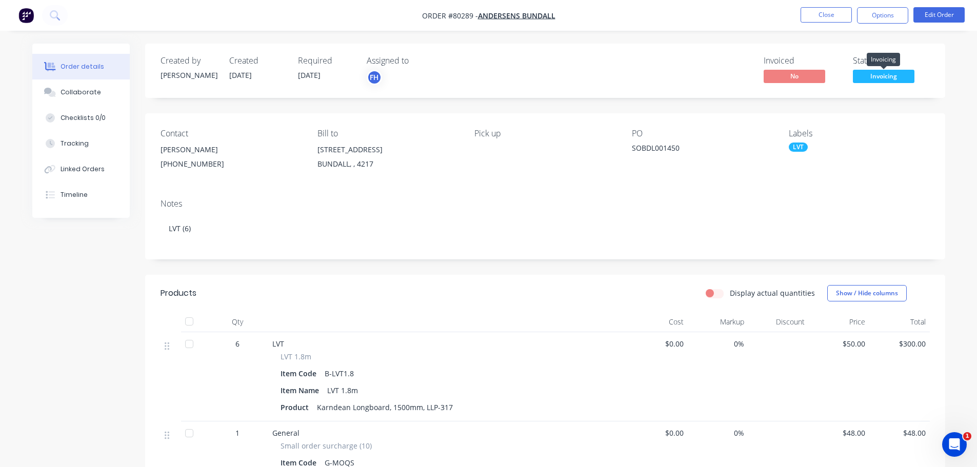
click at [875, 81] on span "Invoicing" at bounding box center [884, 76] width 62 height 13
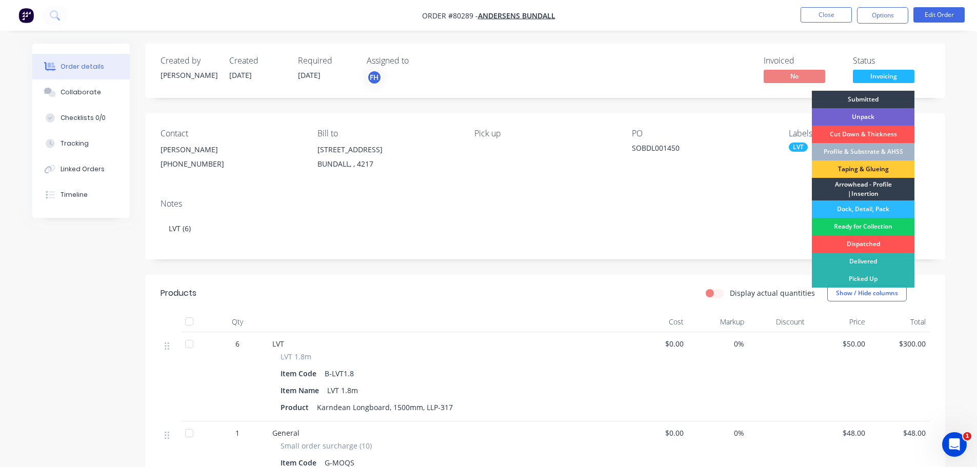
click at [848, 224] on div "Ready for Collection" at bounding box center [863, 226] width 103 height 17
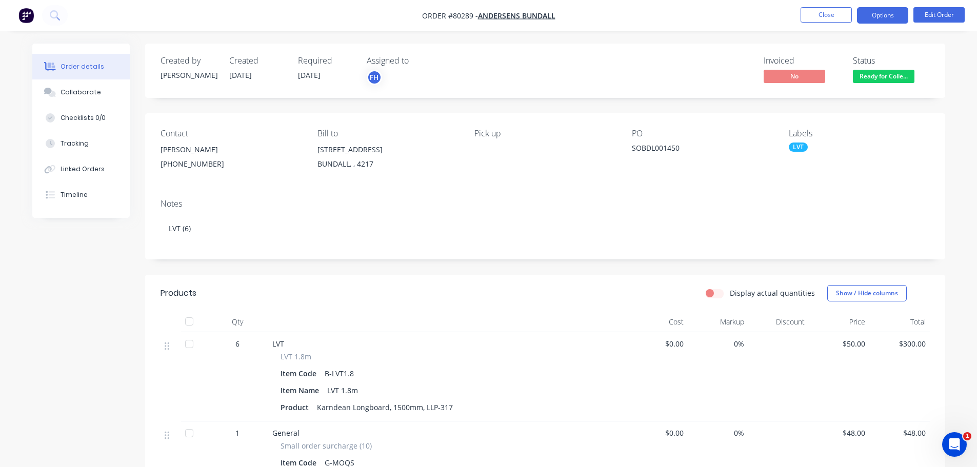
click at [872, 21] on button "Options" at bounding box center [882, 15] width 51 height 16
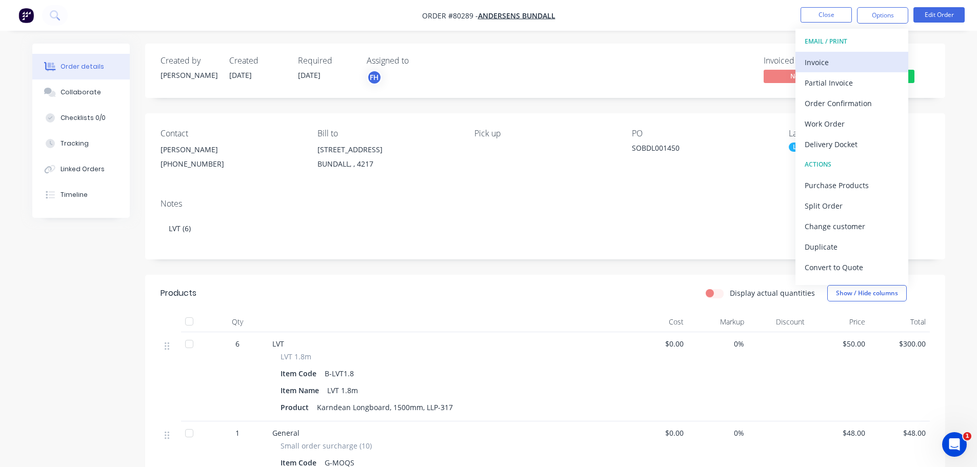
click at [835, 68] on div "Invoice" at bounding box center [852, 62] width 94 height 15
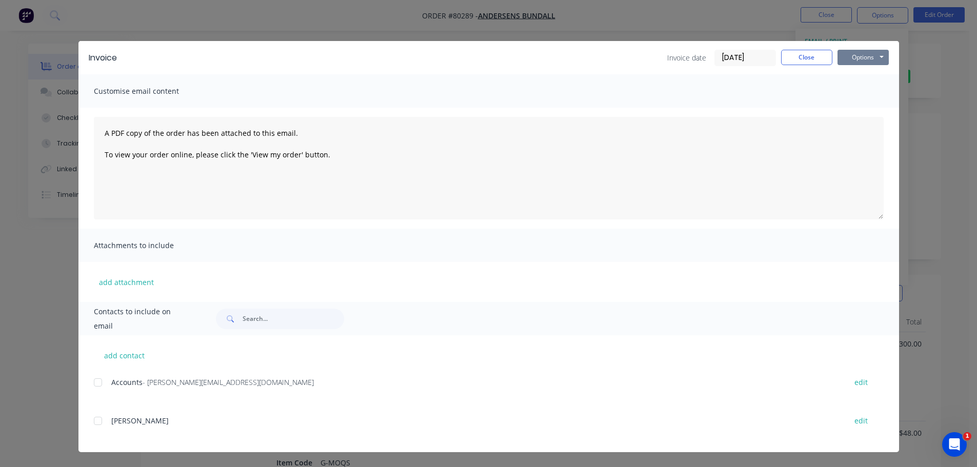
click at [858, 55] on button "Options" at bounding box center [862, 57] width 51 height 15
click at [862, 92] on button "Print" at bounding box center [870, 92] width 66 height 17
click at [805, 55] on button "Close" at bounding box center [806, 57] width 51 height 15
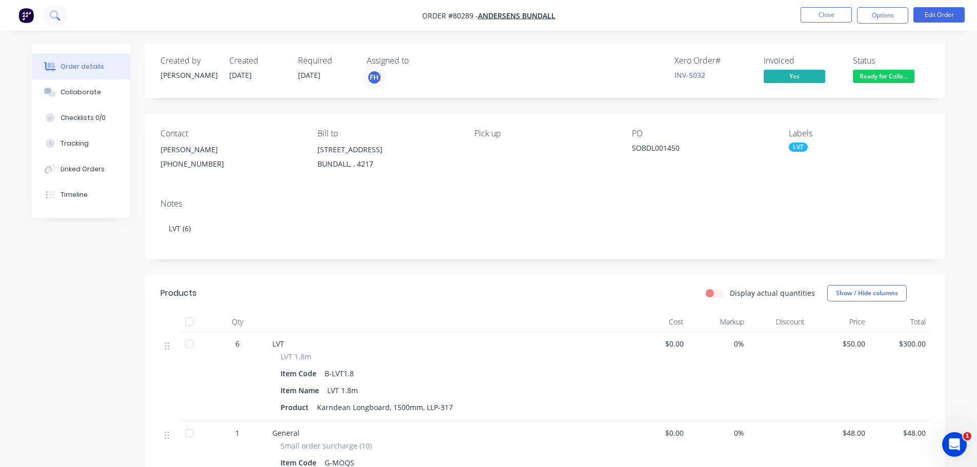
click at [50, 14] on icon at bounding box center [55, 15] width 10 height 10
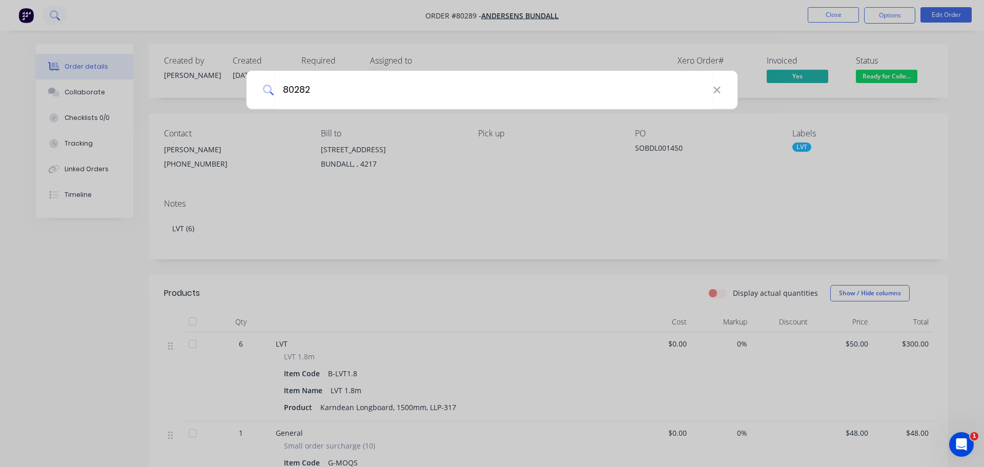
type input "80282"
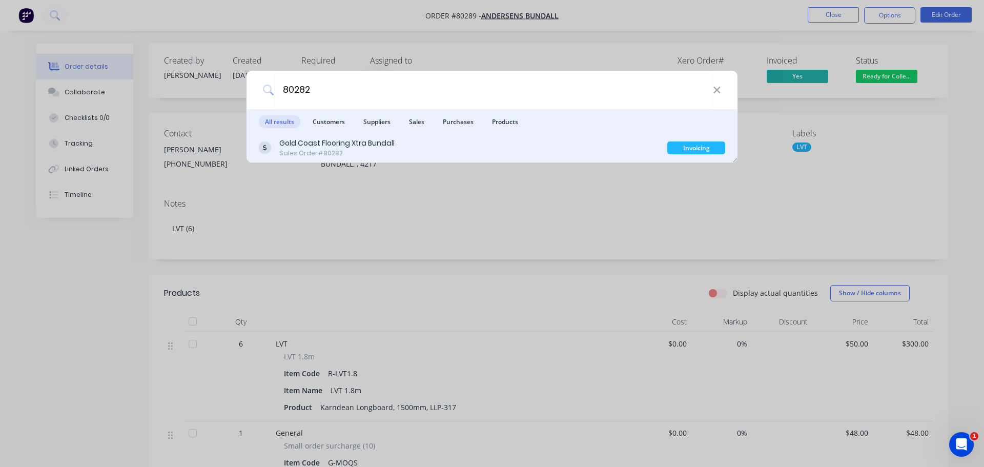
click at [299, 149] on div "Sales Order #80282" at bounding box center [336, 153] width 115 height 9
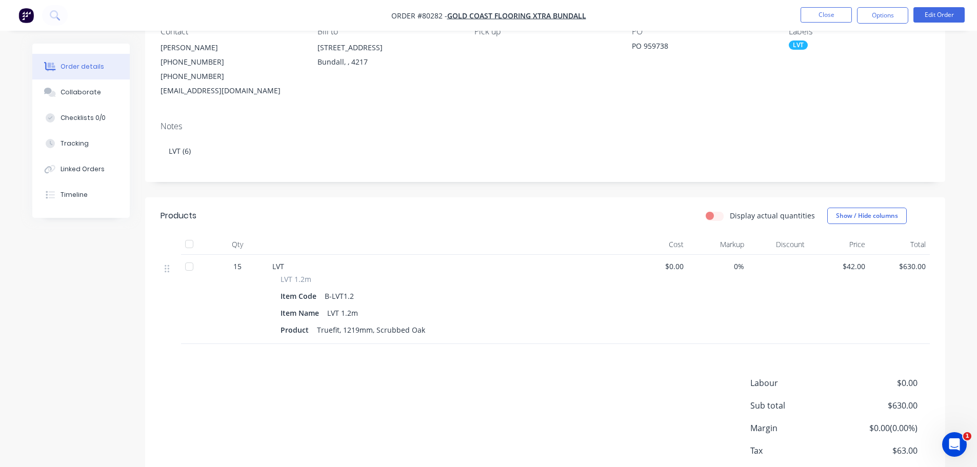
scroll to position [103, 0]
click at [890, 16] on button "Options" at bounding box center [882, 15] width 51 height 16
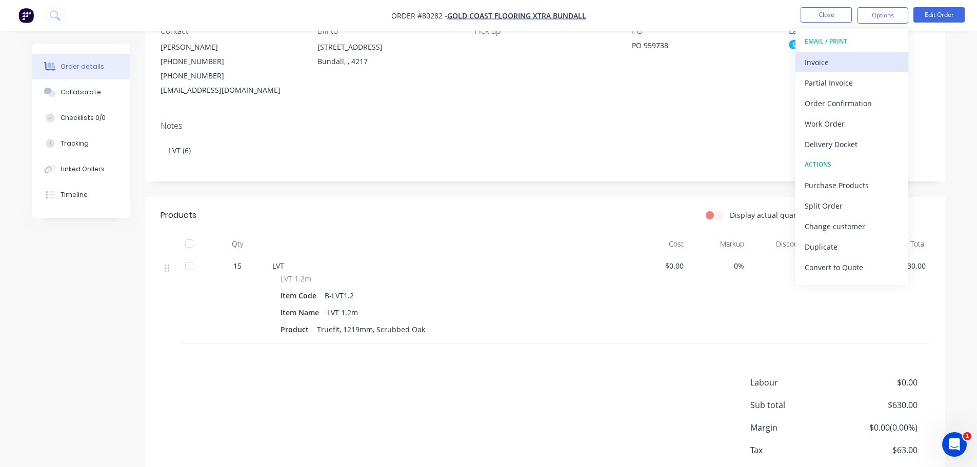
click at [832, 69] on div "Invoice" at bounding box center [852, 62] width 94 height 15
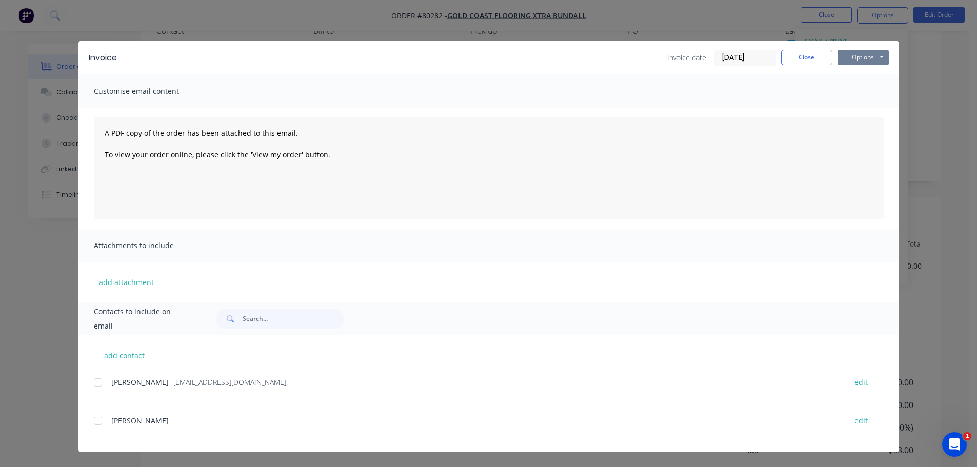
click at [860, 61] on button "Options" at bounding box center [862, 57] width 51 height 15
click at [858, 97] on button "Print" at bounding box center [870, 92] width 66 height 17
click at [856, 63] on button "Options" at bounding box center [862, 57] width 51 height 15
click at [847, 91] on button "Print" at bounding box center [870, 92] width 66 height 17
click at [814, 57] on button "Close" at bounding box center [806, 57] width 51 height 15
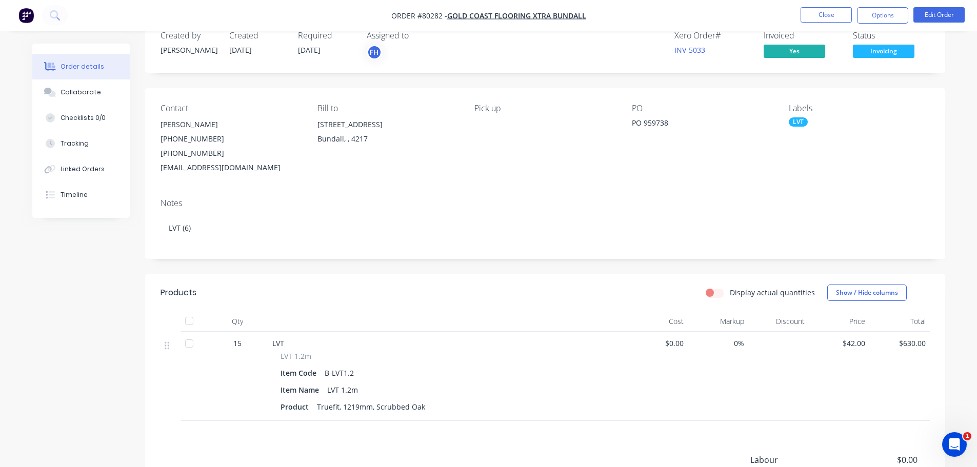
scroll to position [0, 0]
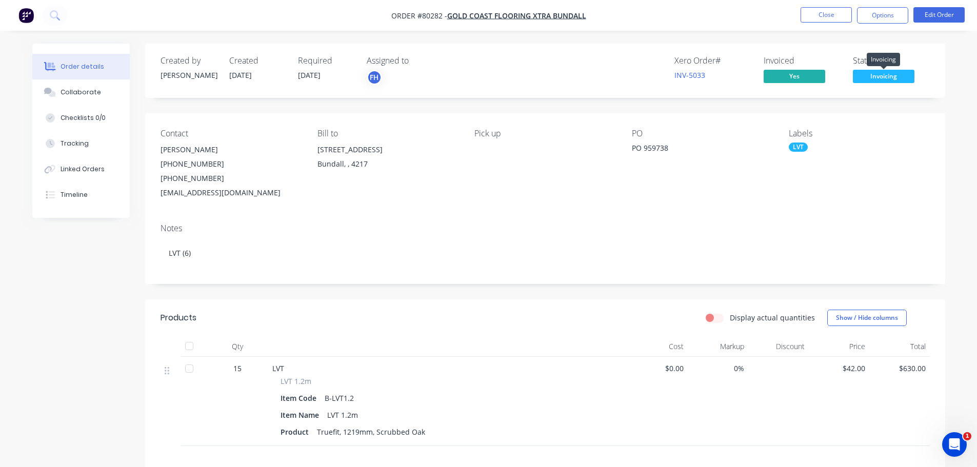
click at [875, 73] on span "Invoicing" at bounding box center [884, 76] width 62 height 13
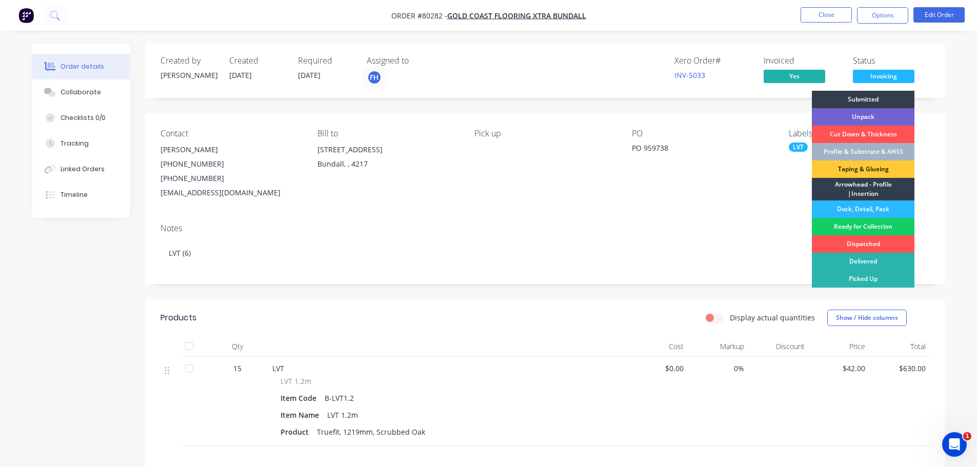
click at [864, 229] on div "Ready for Collection" at bounding box center [863, 226] width 103 height 17
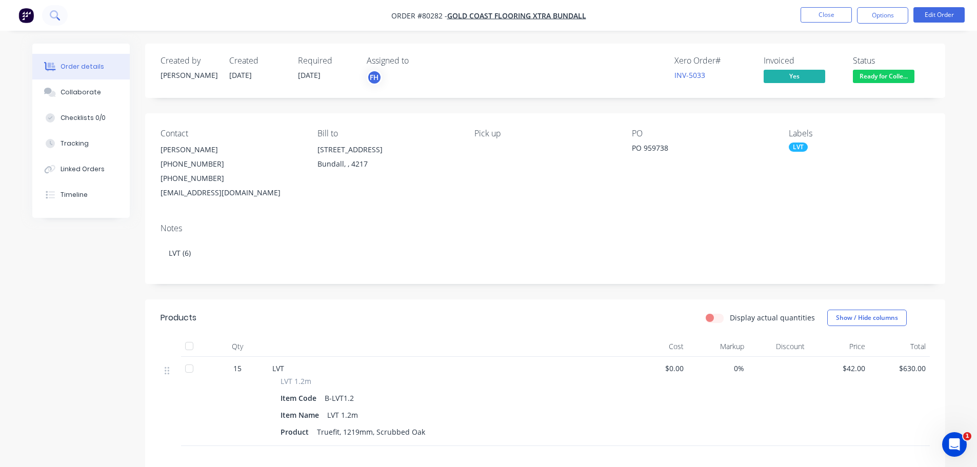
click at [57, 15] on icon at bounding box center [54, 14] width 8 height 8
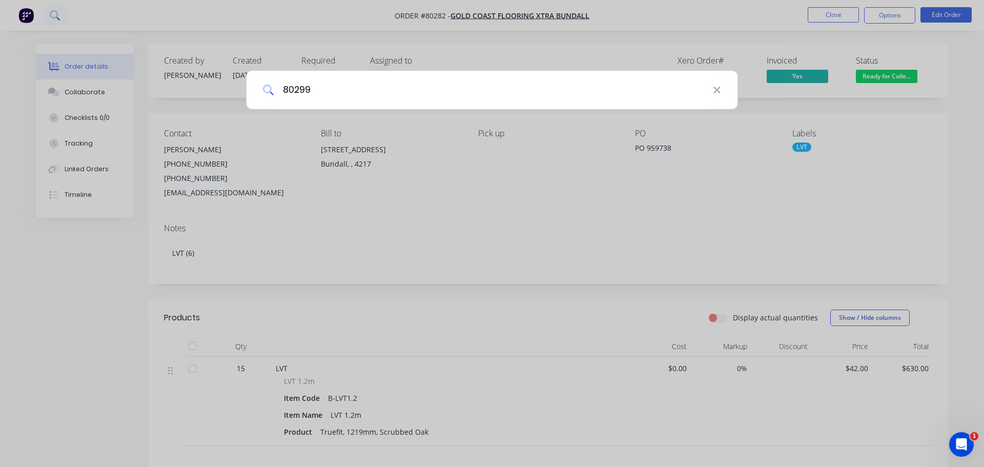
type input "80299"
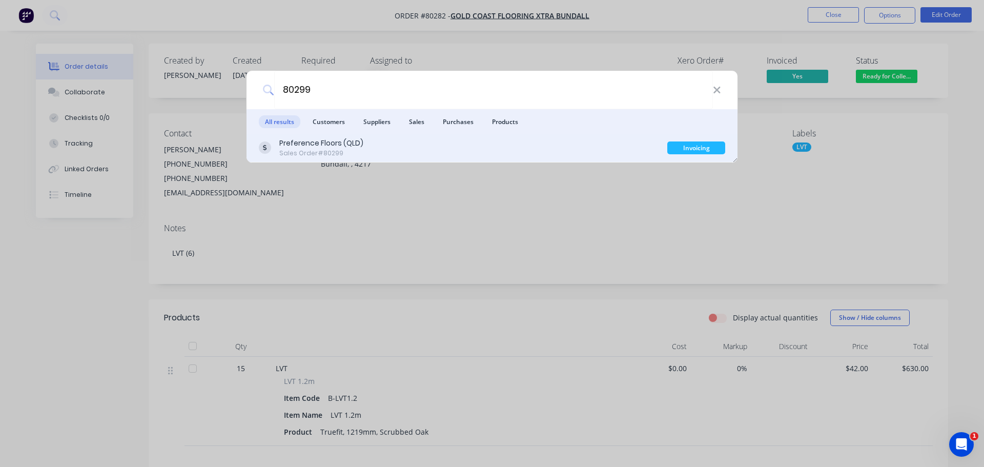
click at [334, 147] on div "Preference Floors (QLD)" at bounding box center [321, 143] width 84 height 11
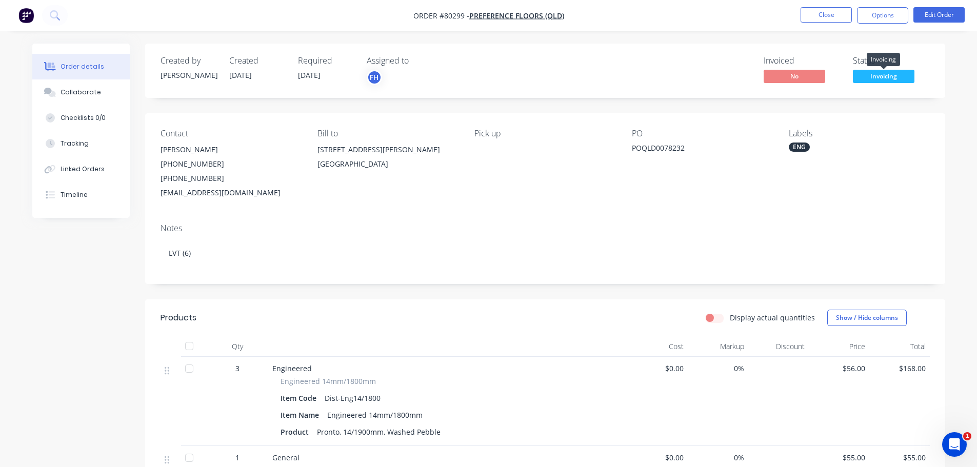
click at [879, 71] on span "Invoicing" at bounding box center [884, 76] width 62 height 13
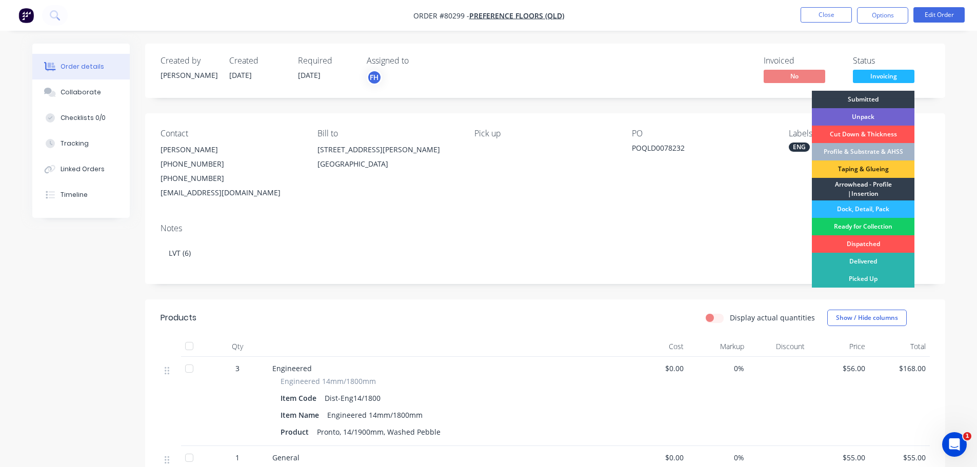
click at [857, 229] on div "Ready for Collection" at bounding box center [863, 226] width 103 height 17
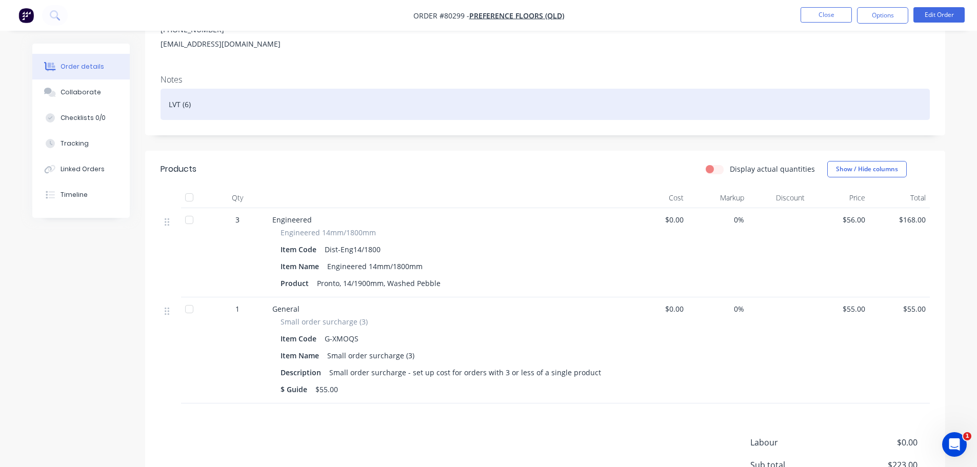
scroll to position [154, 0]
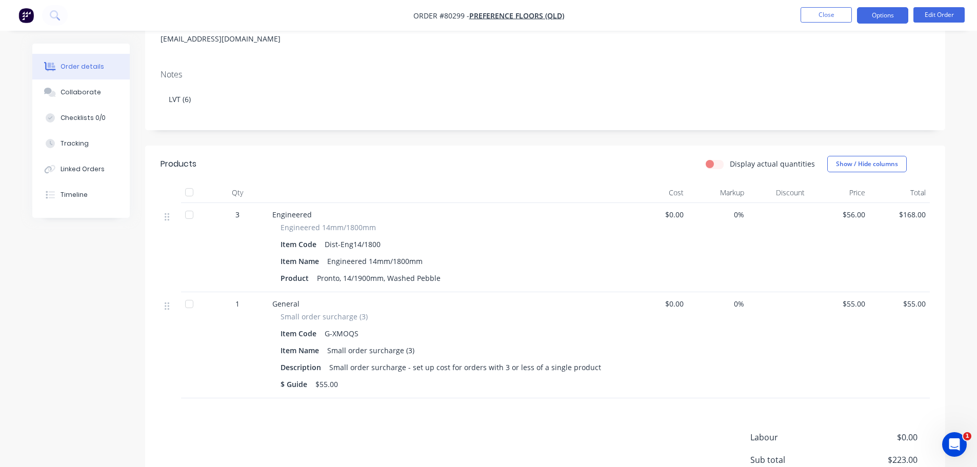
click at [872, 14] on button "Options" at bounding box center [882, 15] width 51 height 16
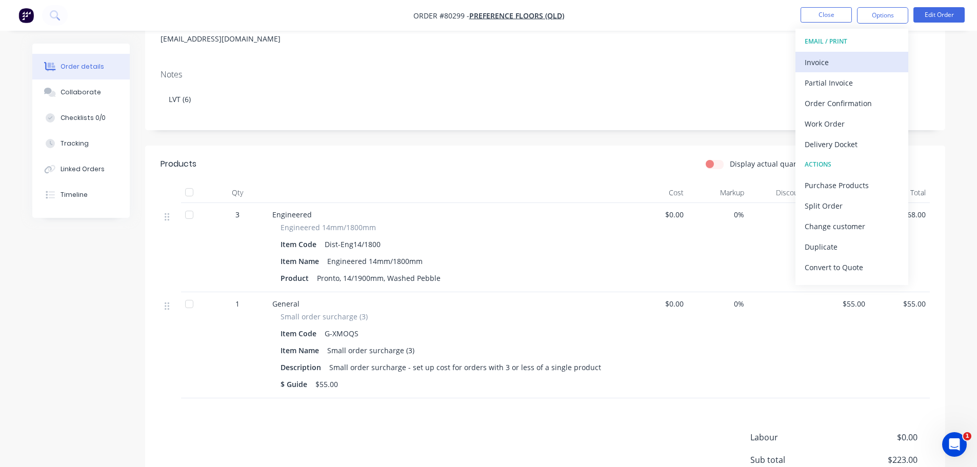
click at [833, 62] on div "Invoice" at bounding box center [852, 62] width 94 height 15
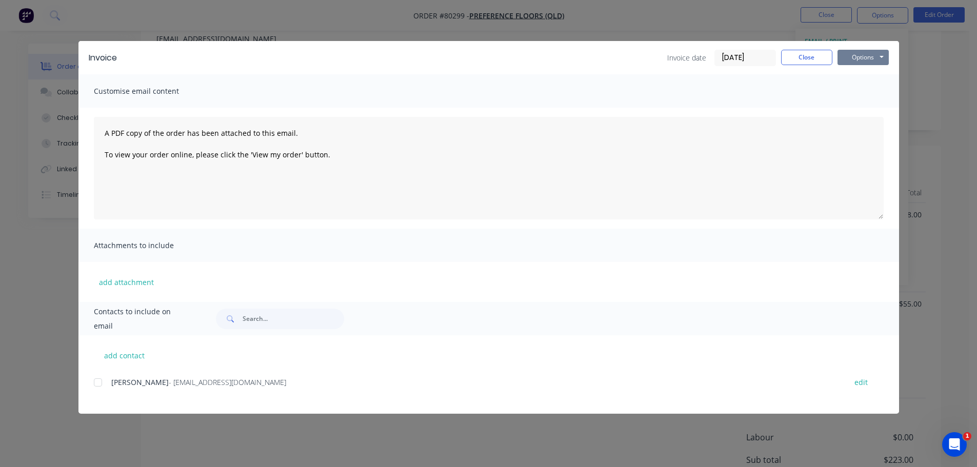
click at [858, 64] on button "Options" at bounding box center [862, 57] width 51 height 15
click at [854, 95] on button "Print" at bounding box center [870, 92] width 66 height 17
click at [796, 59] on button "Close" at bounding box center [806, 57] width 51 height 15
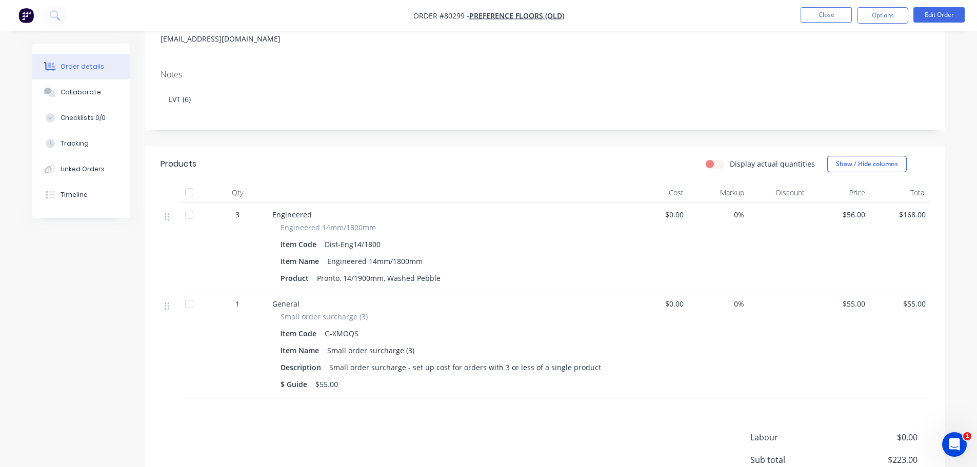
scroll to position [0, 0]
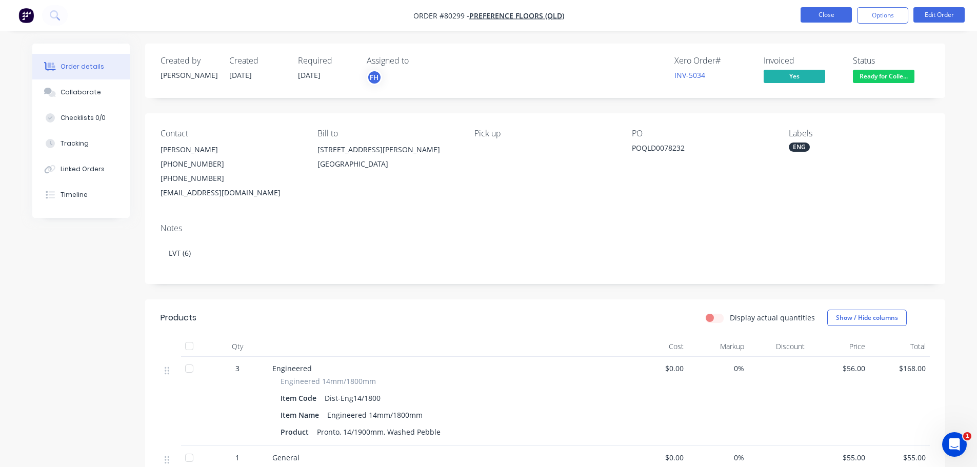
click at [819, 12] on button "Close" at bounding box center [825, 14] width 51 height 15
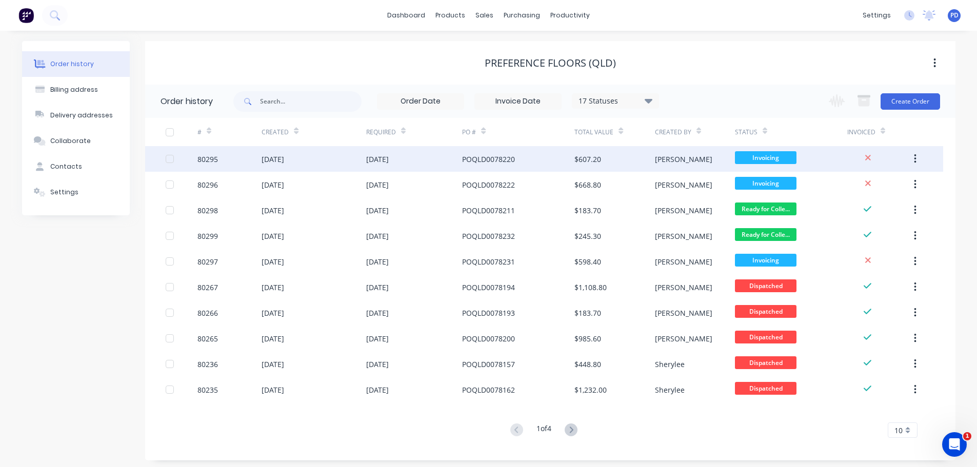
click at [211, 158] on div "80295" at bounding box center [207, 159] width 21 height 11
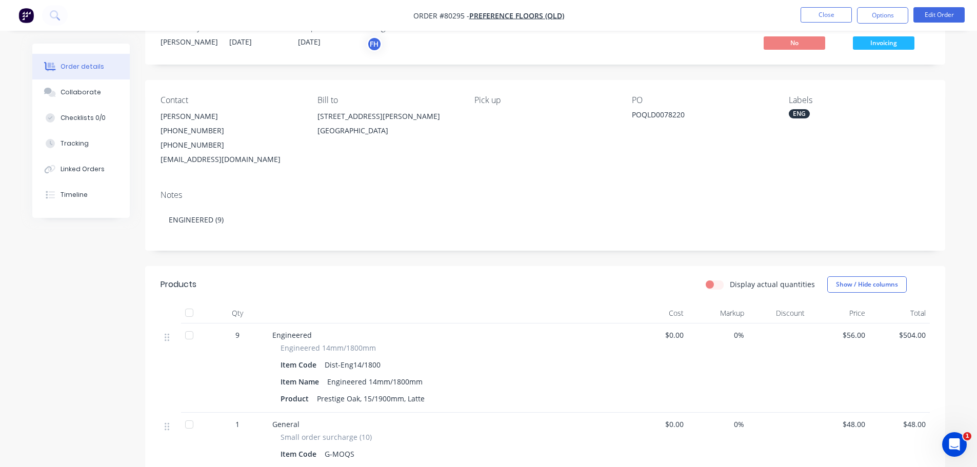
scroll to position [51, 0]
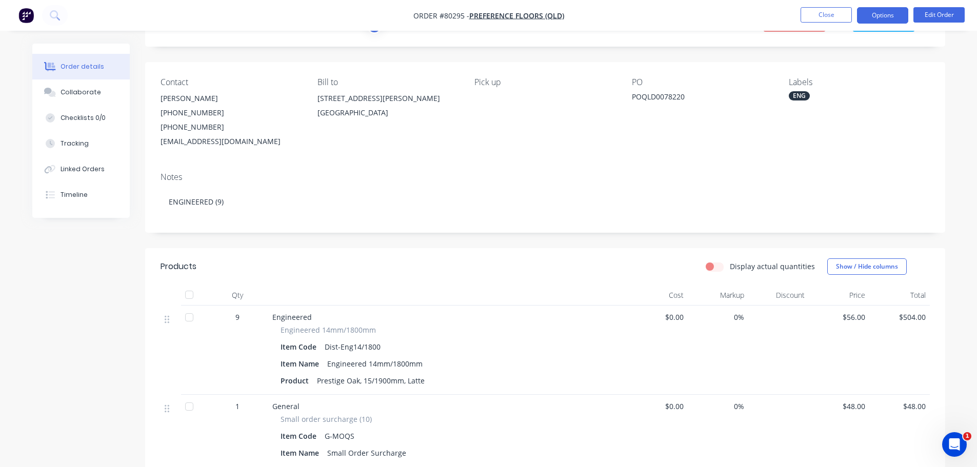
click at [871, 21] on button "Options" at bounding box center [882, 15] width 51 height 16
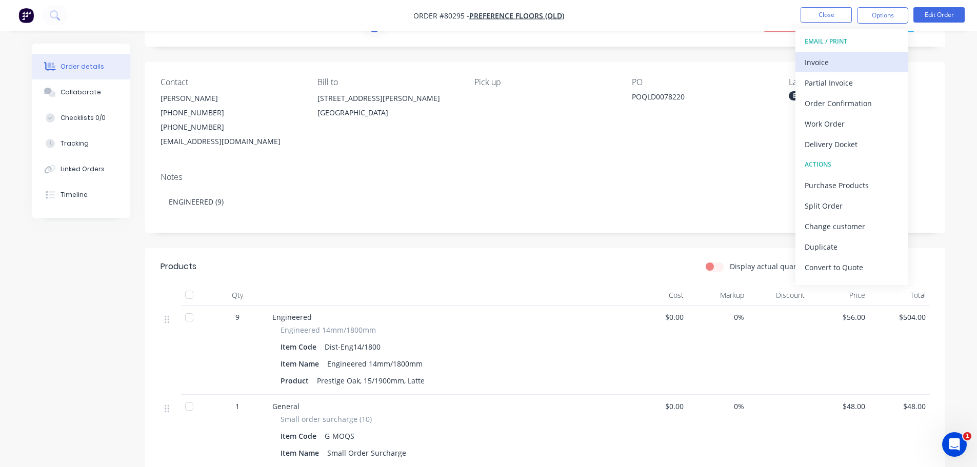
click at [837, 55] on div "Invoice" at bounding box center [852, 62] width 94 height 15
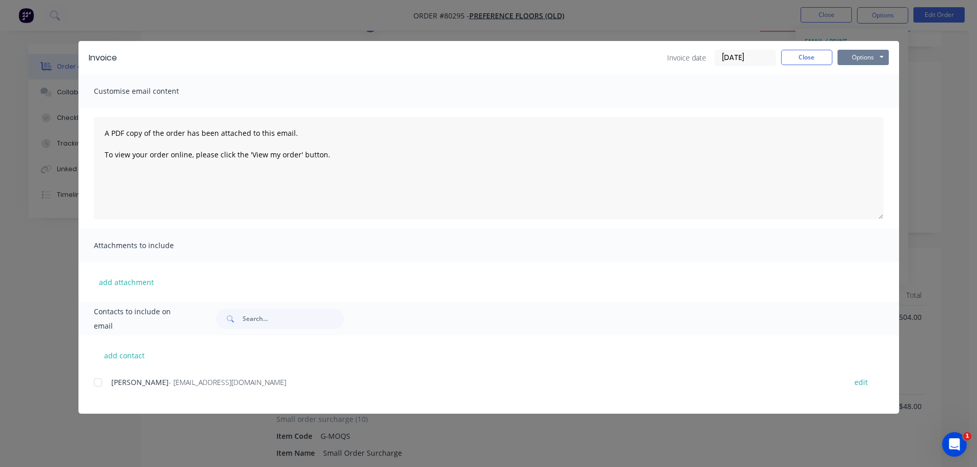
click at [851, 64] on button "Options" at bounding box center [862, 57] width 51 height 15
click at [851, 95] on button "Print" at bounding box center [870, 92] width 66 height 17
click at [811, 58] on button "Close" at bounding box center [806, 57] width 51 height 15
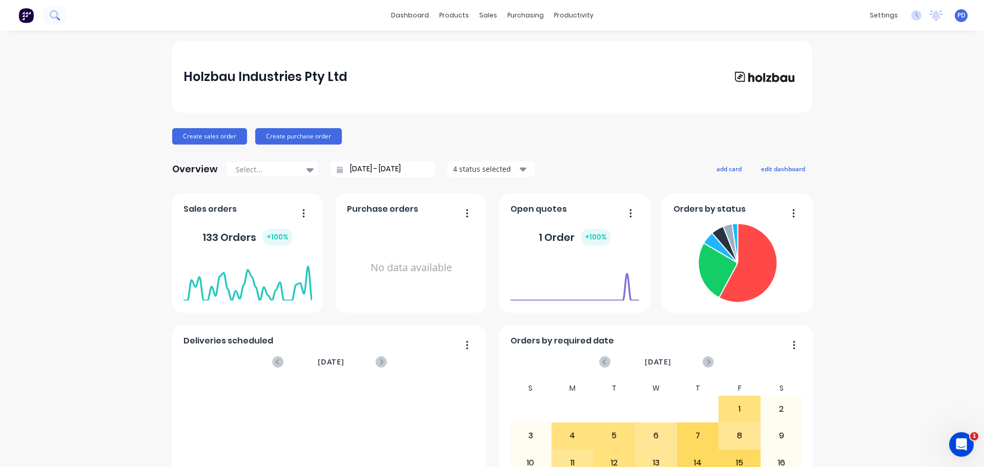
click at [58, 19] on icon at bounding box center [58, 19] width 4 height 4
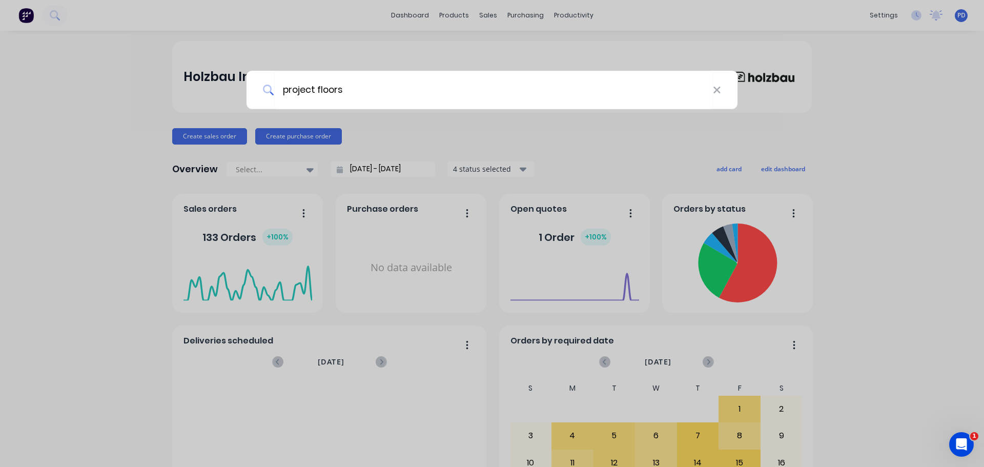
type input "project floors"
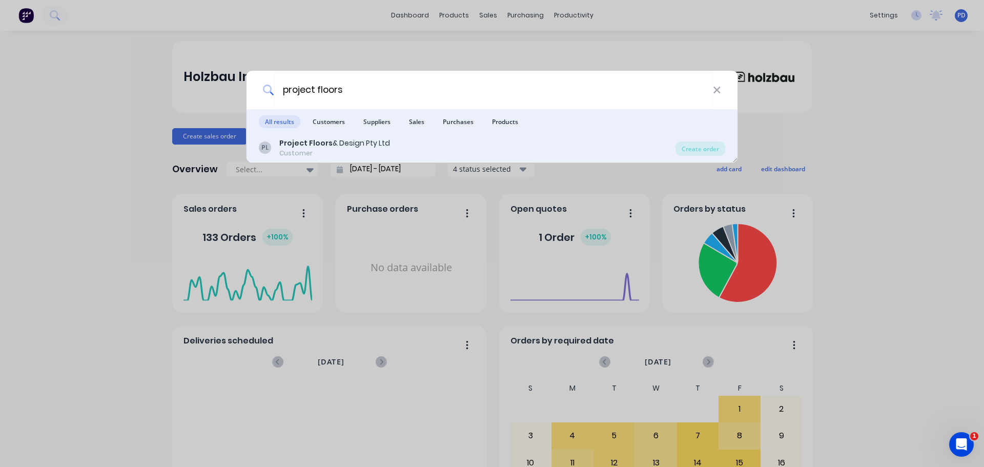
click at [291, 153] on div "Customer" at bounding box center [334, 153] width 111 height 9
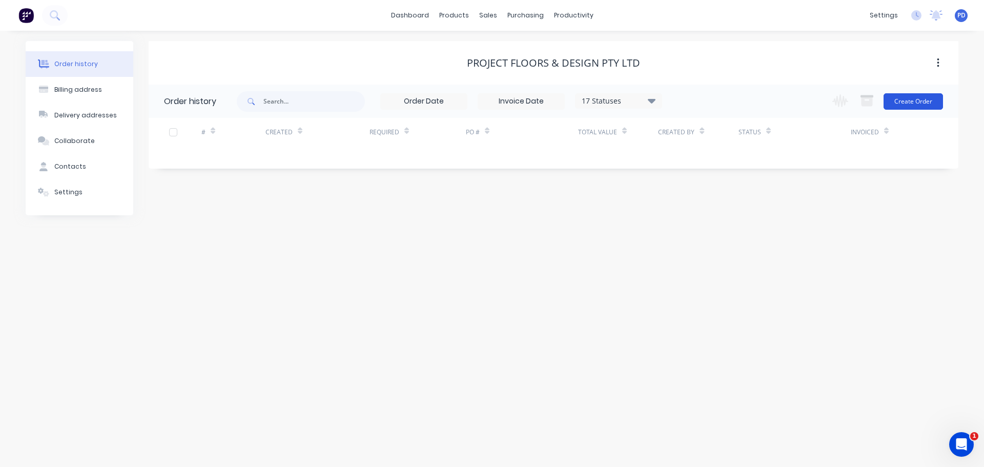
click at [921, 99] on button "Create Order" at bounding box center [913, 101] width 59 height 16
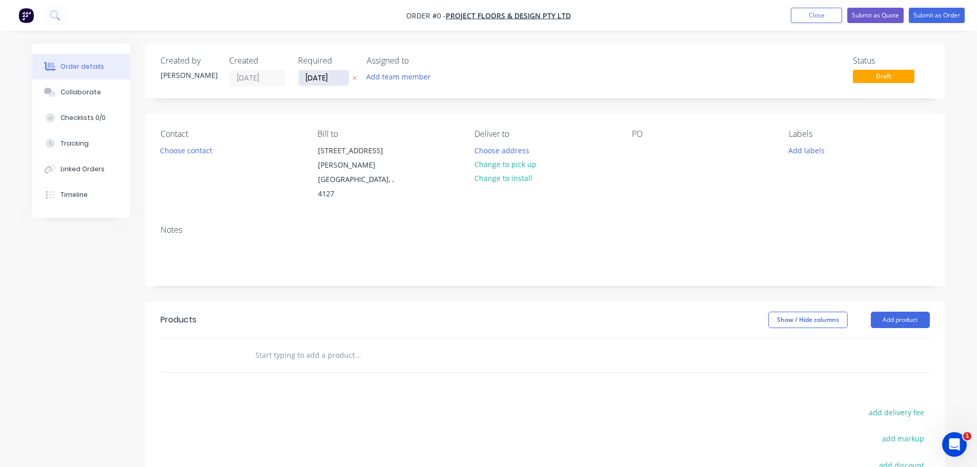
click at [340, 82] on input "[DATE]" at bounding box center [323, 77] width 50 height 15
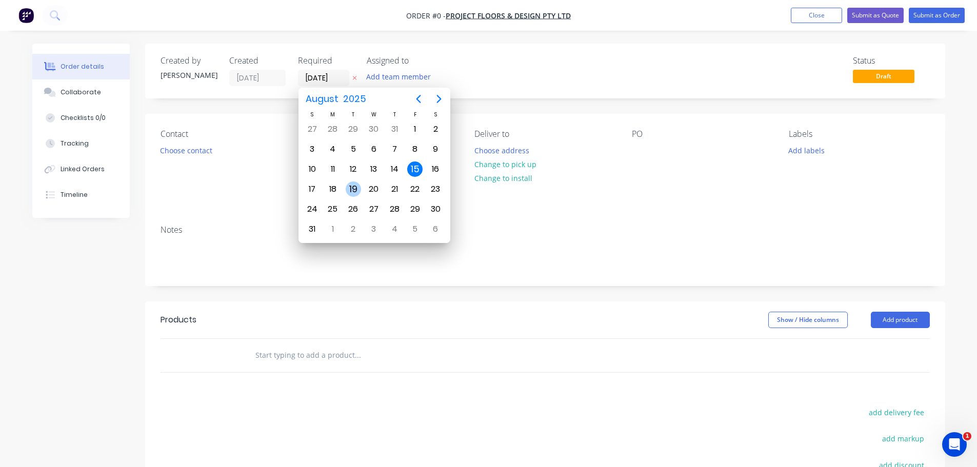
click at [348, 190] on div "19" at bounding box center [353, 189] width 15 height 15
type input "19/08/25"
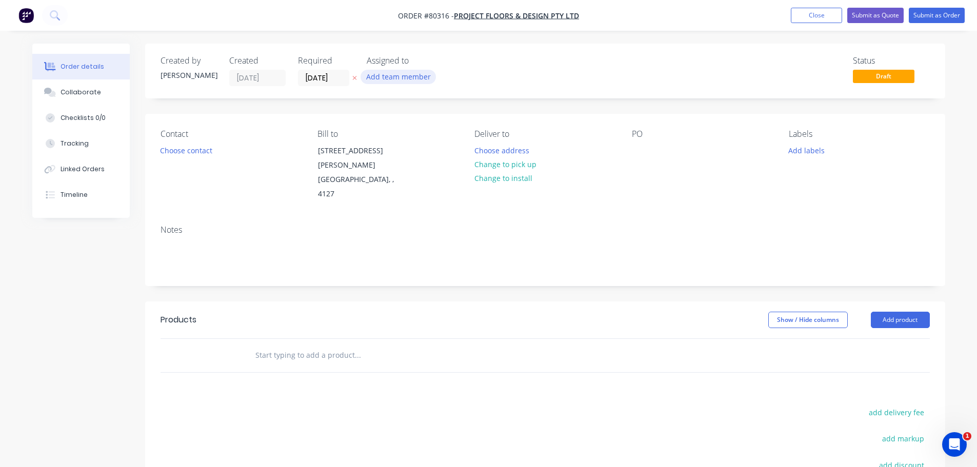
click at [391, 83] on button "Add team member" at bounding box center [397, 77] width 75 height 14
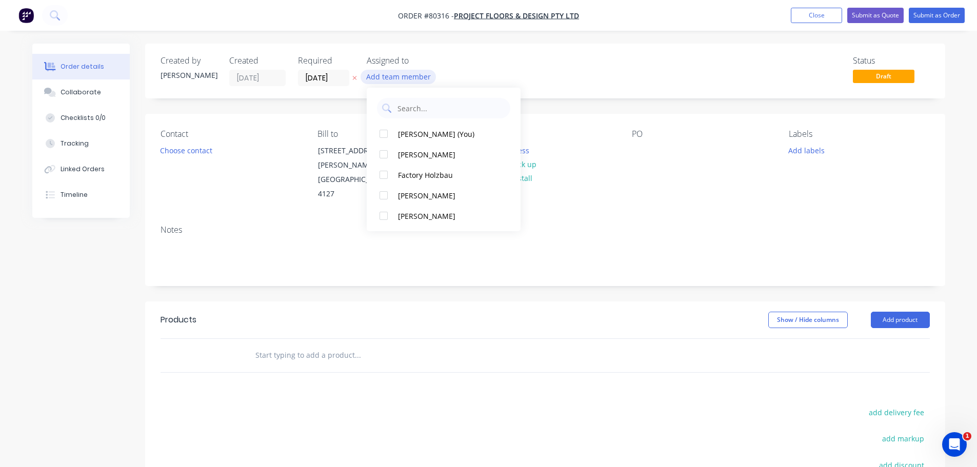
click at [391, 83] on button "Add team member" at bounding box center [397, 77] width 75 height 14
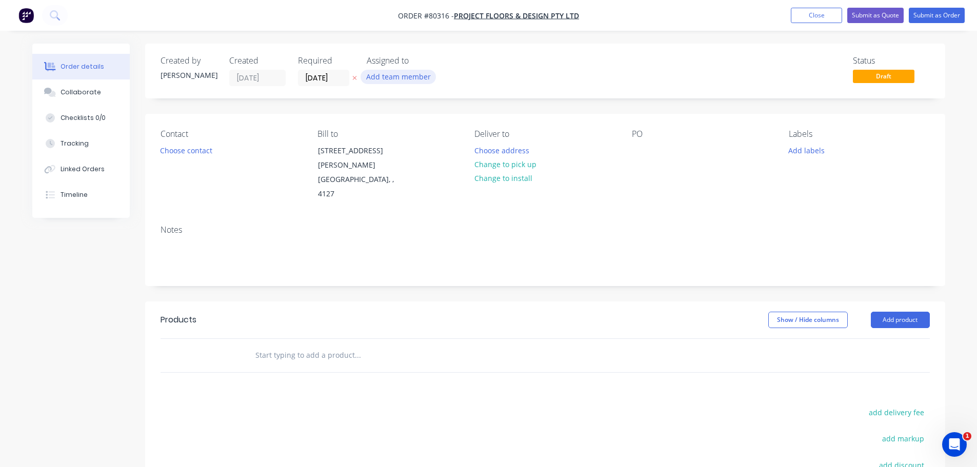
click at [390, 76] on button "Add team member" at bounding box center [397, 77] width 75 height 14
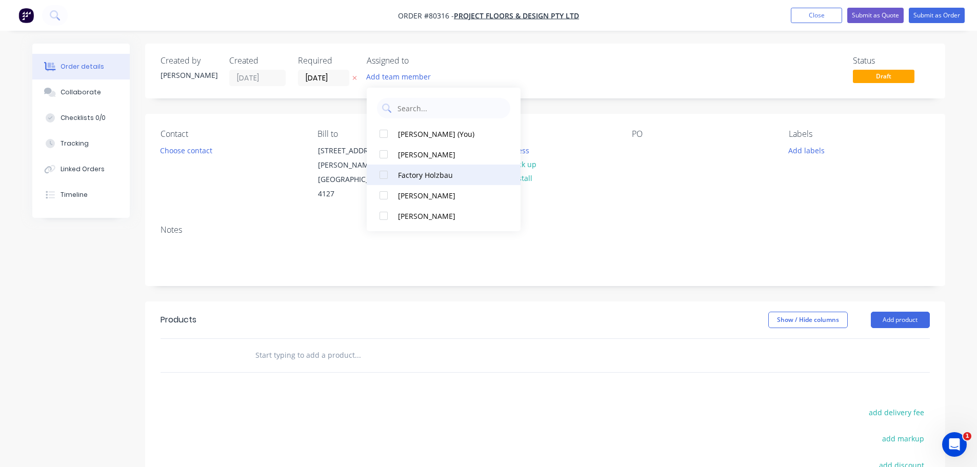
click at [381, 179] on div at bounding box center [383, 175] width 21 height 21
click at [197, 149] on button "Choose contact" at bounding box center [185, 150] width 63 height 14
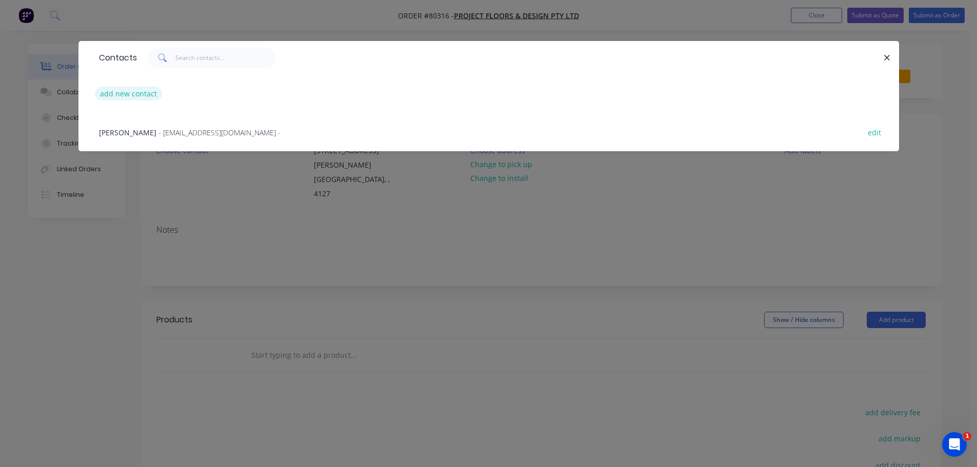
click at [138, 93] on button "add new contact" at bounding box center [129, 94] width 68 height 14
select select "AU"
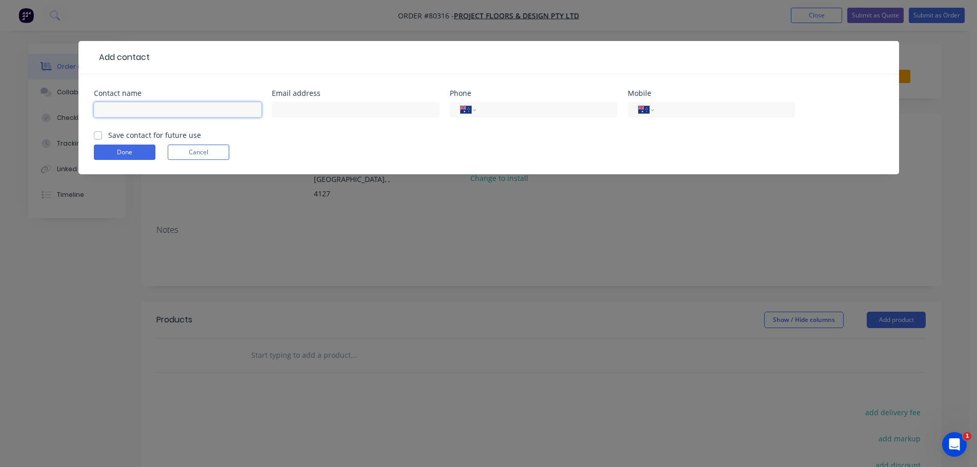
click at [132, 107] on input "text" at bounding box center [178, 109] width 168 height 15
type input "Lou Murphy"
type input "lou@projectfloors.com.au"
click at [696, 109] on input "tel" at bounding box center [722, 110] width 123 height 12
type input "0476 681 820"
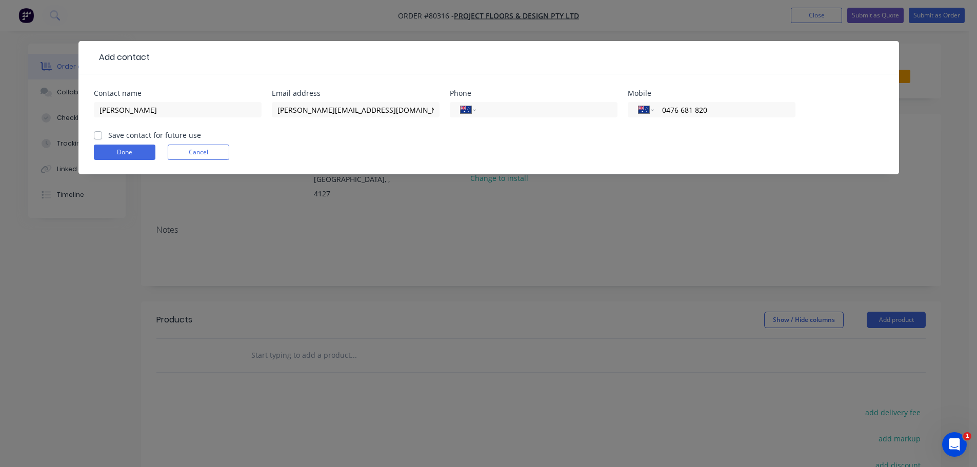
click at [108, 134] on label "Save contact for future use" at bounding box center [154, 135] width 93 height 11
click at [94, 134] on input "Save contact for future use" at bounding box center [98, 135] width 8 height 10
checkbox input "true"
click at [115, 153] on button "Done" at bounding box center [125, 152] width 62 height 15
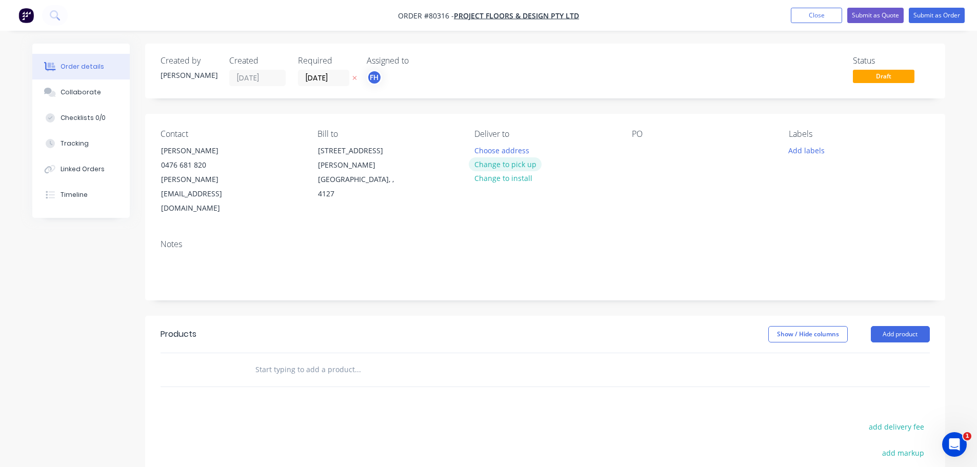
click at [497, 164] on button "Change to pick up" at bounding box center [505, 164] width 73 height 14
click at [638, 145] on div at bounding box center [640, 150] width 16 height 15
click at [808, 152] on button "Add labels" at bounding box center [806, 150] width 47 height 14
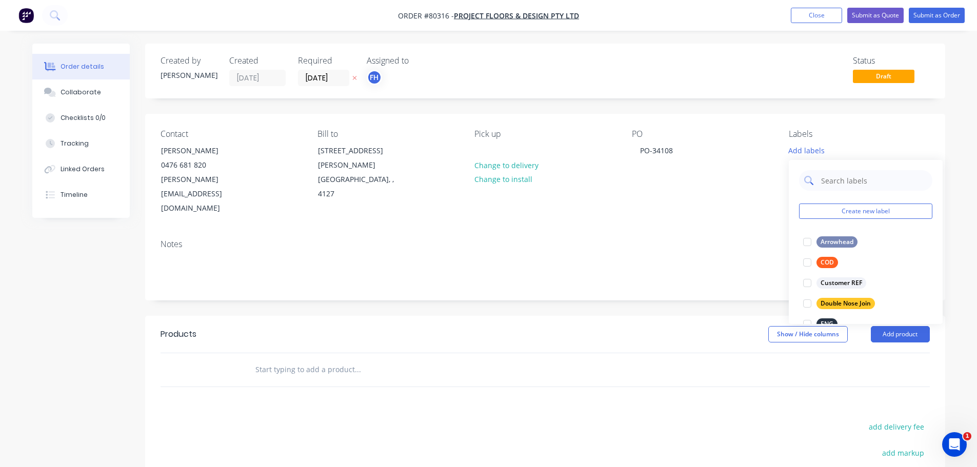
click at [835, 184] on input "text" at bounding box center [873, 180] width 107 height 21
type input "lam"
click at [808, 245] on div at bounding box center [807, 242] width 21 height 21
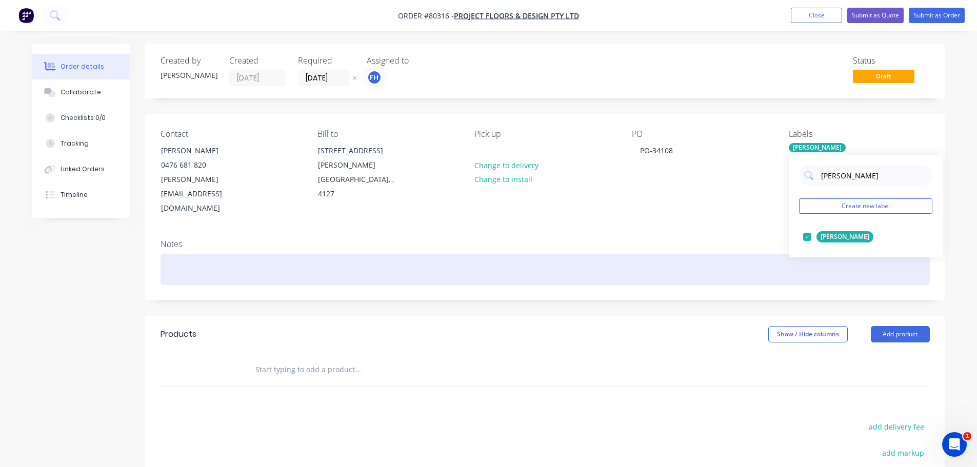
click at [209, 254] on div at bounding box center [544, 269] width 769 height 31
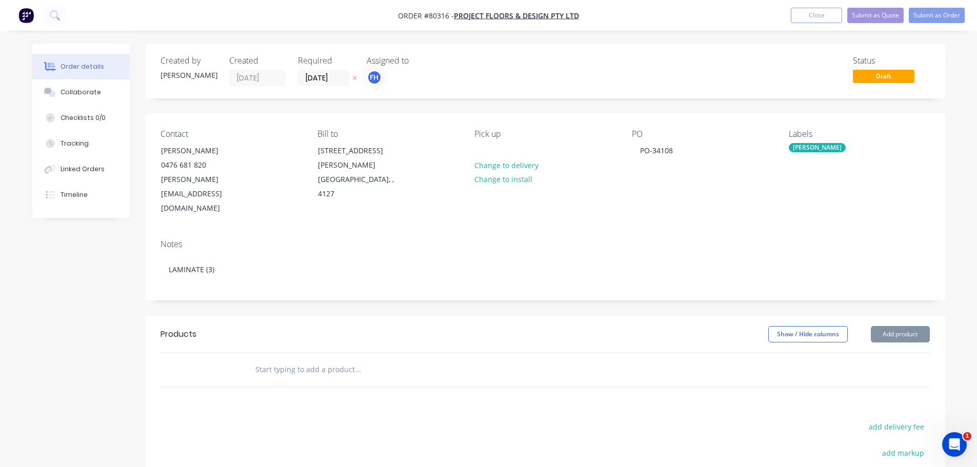
click at [272, 359] on input "text" at bounding box center [357, 369] width 205 height 21
type input "E"
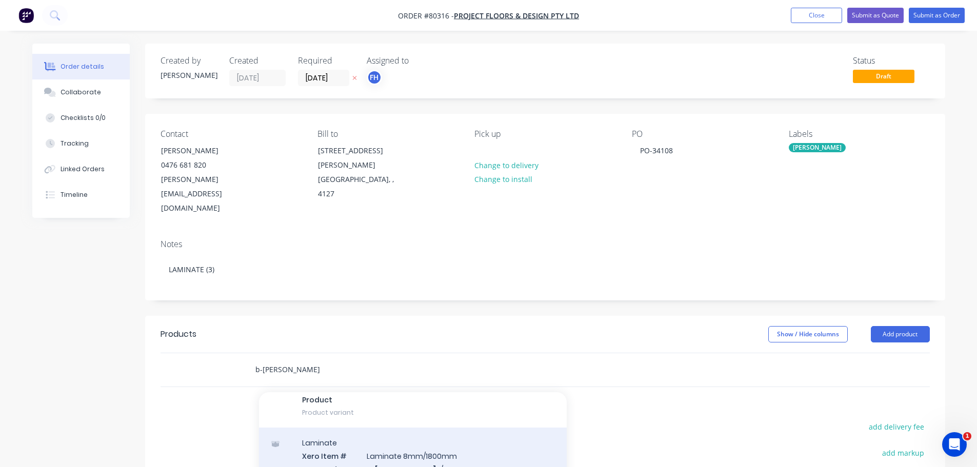
scroll to position [1333, 0]
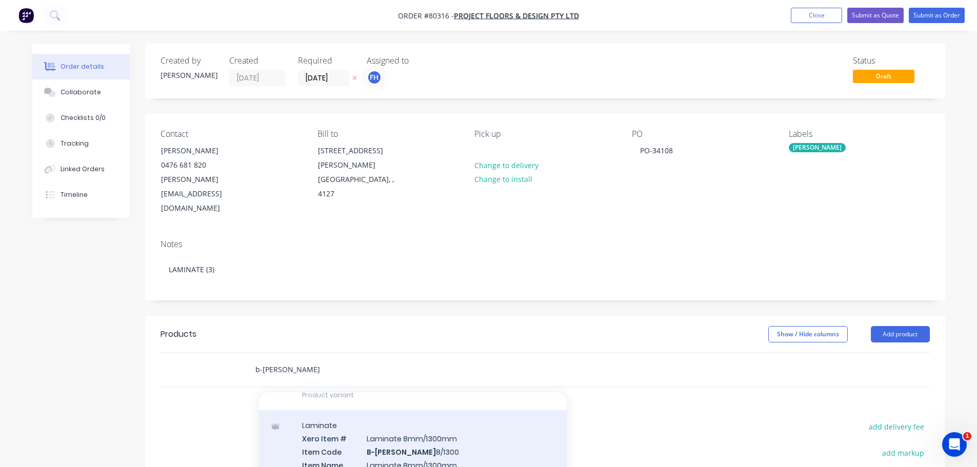
type input "b-lam"
click at [403, 438] on div "Laminate Xero Item # Laminate 8mm/1300mm Item Code B-Lam 8/1300 Item Name Lamin…" at bounding box center [413, 470] width 308 height 120
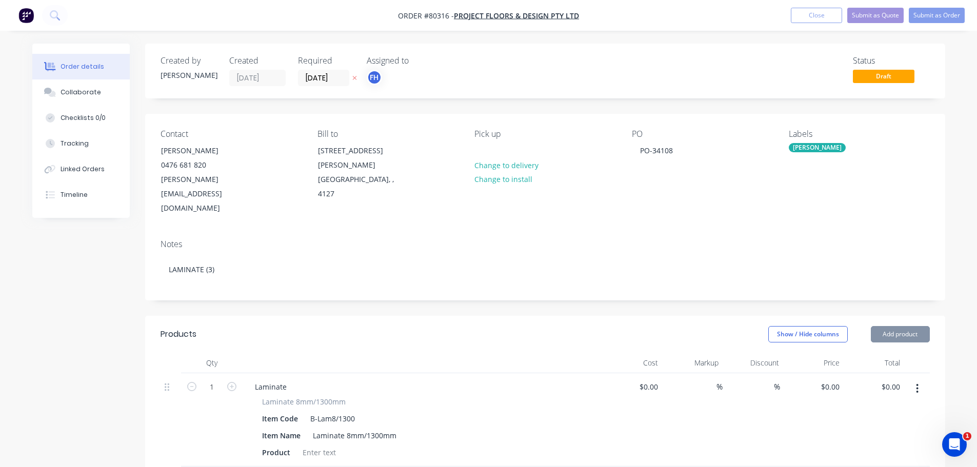
type input "$42.00"
click at [231, 382] on icon "button" at bounding box center [231, 386] width 9 height 9
type input "2"
type input "$84.00"
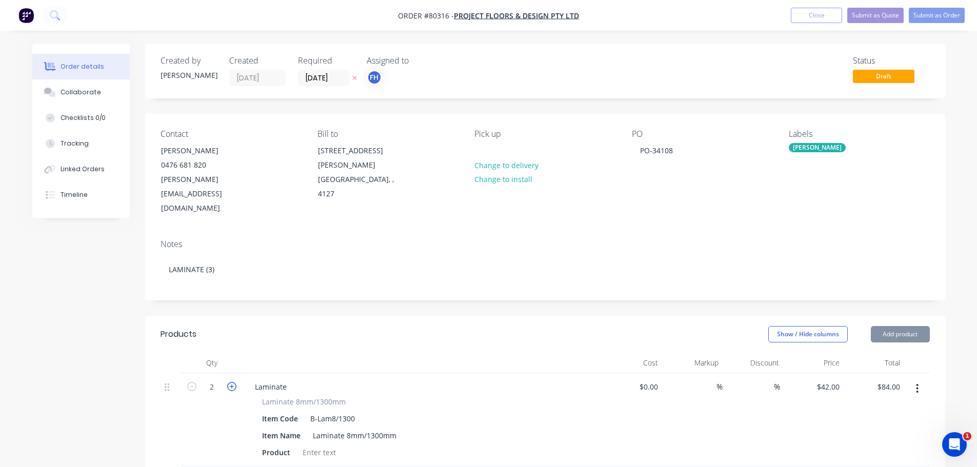
click at [231, 382] on icon "button" at bounding box center [231, 386] width 9 height 9
type input "3"
type input "$126.00"
click at [314, 434] on div "Laminate Laminate 8mm/1300mm Item Code B-Lam8/1300 Item Name Laminate 8mm/1300m…" at bounding box center [422, 419] width 359 height 93
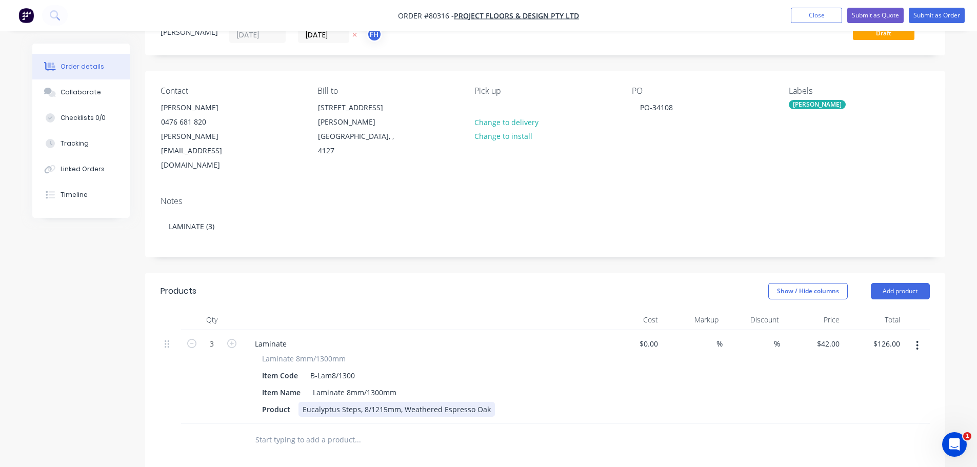
scroll to position [103, 0]
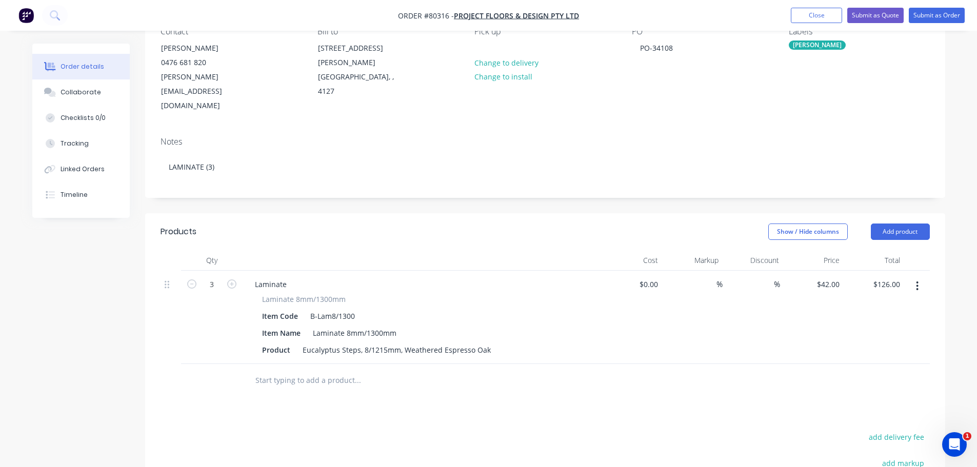
click at [264, 370] on input "text" at bounding box center [357, 380] width 205 height 21
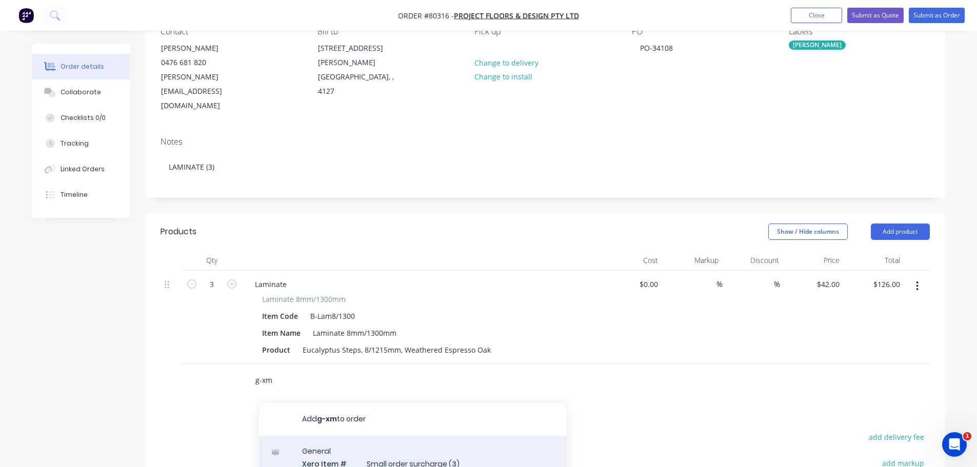
type input "g-xm"
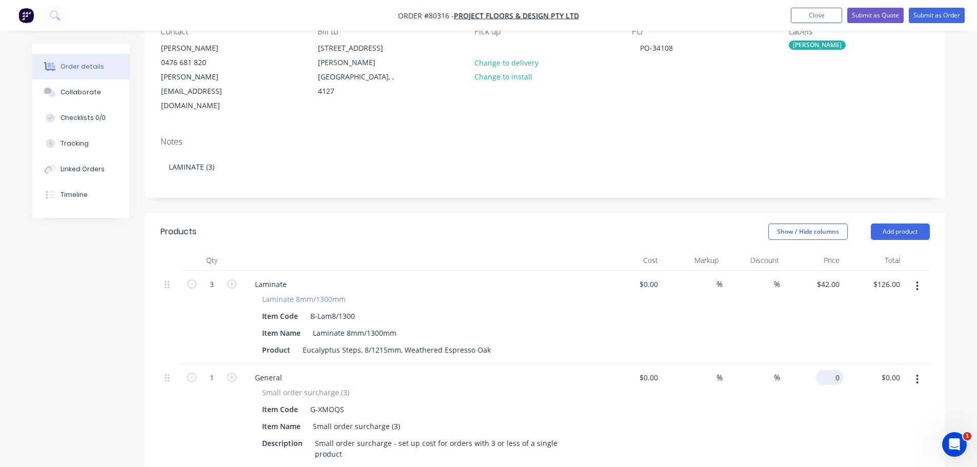
click at [839, 370] on input "0" at bounding box center [832, 377] width 24 height 15
type input "$55.00"
click at [808, 309] on div "$42.00 $42.00" at bounding box center [813, 317] width 61 height 93
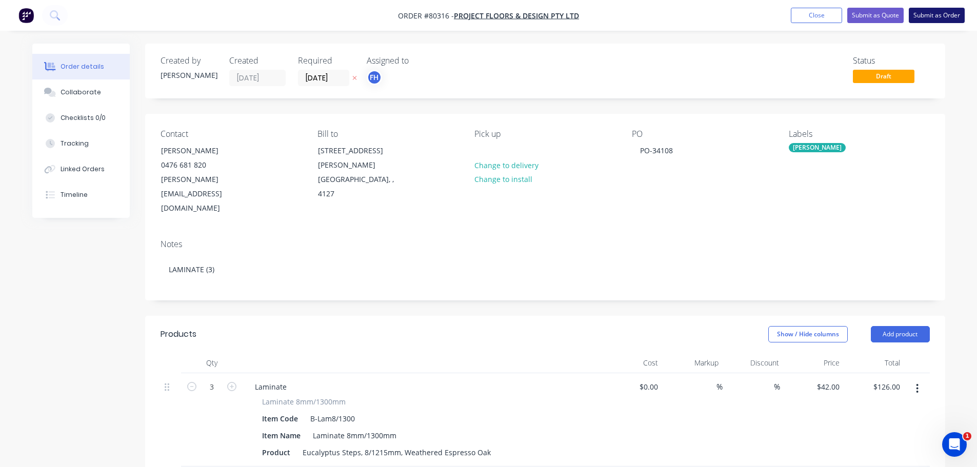
click at [918, 17] on button "Submit as Order" at bounding box center [937, 15] width 56 height 15
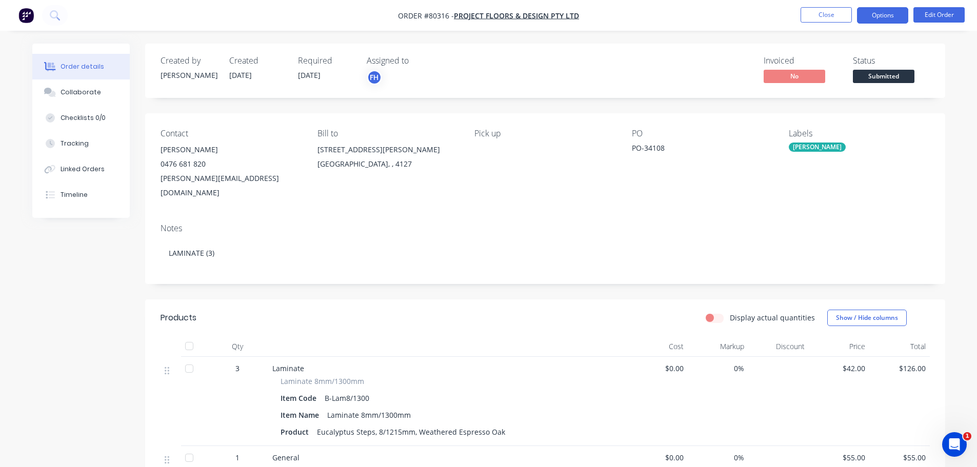
click at [876, 16] on button "Options" at bounding box center [882, 15] width 51 height 16
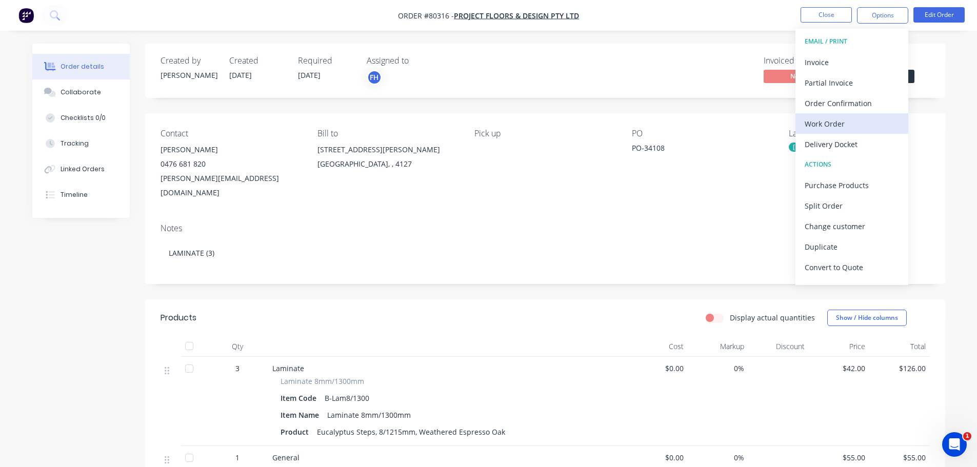
click at [810, 131] on div "Work Order" at bounding box center [852, 123] width 94 height 15
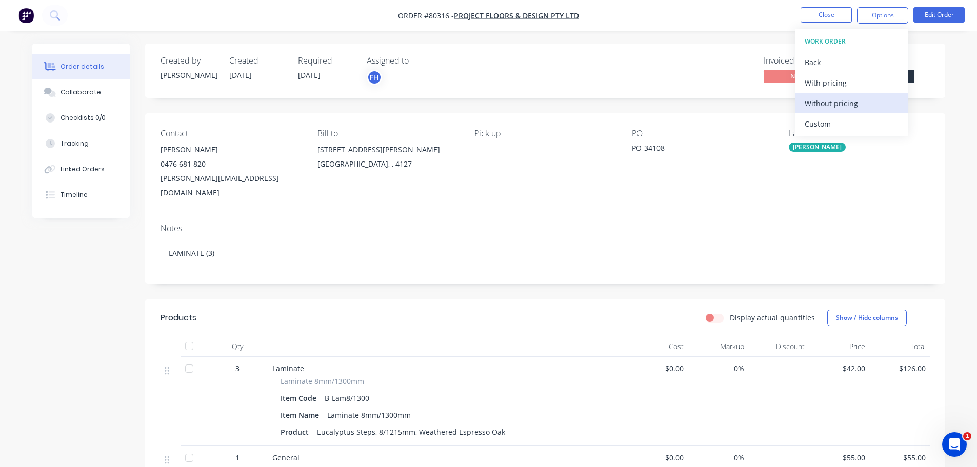
click at [812, 102] on div "Without pricing" at bounding box center [852, 103] width 94 height 15
